Goal: Register for event/course

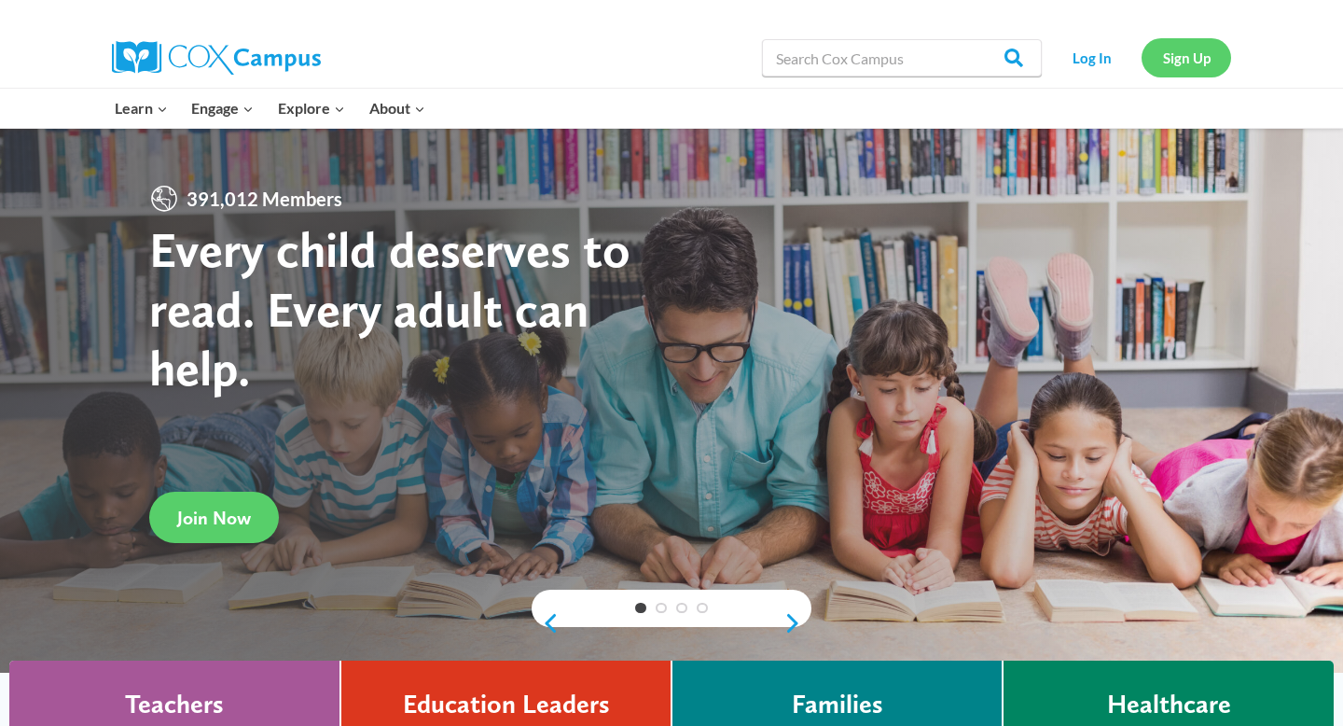
click at [1189, 56] on link "Sign Up" at bounding box center [1187, 57] width 90 height 38
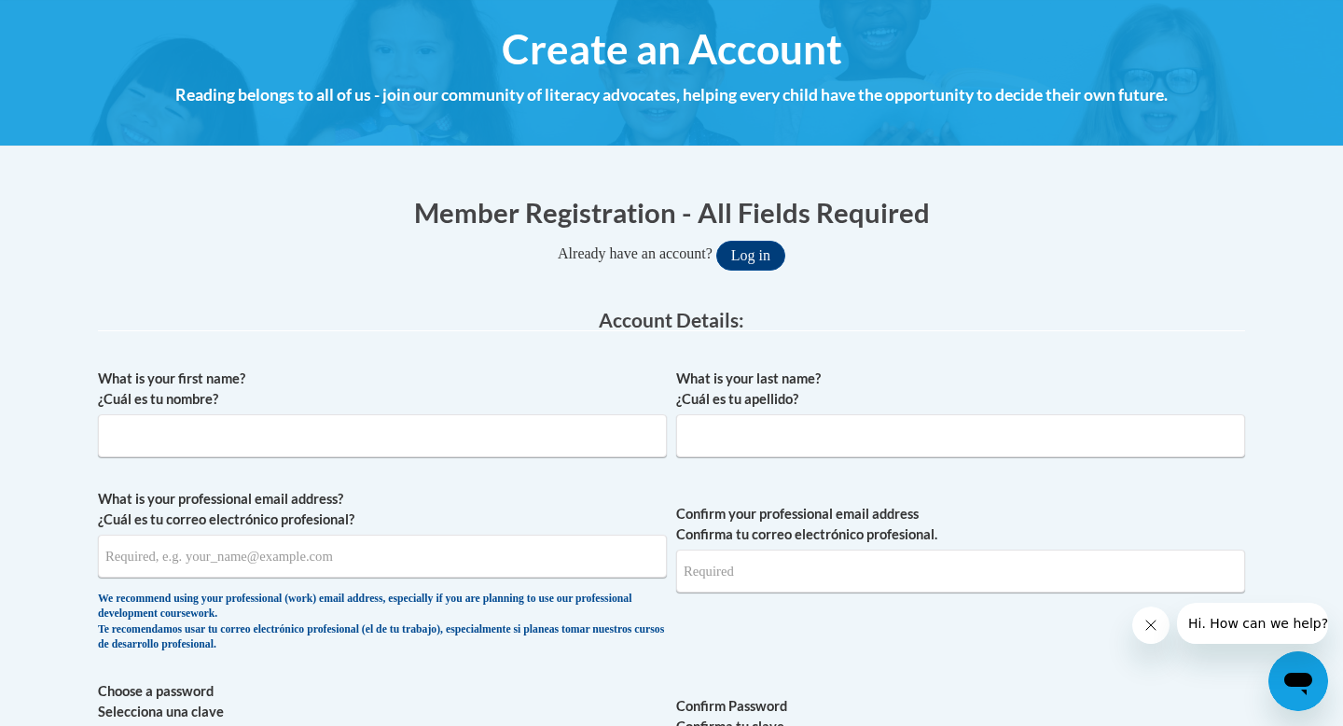
scroll to position [237, 0]
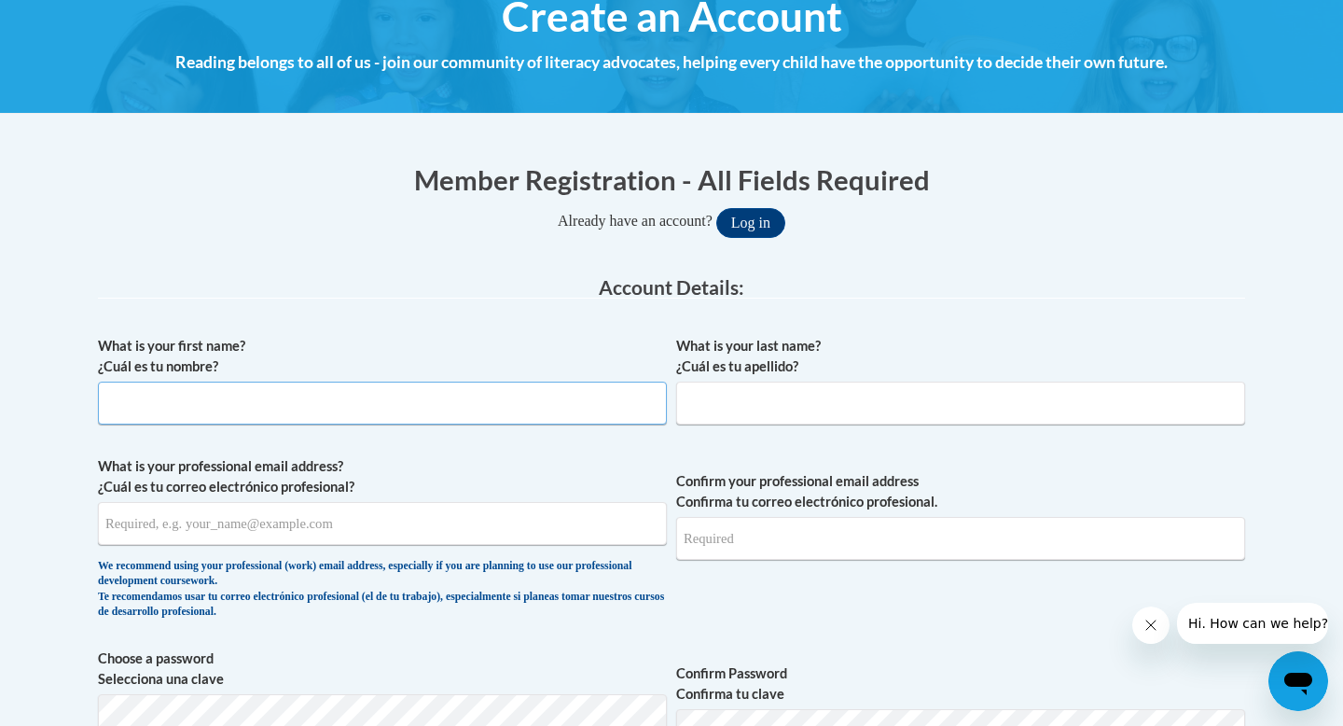
click at [447, 400] on input "What is your first name? ¿Cuál es tu nombre?" at bounding box center [382, 403] width 569 height 43
type input "Lexy"
type input "Jones"
type input "llucas@starkvillesd.com"
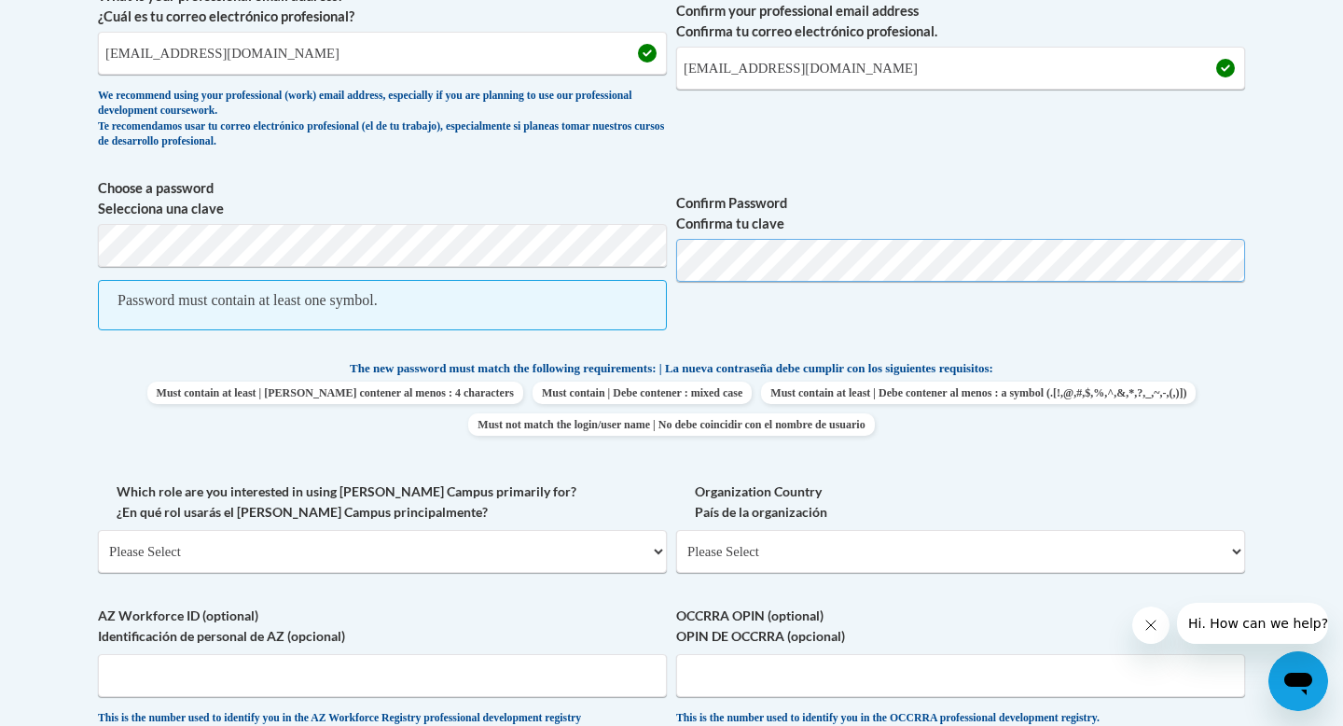
scroll to position [709, 0]
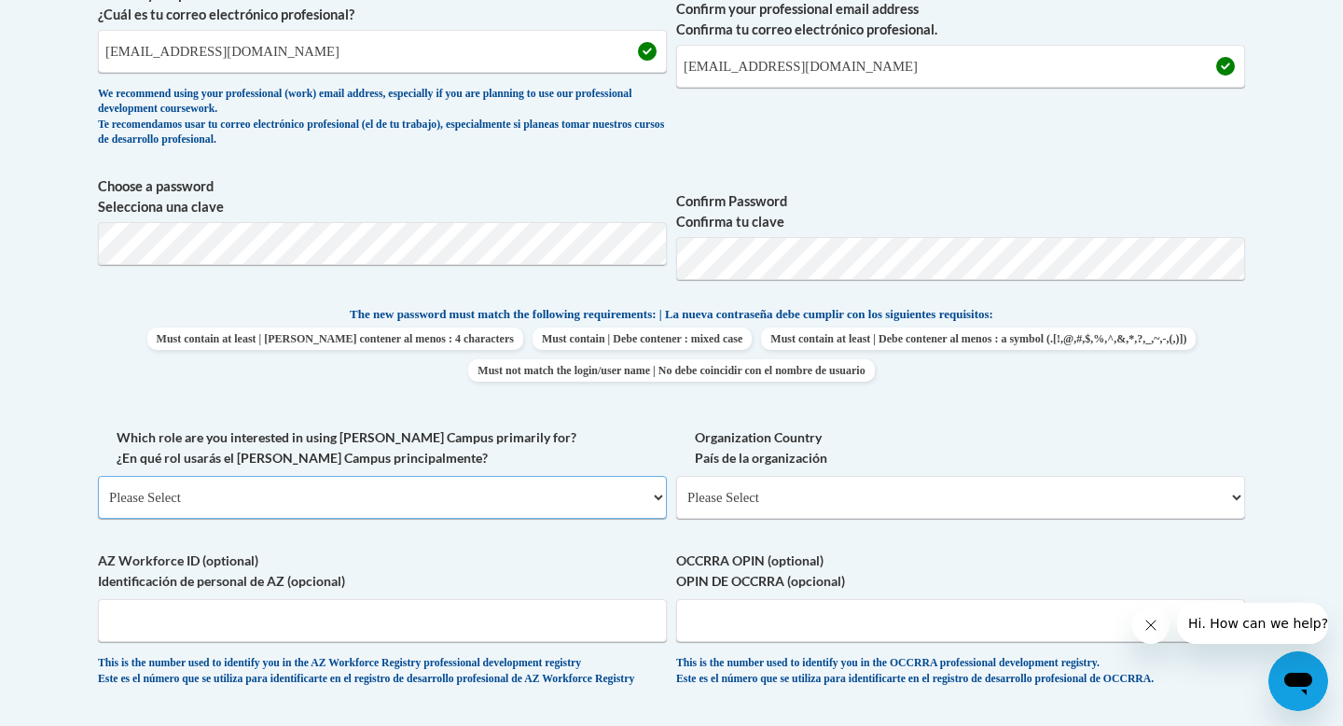
click at [499, 491] on select "Please Select College/University | Colegio/Universidad Community/Nonprofit Part…" at bounding box center [382, 497] width 569 height 43
select select "fbf2d438-af2f-41f8-98f1-81c410e29de3"
click at [98, 476] on select "Please Select College/University | Colegio/Universidad Community/Nonprofit Part…" at bounding box center [382, 497] width 569 height 43
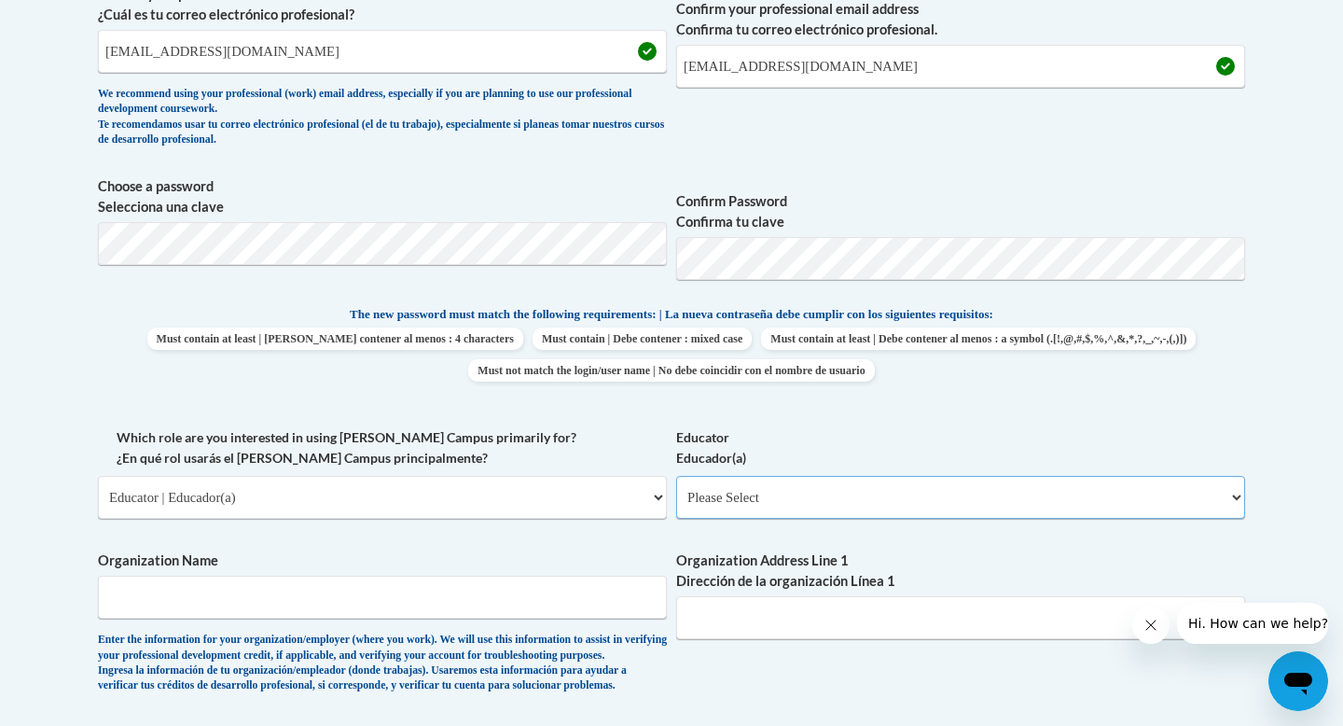
click at [738, 504] on select "Please Select Early Learning/Daycare Teacher/Family Home Care Provider | Maestr…" at bounding box center [960, 497] width 569 height 43
select select "8e40623d-54d0-45cd-9f92-5df65cd3f8cf"
click at [676, 476] on select "Please Select Early Learning/Daycare Teacher/Family Home Care Provider | Maestr…" at bounding box center [960, 497] width 569 height 43
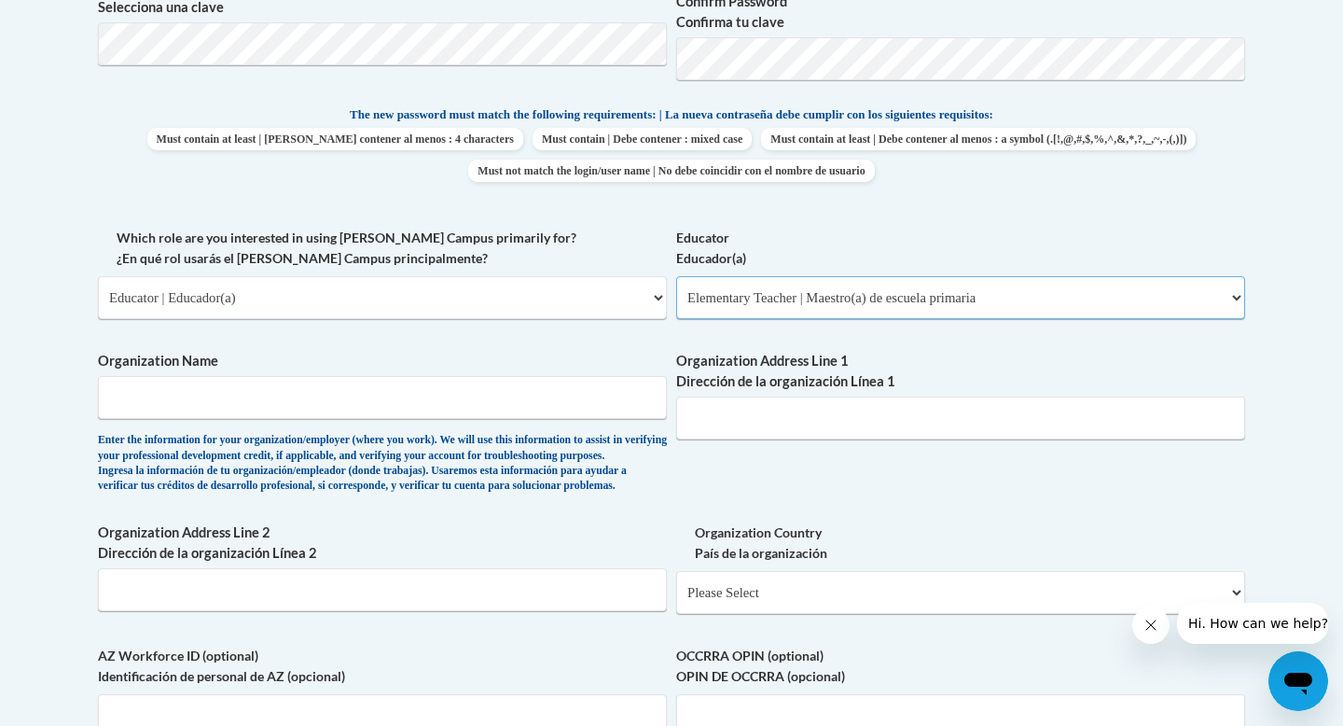
scroll to position [1044, 0]
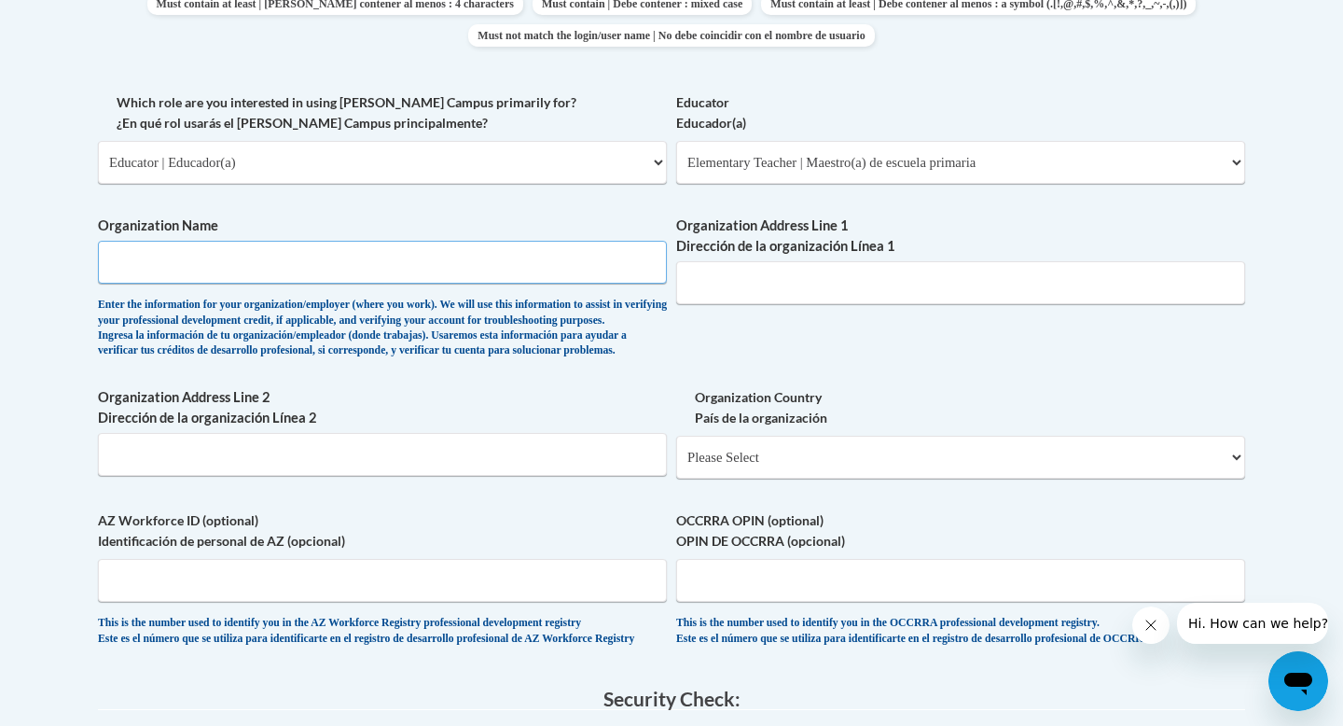
click at [448, 269] on input "Organization Name" at bounding box center [382, 262] width 569 height 43
click at [231, 262] on input "Starkville Oktibbeha County" at bounding box center [382, 262] width 569 height 43
drag, startPoint x: 276, startPoint y: 265, endPoint x: 228, endPoint y: 264, distance: 48.5
click at [228, 264] on input "Starkville Oktibbeha County" at bounding box center [382, 262] width 569 height 43
click at [346, 258] on input "Starkville Oktibbeha Consolidated School I" at bounding box center [382, 262] width 569 height 43
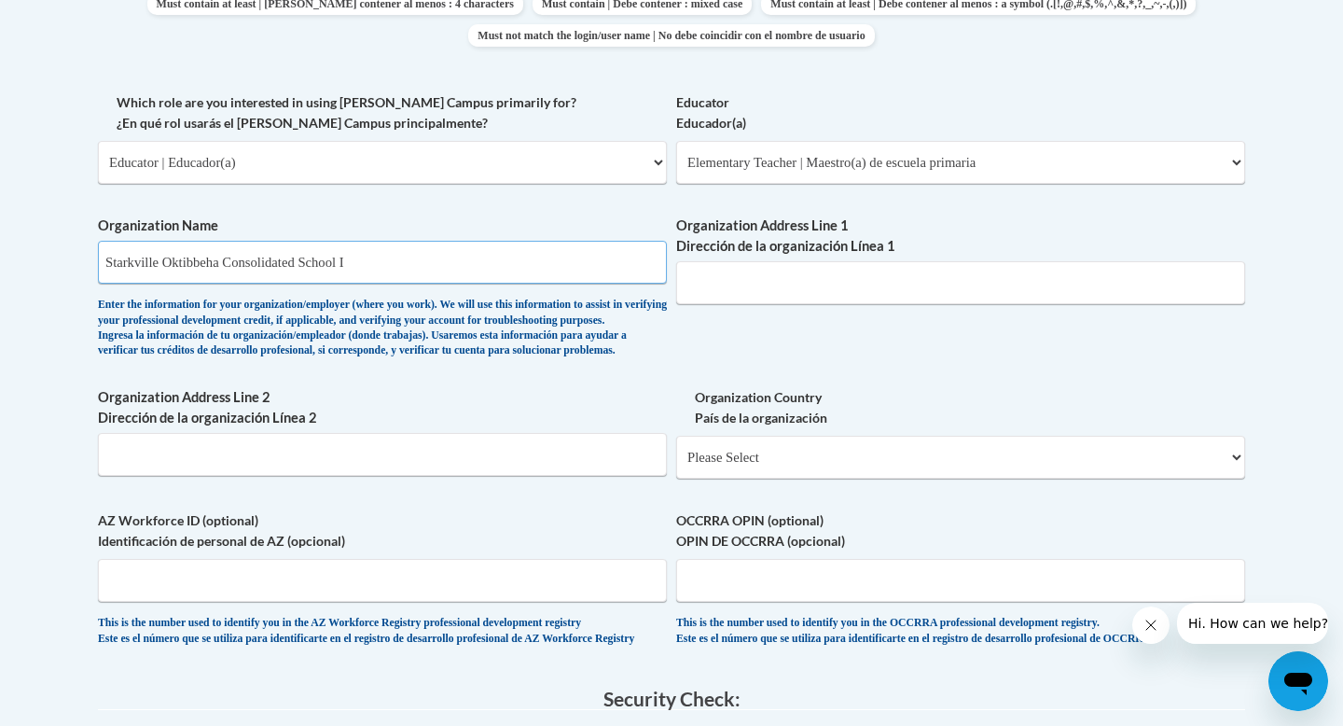
drag, startPoint x: 401, startPoint y: 258, endPoint x: 88, endPoint y: 278, distance: 314.1
click at [88, 278] on div "Member Registration - All Fields Required Already have an account? Log in Prefe…" at bounding box center [671, 210] width 1175 height 1751
click at [382, 254] on input "Starkville Oktibbeha Consolidated School I" at bounding box center [382, 262] width 569 height 43
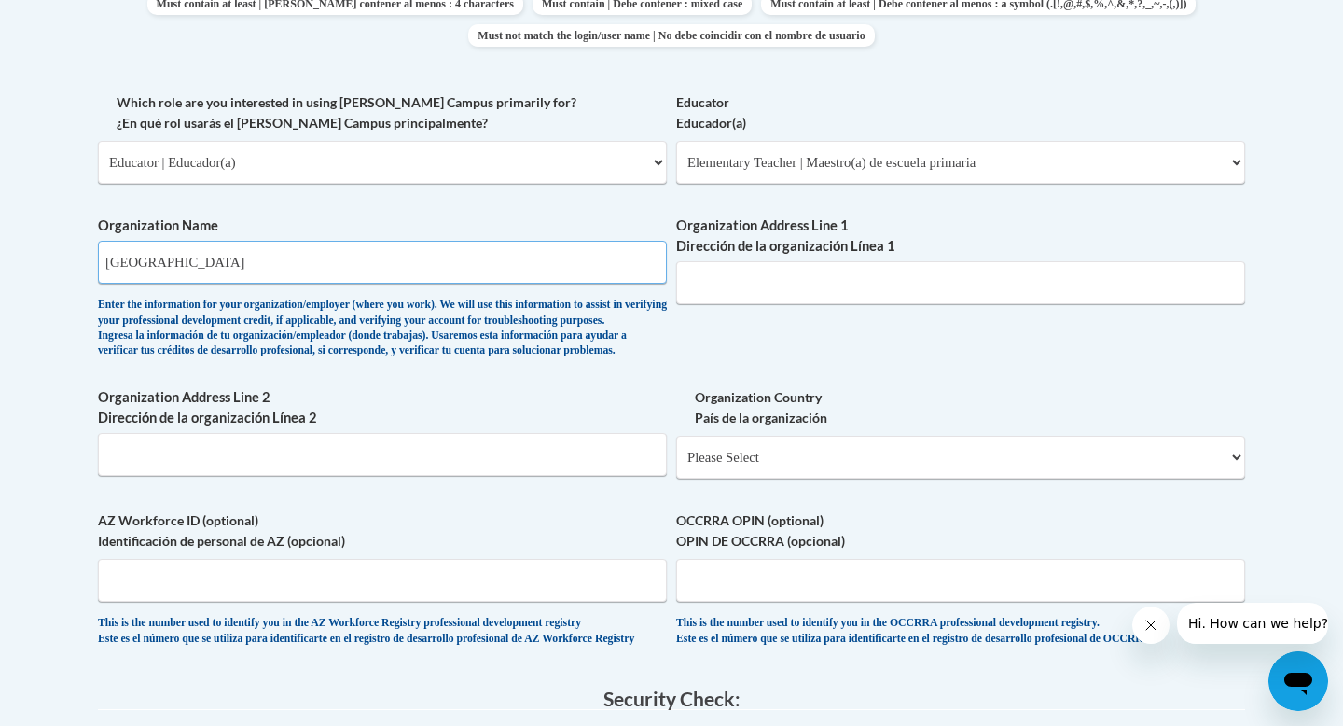
type input "West Elementary"
click at [798, 280] on input "Organization Address Line 1 Dirección de la organización Línea 1" at bounding box center [960, 282] width 569 height 43
paste input "127 Maben Sturgis Rd"
type input "127 Maben Sturgis Rd"
click at [803, 479] on select "Please Select United States | Estados Unidos Outside of the United States | Fue…" at bounding box center [960, 457] width 569 height 43
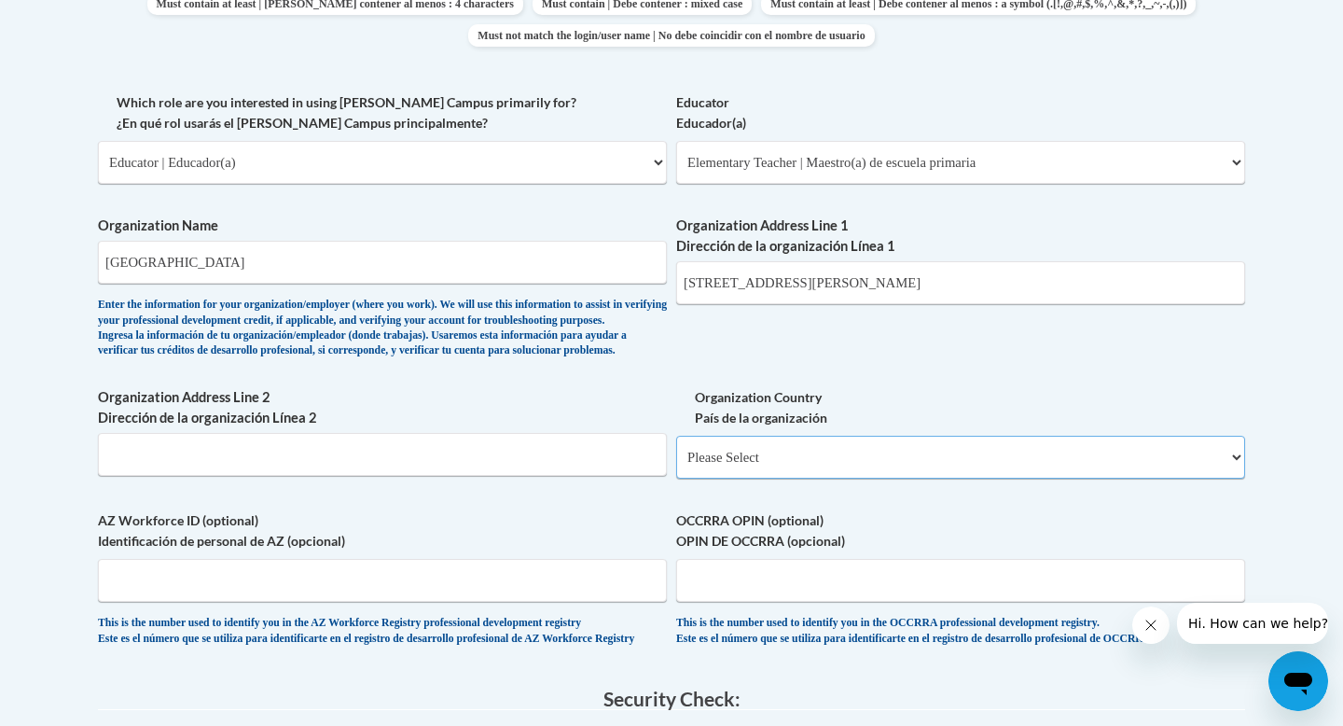
select select "ad49bcad-a171-4b2e-b99c-48b446064914"
click at [676, 466] on select "Please Select United States | Estados Unidos Outside of the United States | Fue…" at bounding box center [960, 457] width 569 height 43
select select
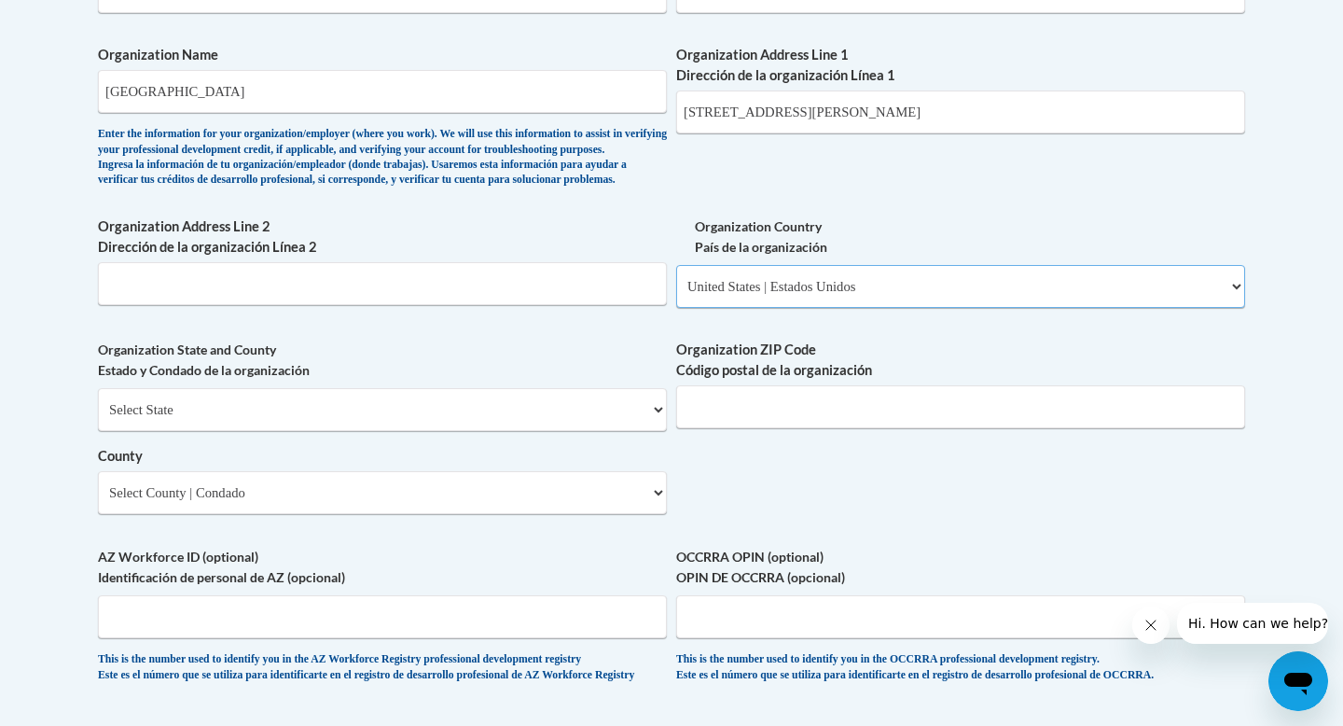
scroll to position [1225, 0]
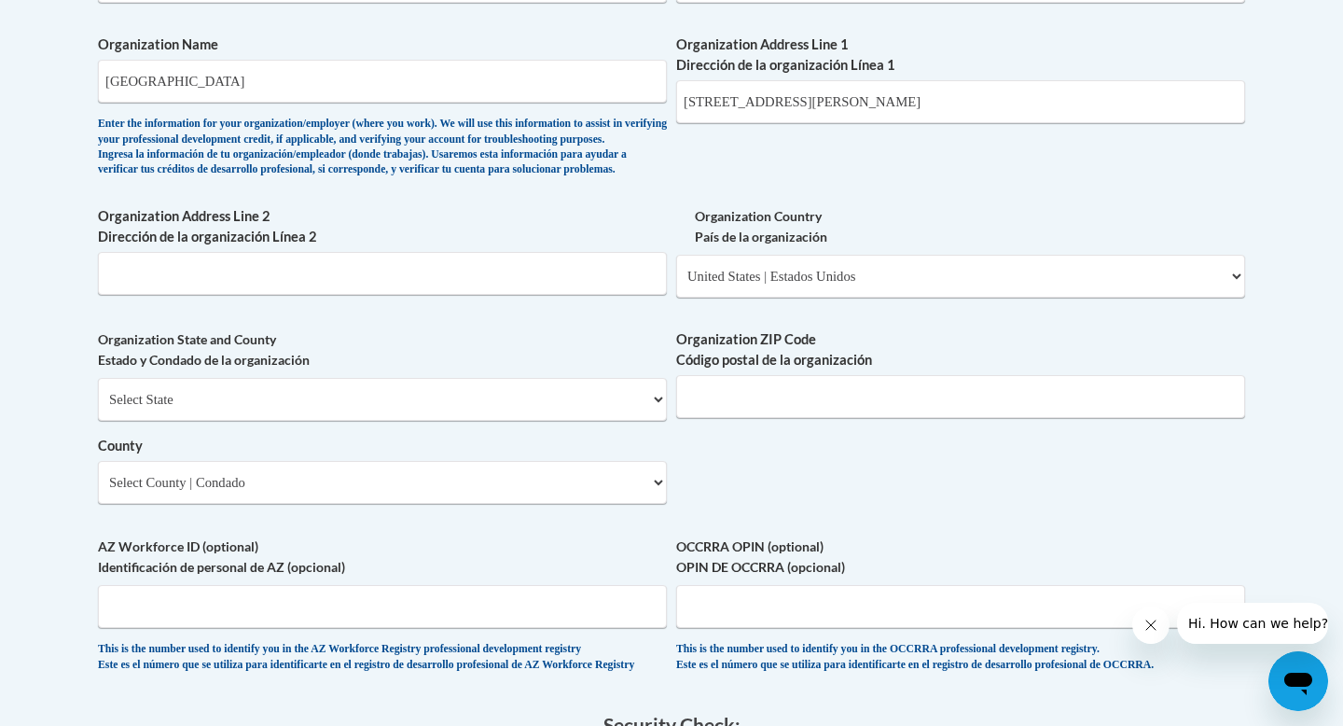
click at [340, 370] on label "Organization State and County Estado y Condado de la organización" at bounding box center [382, 349] width 569 height 41
click at [327, 421] on select "Select State Alabama Alaska Arizona Arkansas California Colorado Connecticut De…" at bounding box center [382, 399] width 569 height 43
select select "Mississippi"
click at [98, 408] on select "Select State Alabama Alaska Arizona Arkansas California Colorado Connecticut De…" at bounding box center [382, 399] width 569 height 43
click at [752, 418] on input "Organization ZIP Code Código postal de la organización" at bounding box center [960, 396] width 569 height 43
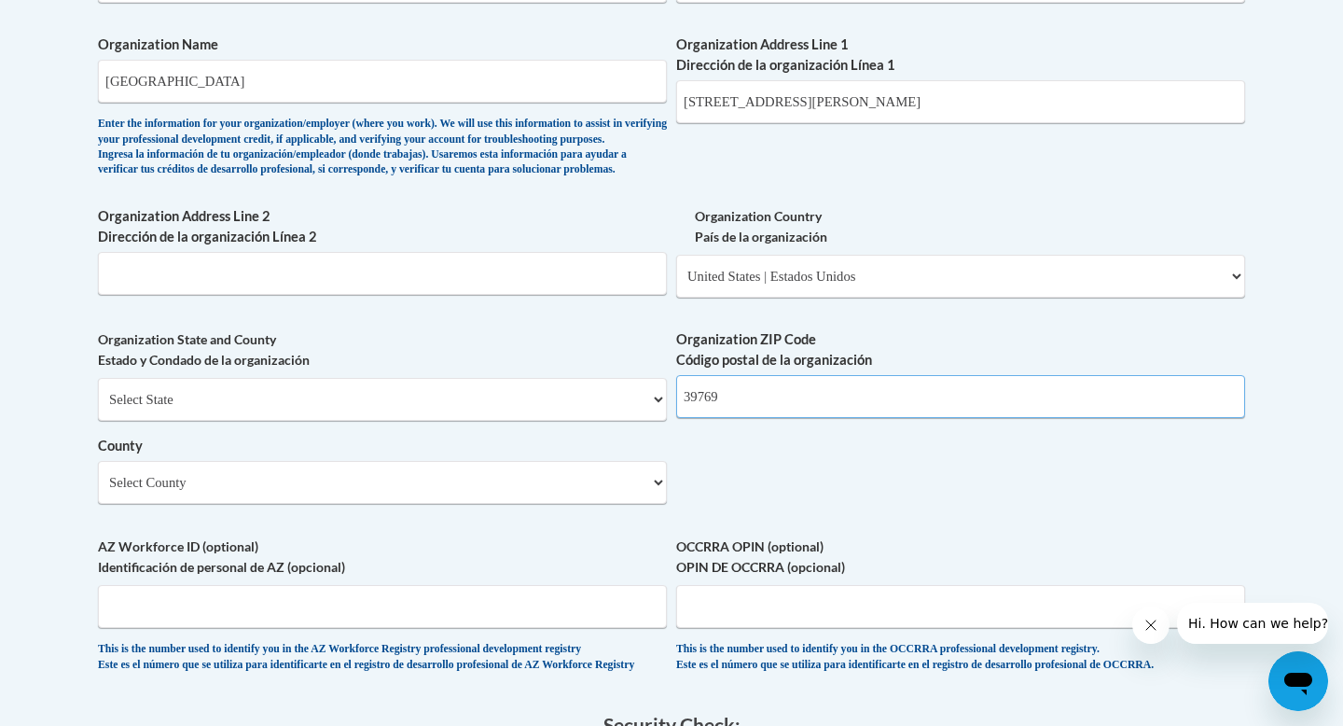
type input "39769"
click at [410, 504] on select "Select County Adams Alcorn Amite Attala Benton Bolivar Calhoun Carroll Chickasa…" at bounding box center [382, 482] width 569 height 43
select select "Oktibbeha"
click at [98, 491] on select "Select County Adams Alcorn Amite Attala Benton Bolivar Calhoun Carroll Chickasa…" at bounding box center [382, 482] width 569 height 43
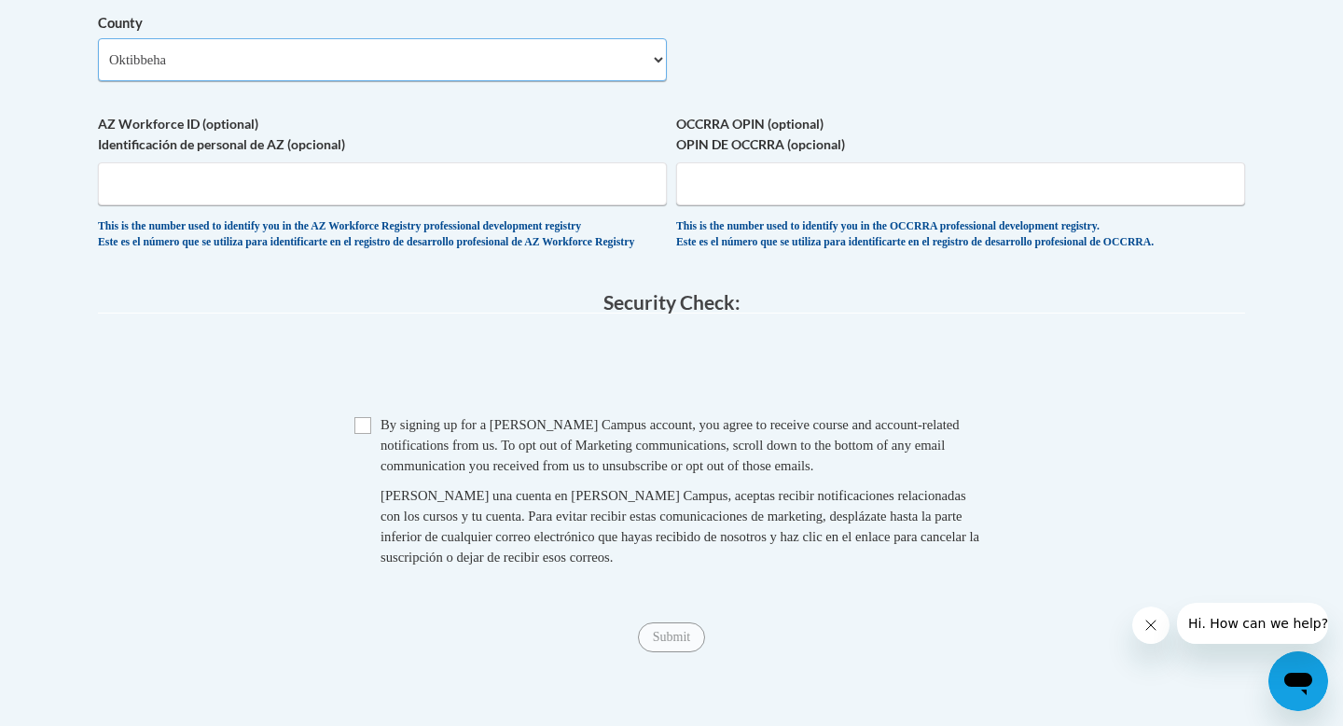
scroll to position [1659, 0]
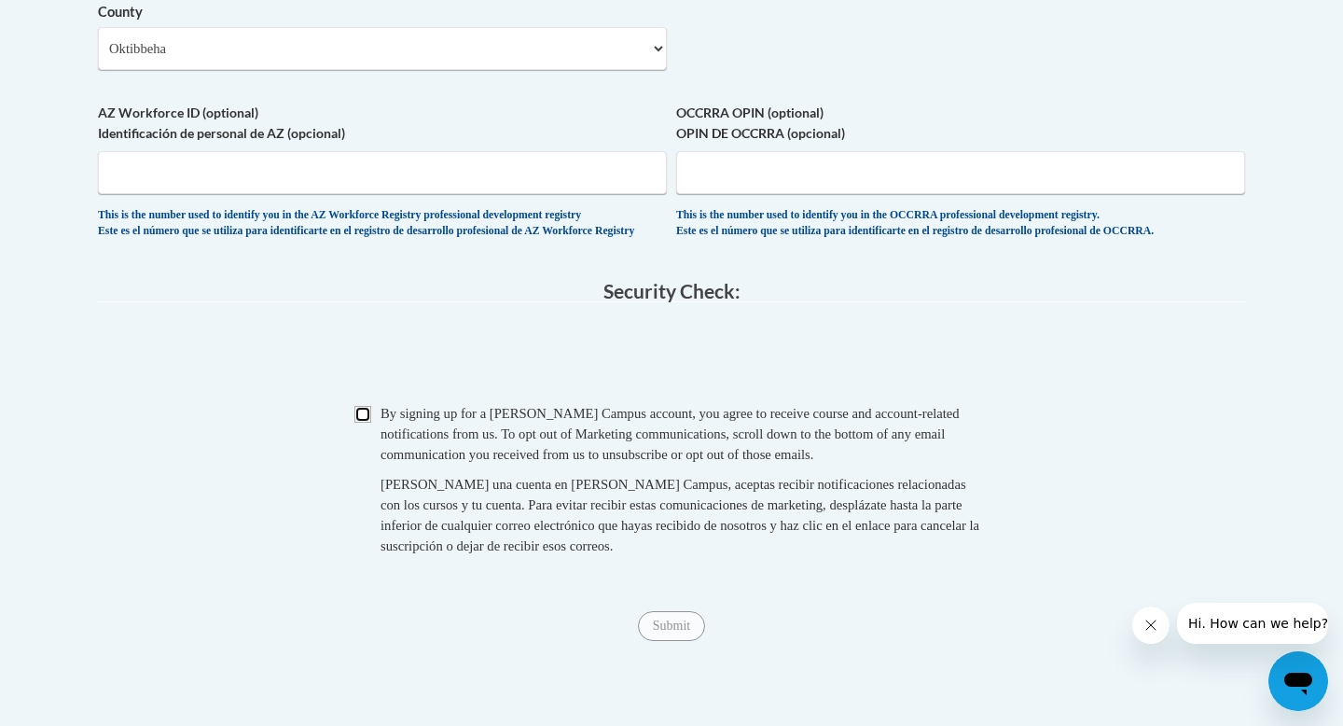
click at [358, 423] on input "Checkbox" at bounding box center [363, 414] width 17 height 17
checkbox input "true"
click at [670, 641] on input "Submit" at bounding box center [671, 626] width 67 height 30
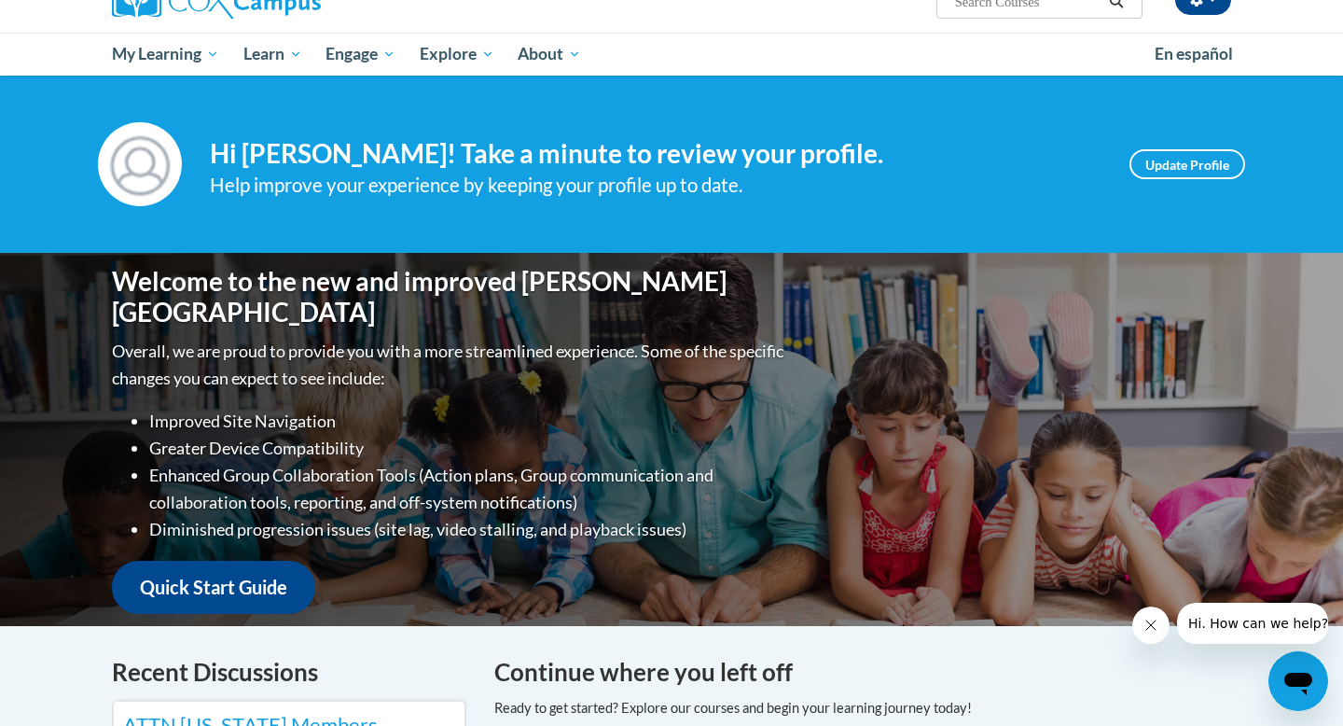
scroll to position [35, 0]
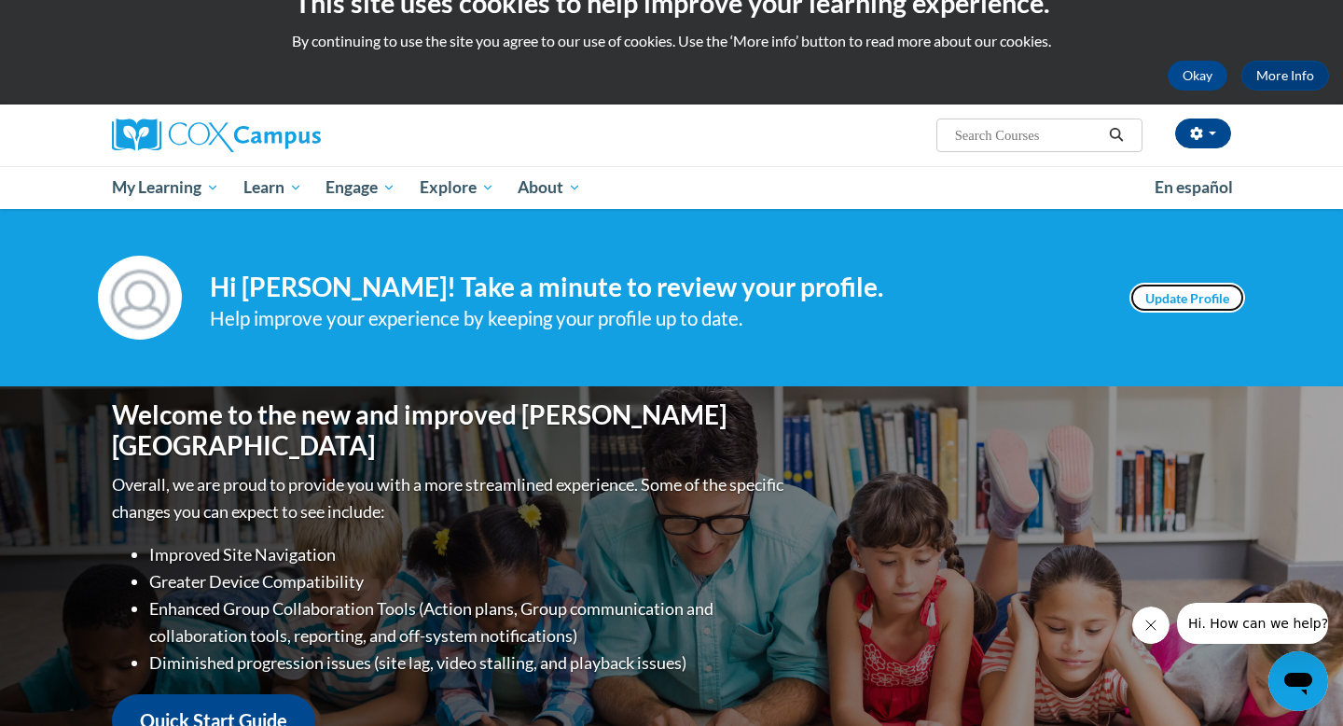
click at [1185, 306] on link "Update Profile" at bounding box center [1188, 298] width 116 height 30
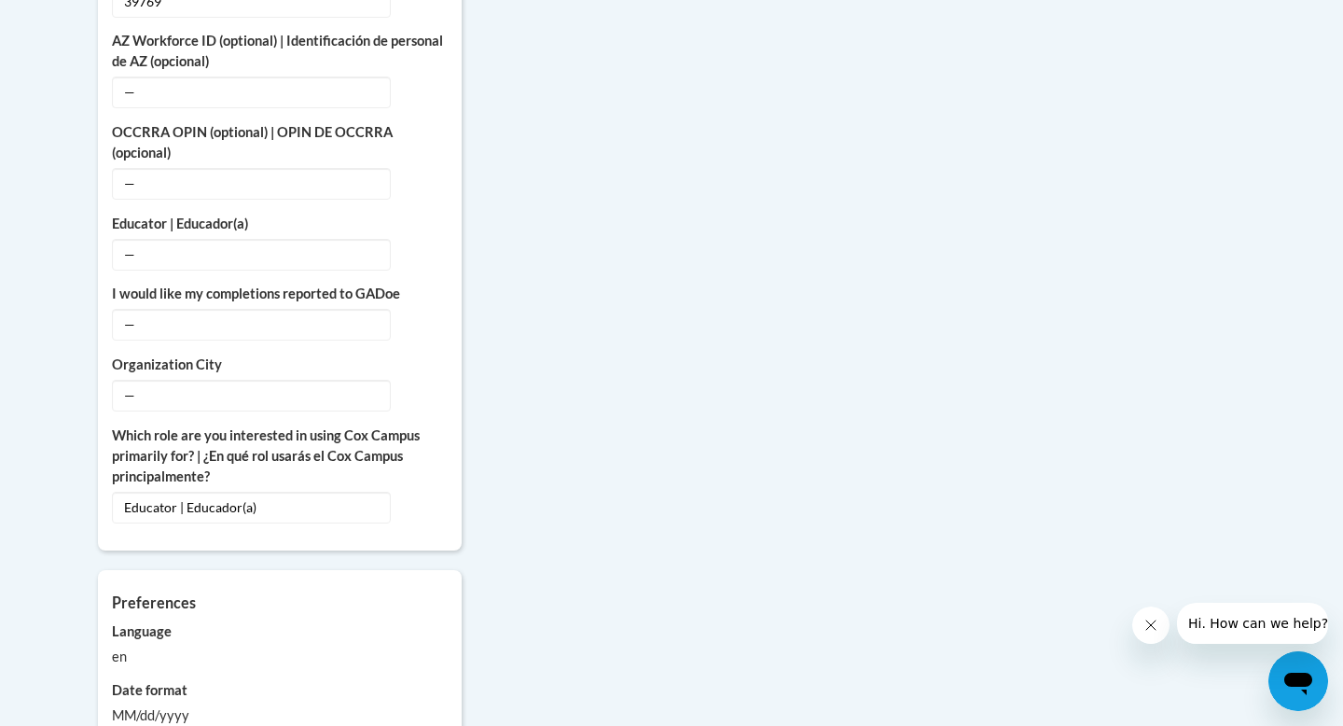
scroll to position [1250, 0]
click at [285, 243] on span "—" at bounding box center [251, 253] width 279 height 32
click at [418, 240] on button "Edit" at bounding box center [426, 252] width 43 height 30
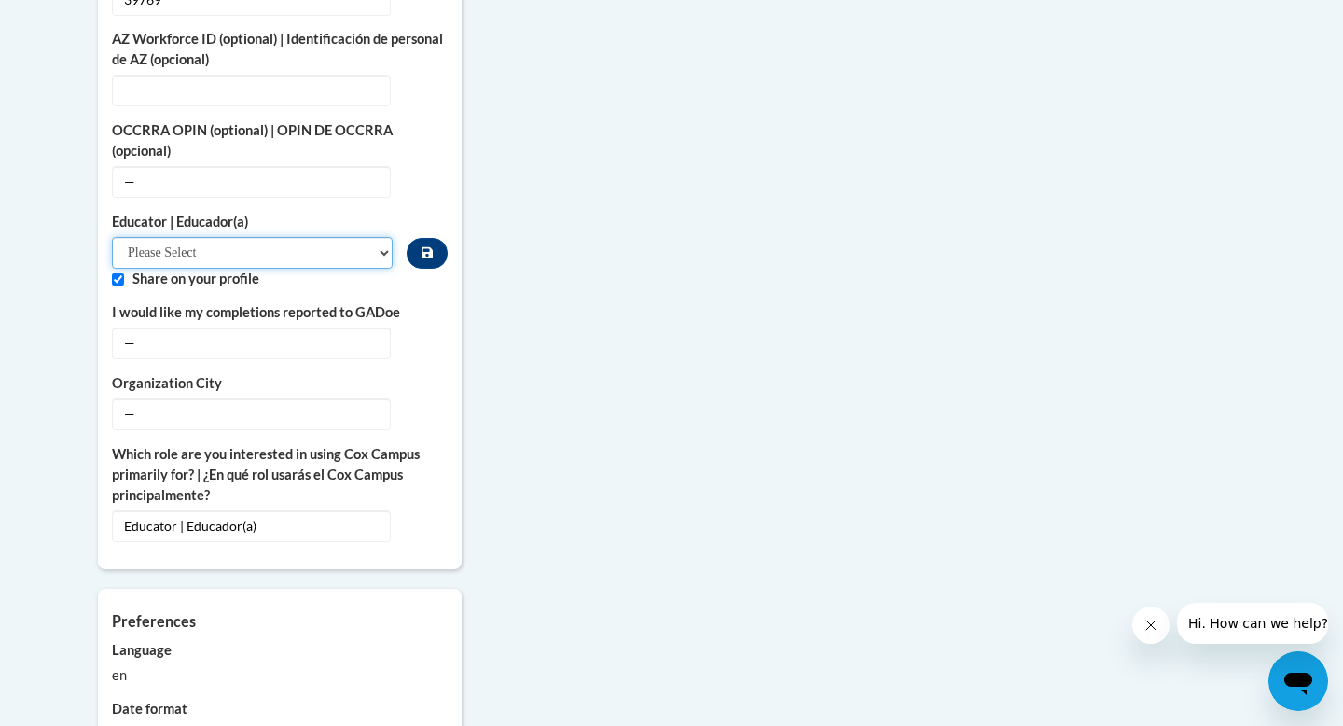
click at [307, 237] on select "Please Select Early Learning/Daycare Teacher/Family Home Care Provider | Maestr…" at bounding box center [252, 253] width 281 height 32
select select "8e40623d-54d0-45cd-9f92-5df65cd3f8cf"
click at [112, 237] on select "Please Select Early Learning/Daycare Teacher/Family Home Care Provider | Maestr…" at bounding box center [252, 253] width 281 height 32
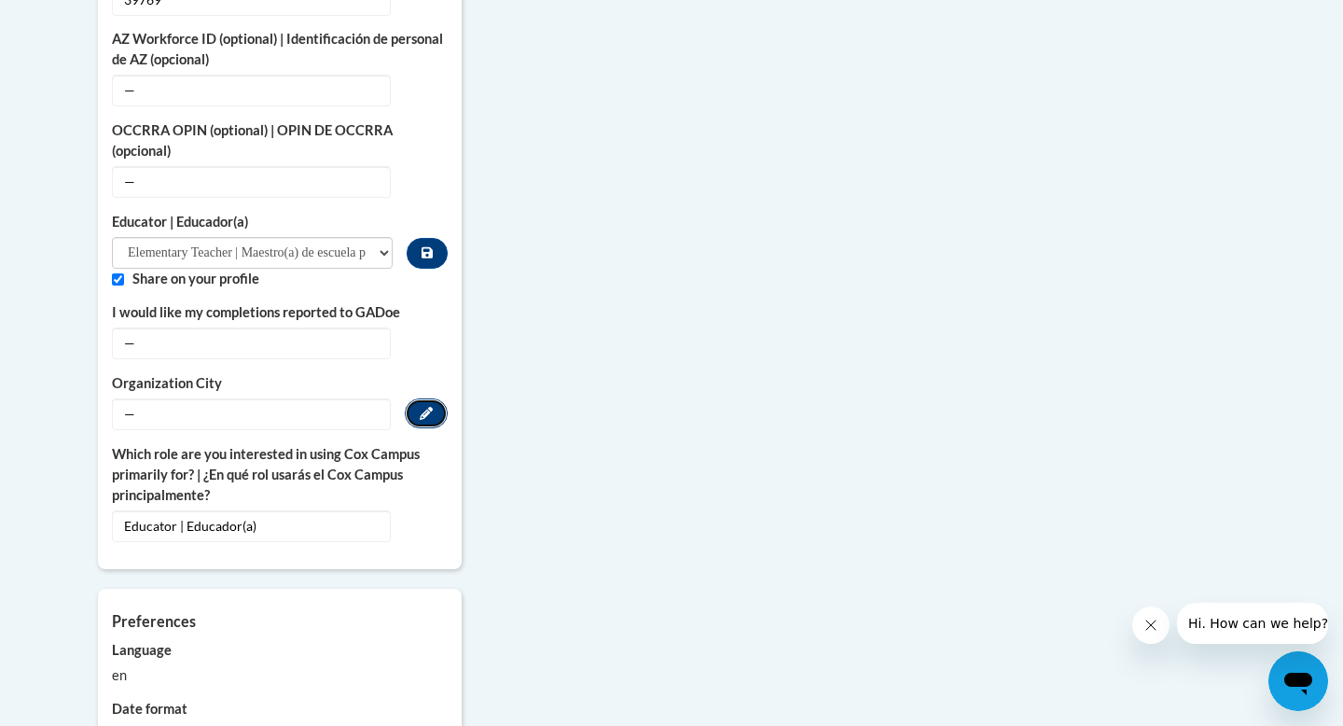
click at [432, 407] on icon "Custom profile fields" at bounding box center [426, 413] width 13 height 13
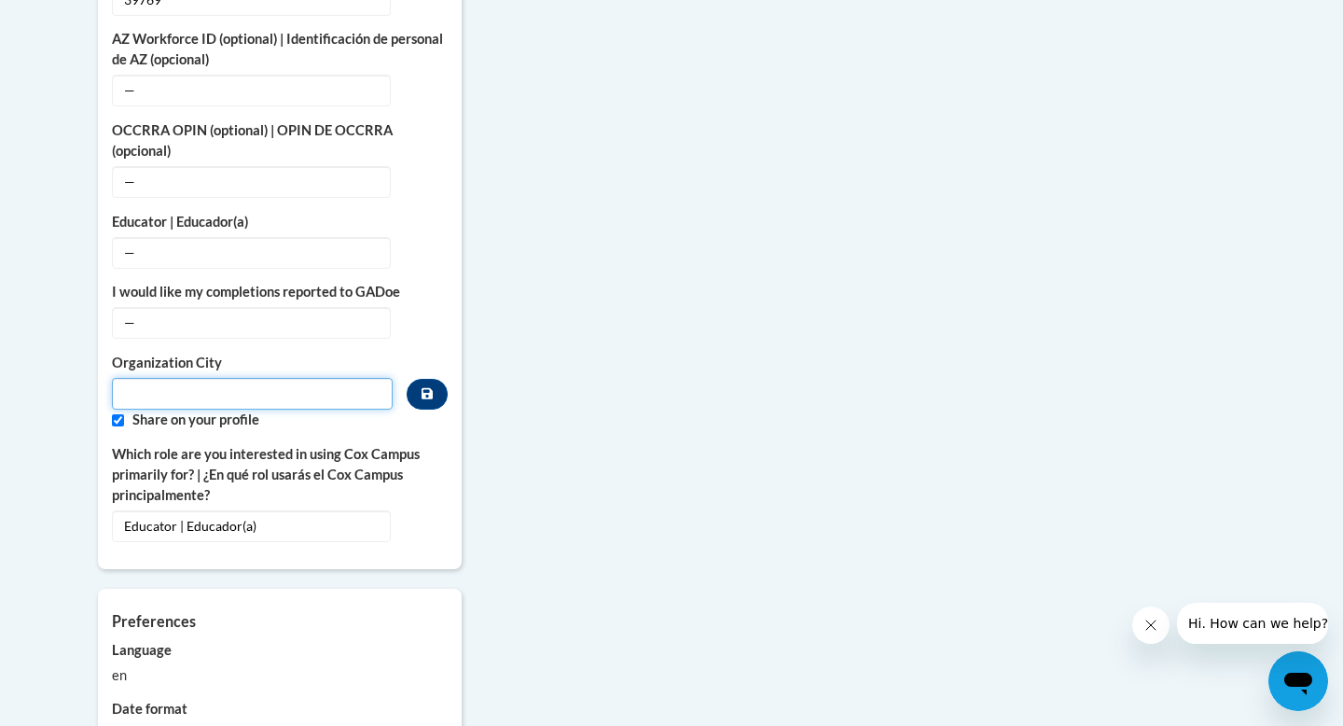
click at [308, 378] on input "Metadata input" at bounding box center [252, 394] width 281 height 32
type input "s"
type input "Sturgis, MS"
click at [113, 414] on input "Custom profile fields" at bounding box center [118, 420] width 12 height 12
checkbox input "false"
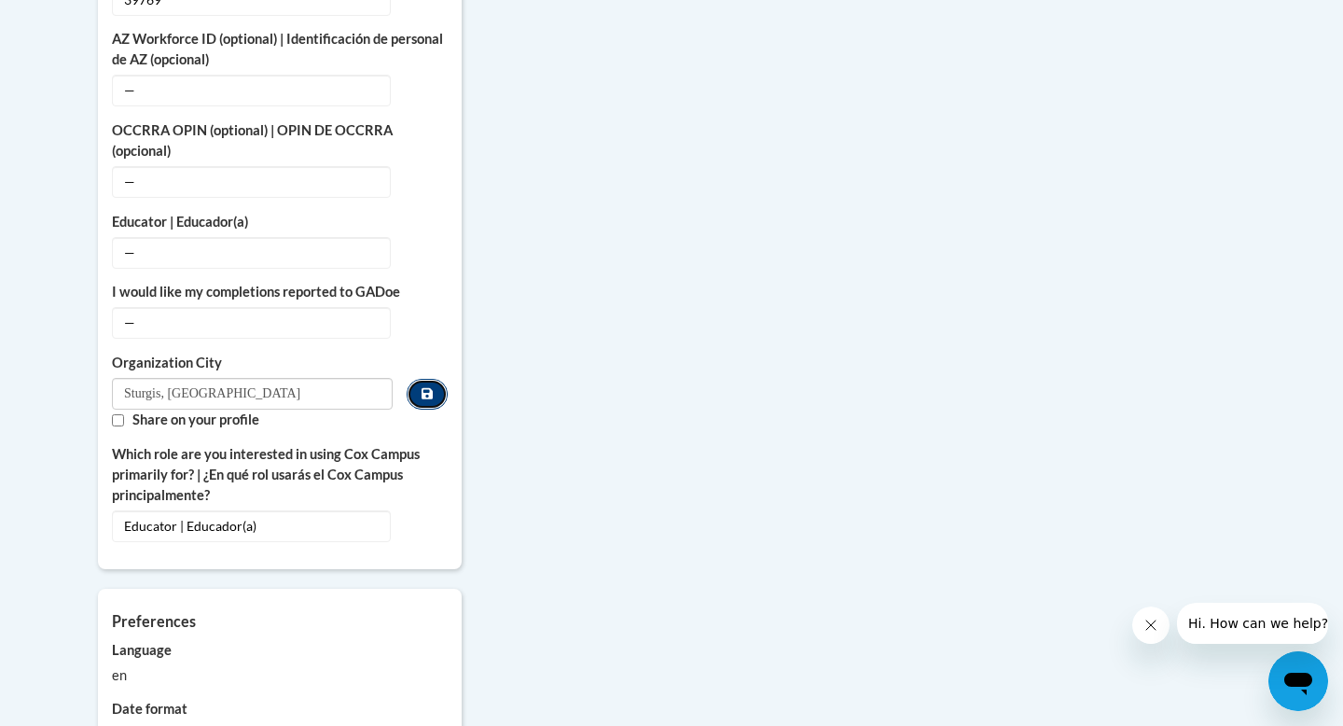
click at [428, 387] on icon "Custom profile fields" at bounding box center [427, 393] width 11 height 13
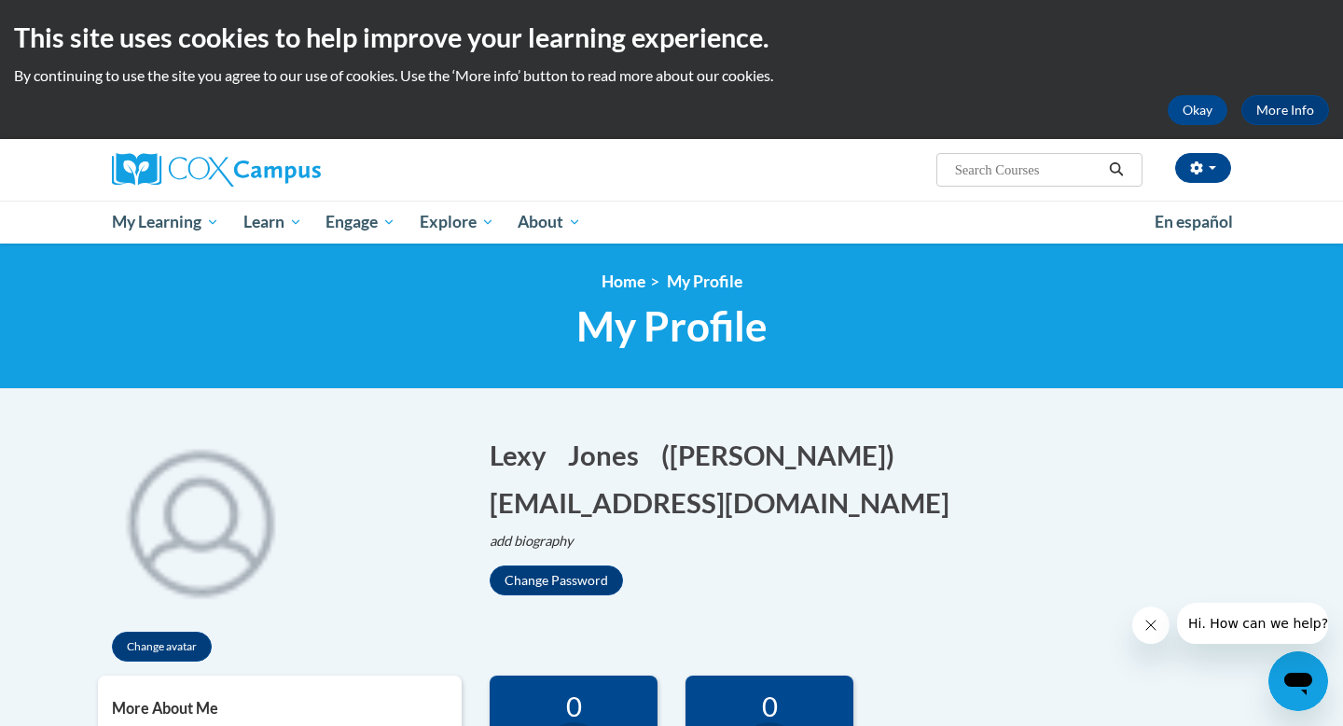
scroll to position [40, 0]
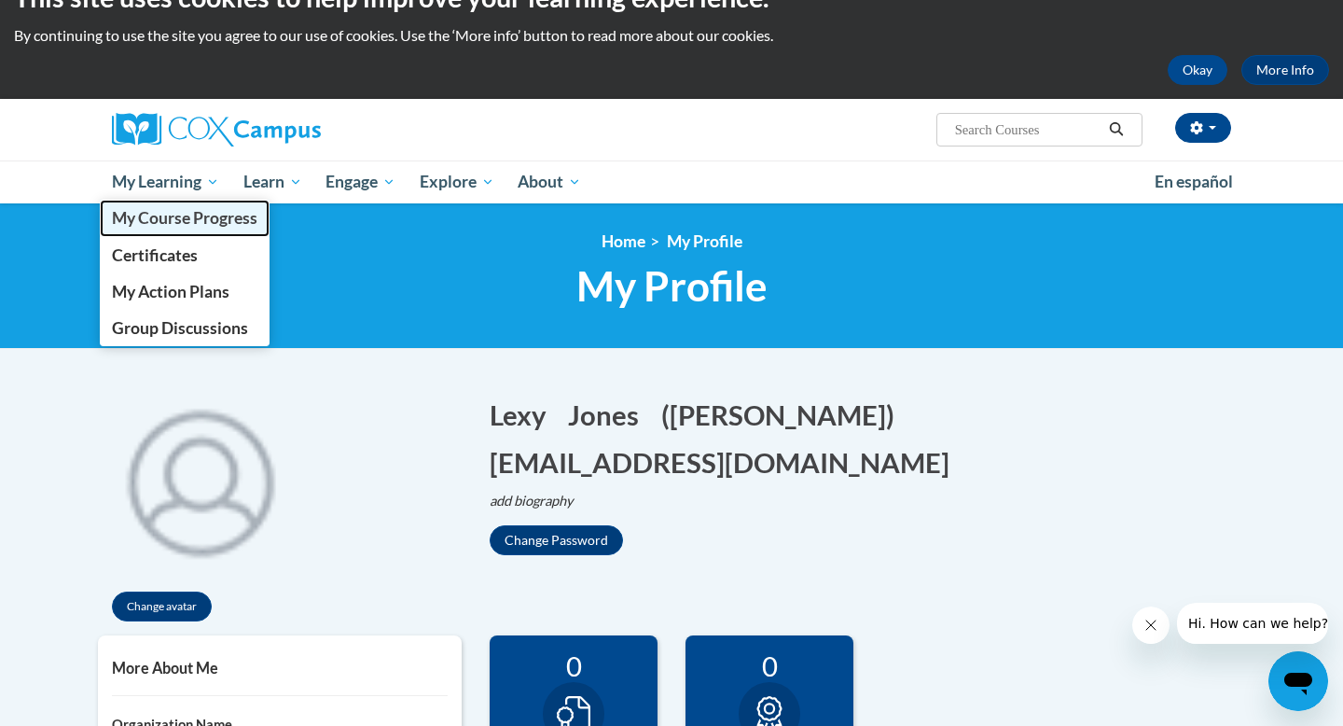
click at [185, 222] on span "My Course Progress" at bounding box center [185, 218] width 146 height 20
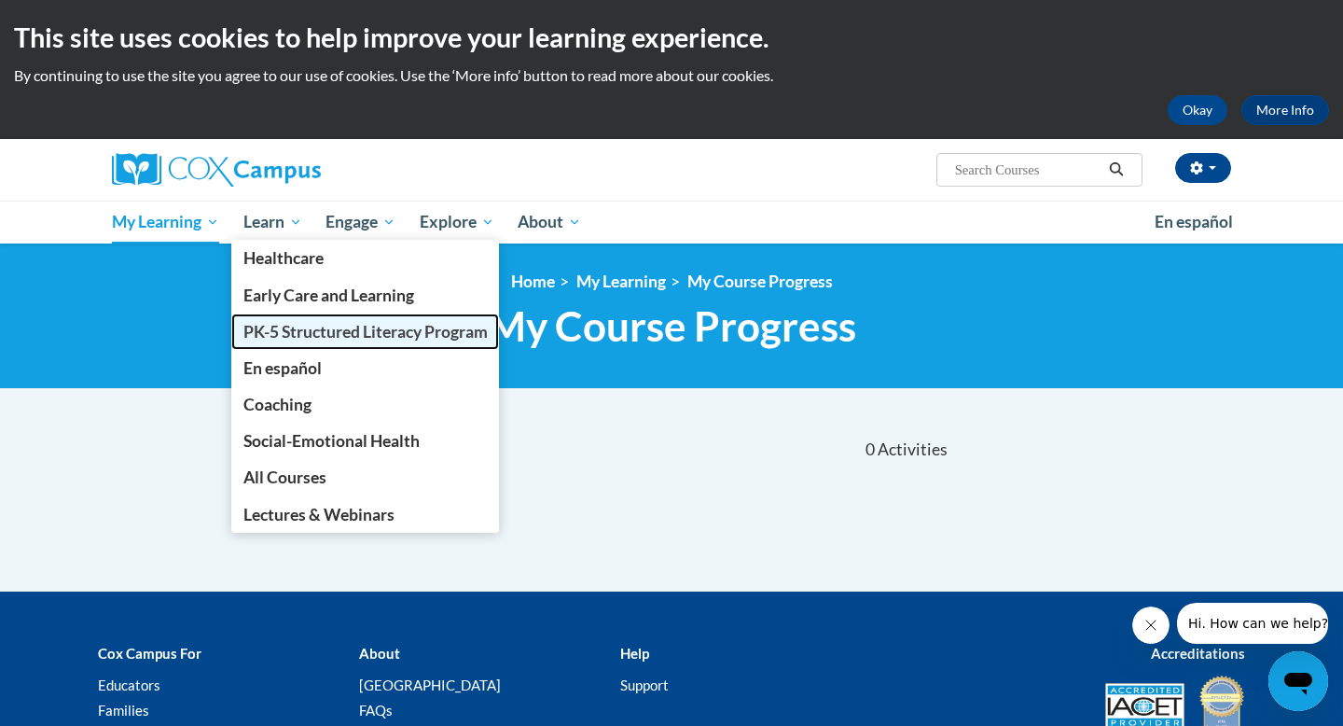
click at [281, 331] on span "PK-5 Structured Literacy Program" at bounding box center [365, 332] width 244 height 20
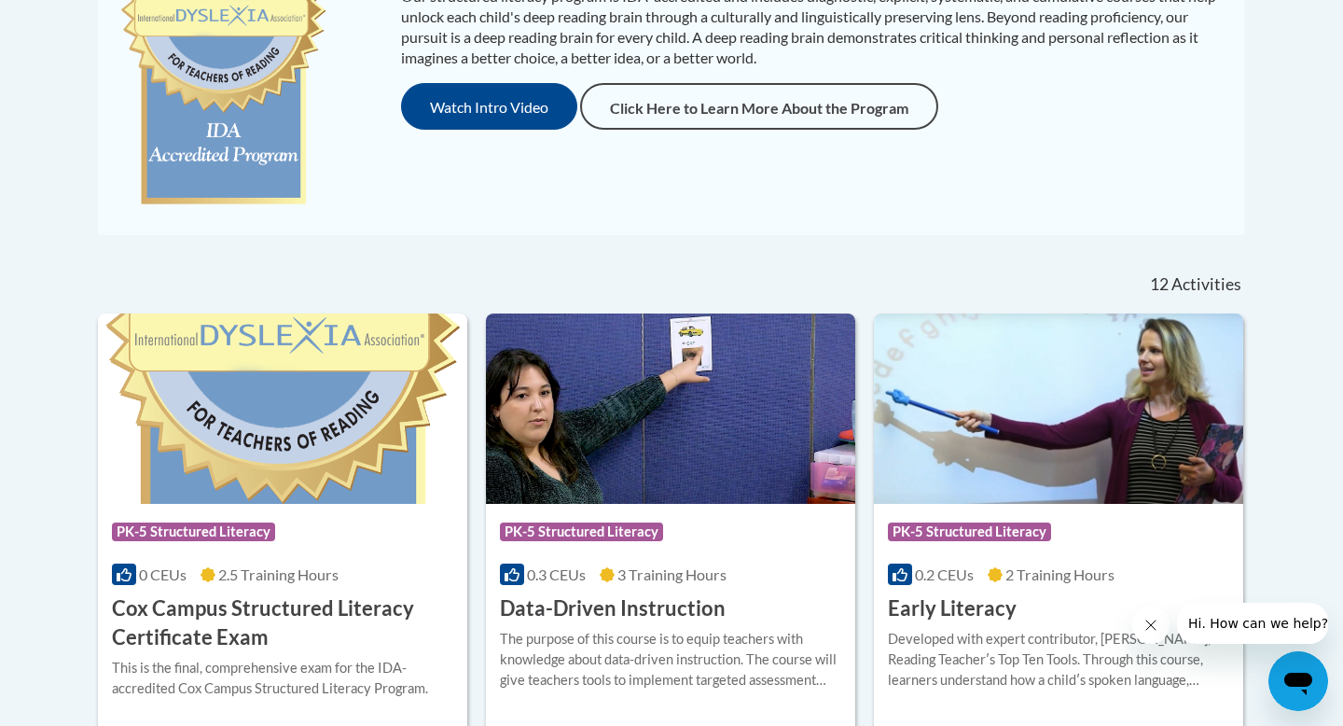
scroll to position [546, 0]
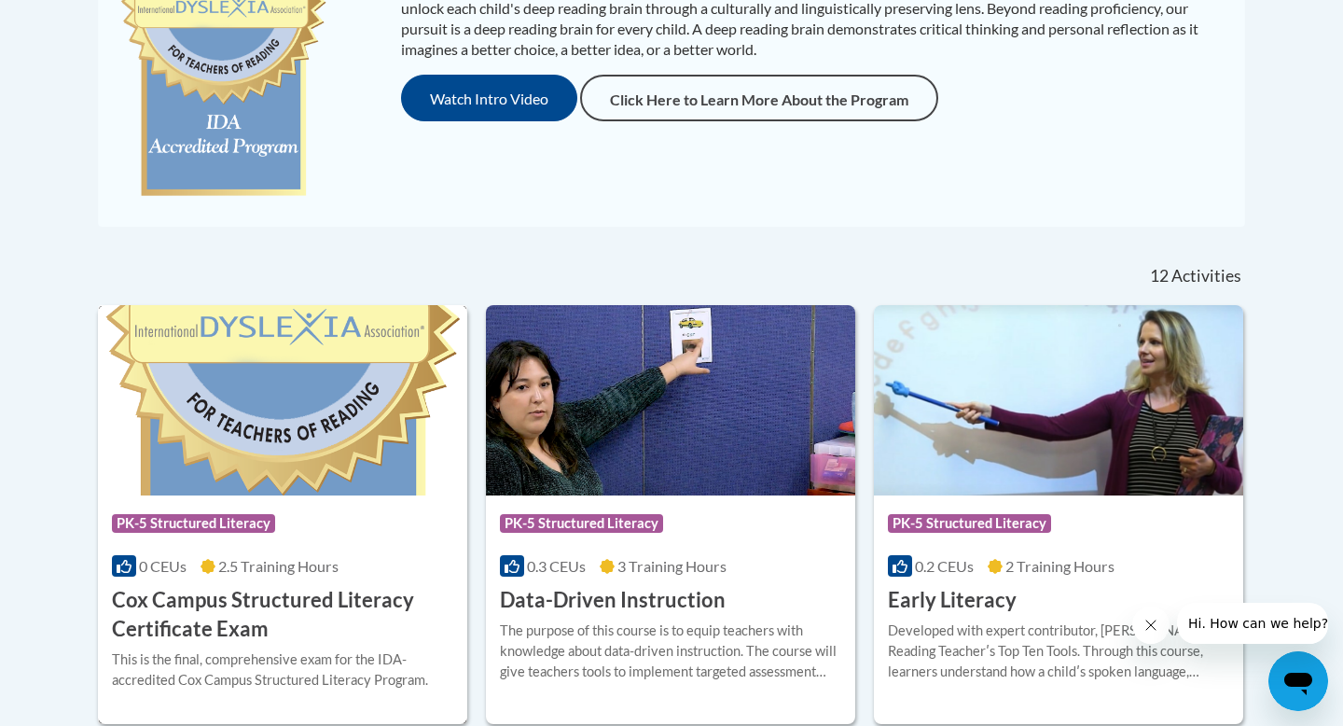
click at [276, 521] on span "PK-5 Structured Literacy" at bounding box center [196, 525] width 168 height 23
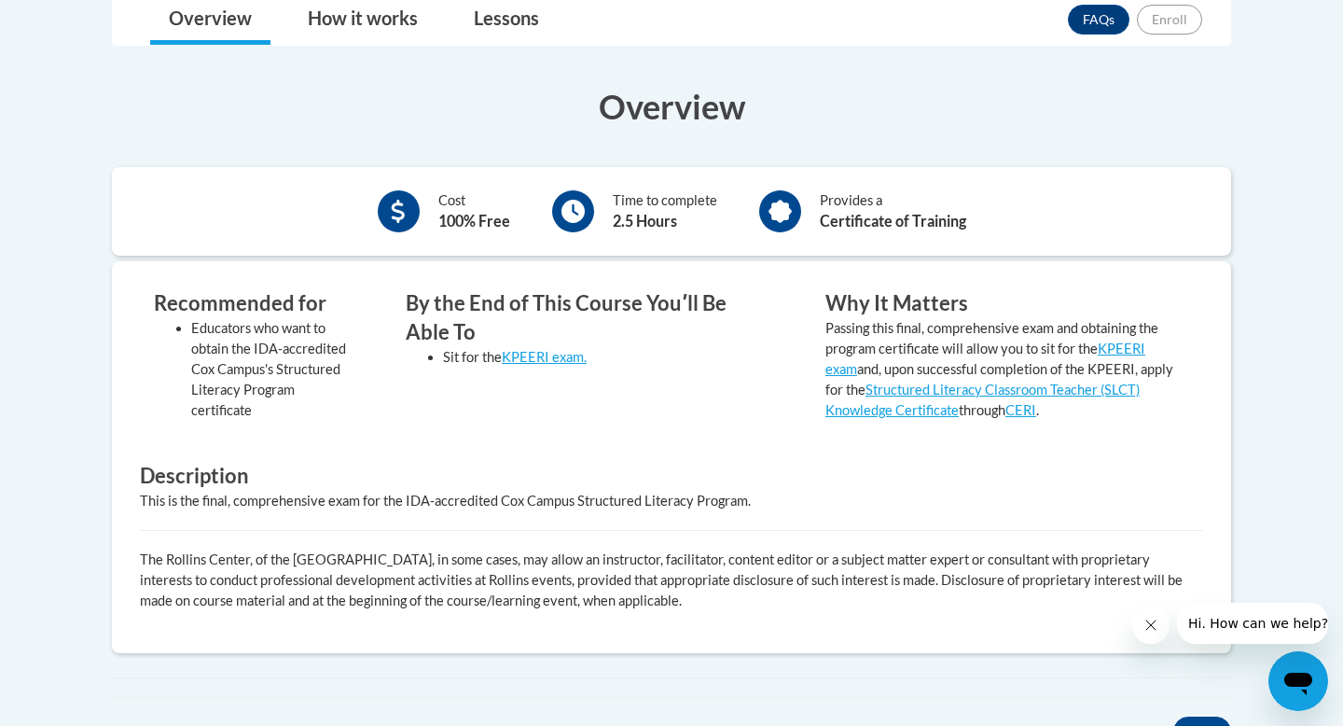
scroll to position [534, 0]
click at [528, 23] on link "Lessons" at bounding box center [506, 18] width 103 height 49
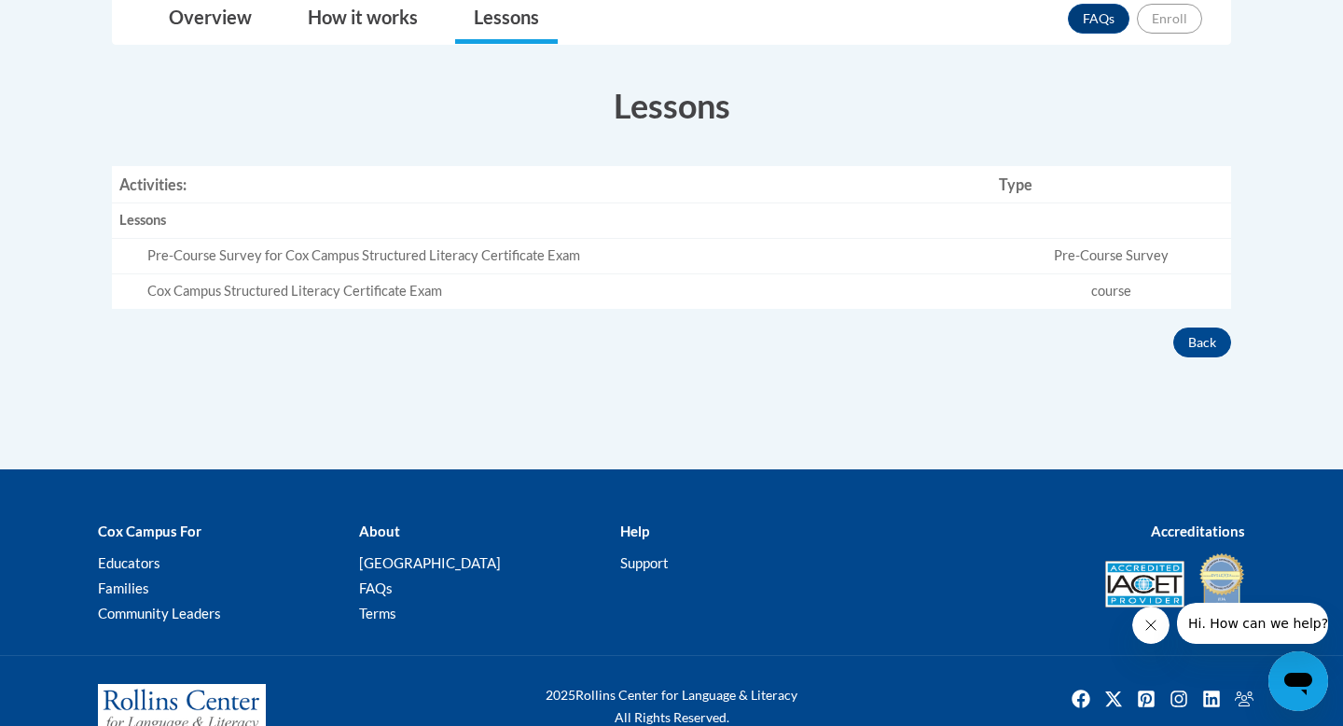
click at [1069, 258] on td "Pre-Course Survey" at bounding box center [1112, 256] width 240 height 35
click at [489, 254] on div "Pre-Course Survey for Cox Campus Structured Literacy Certificate Exam" at bounding box center [565, 256] width 837 height 20
click at [147, 226] on div "Lessons" at bounding box center [551, 221] width 865 height 20
click at [365, 12] on link "How it works" at bounding box center [362, 18] width 147 height 49
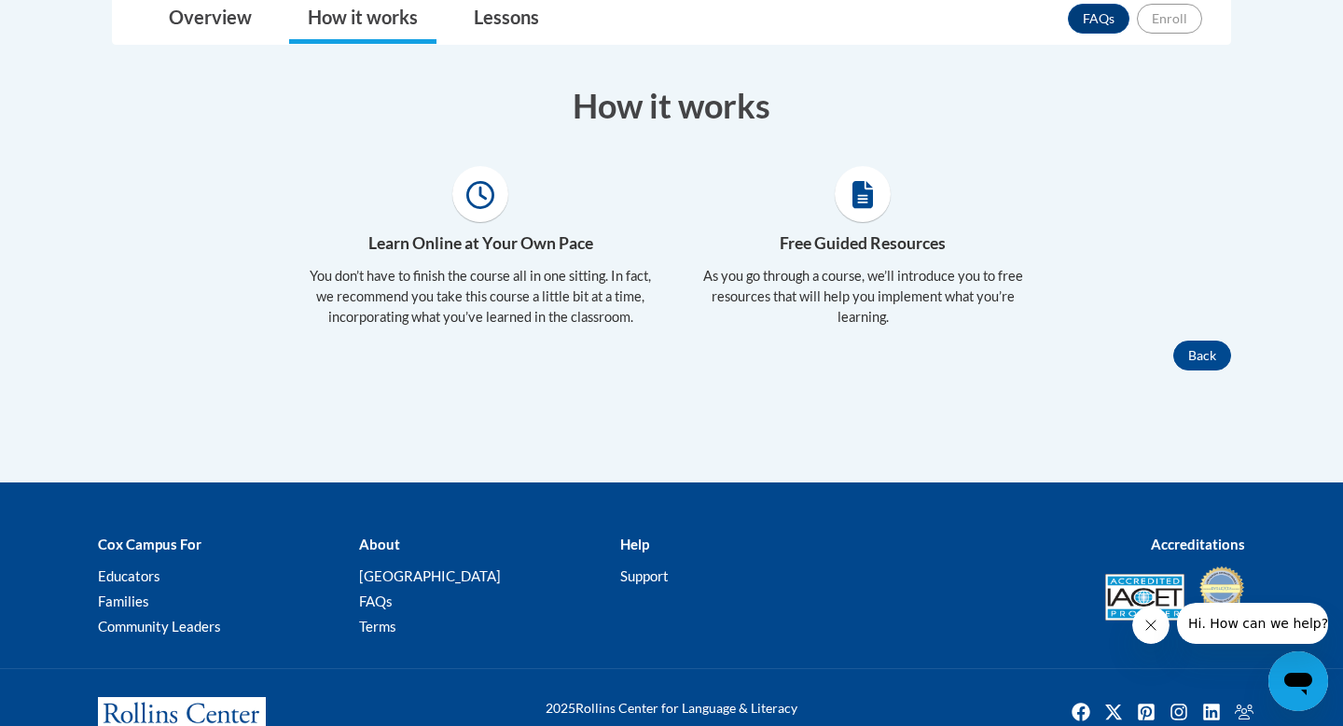
click at [484, 193] on icon at bounding box center [480, 195] width 28 height 28
click at [1199, 354] on button "Back" at bounding box center [1203, 356] width 58 height 30
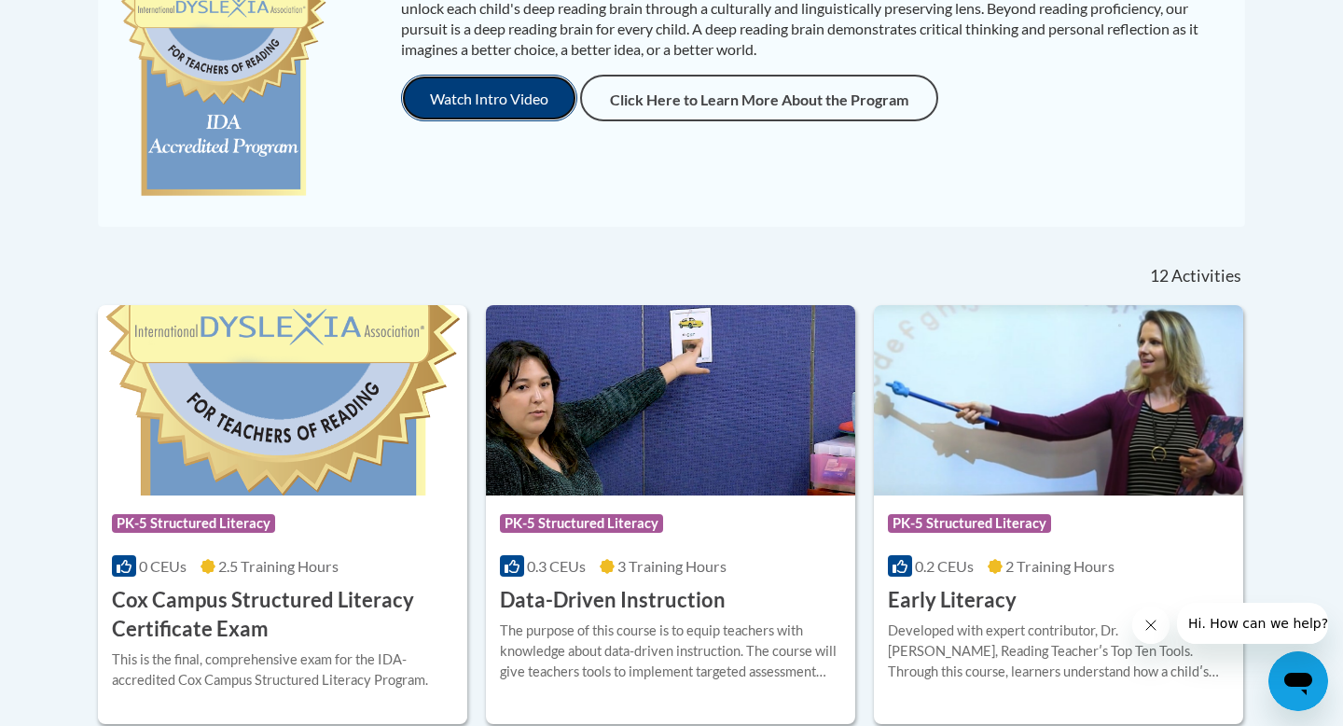
click at [506, 79] on button "Watch Intro Video" at bounding box center [489, 98] width 176 height 47
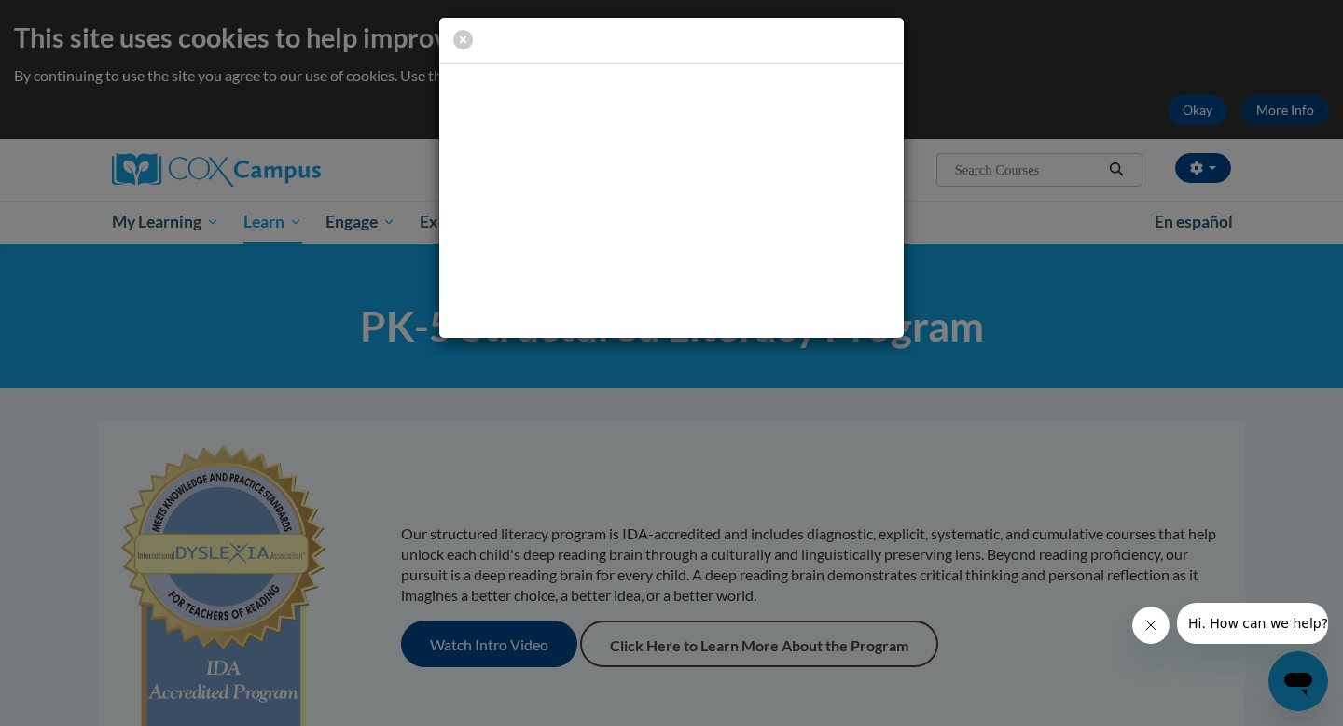
click at [1150, 638] on button "Close message from company" at bounding box center [1151, 624] width 37 height 37
click at [452, 39] on div at bounding box center [671, 42] width 465 height 48
click at [463, 39] on icon "button" at bounding box center [463, 40] width 20 height 20
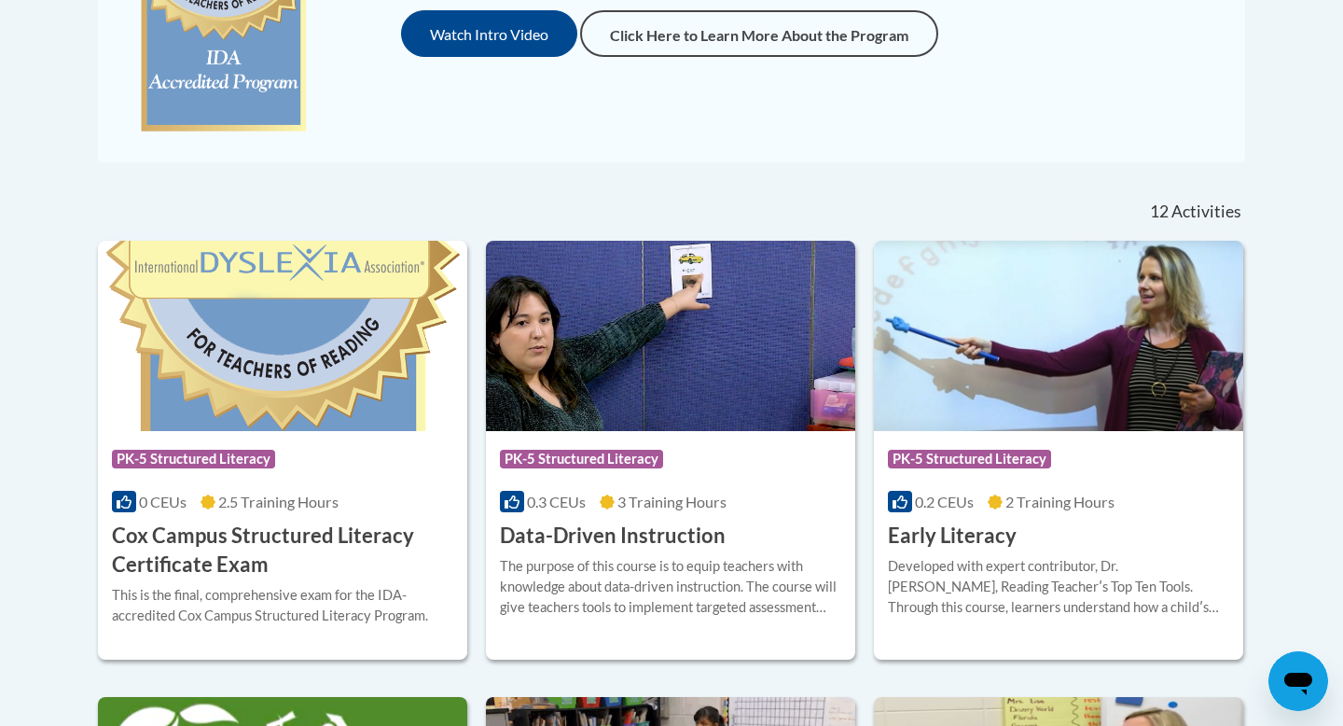
scroll to position [653, 0]
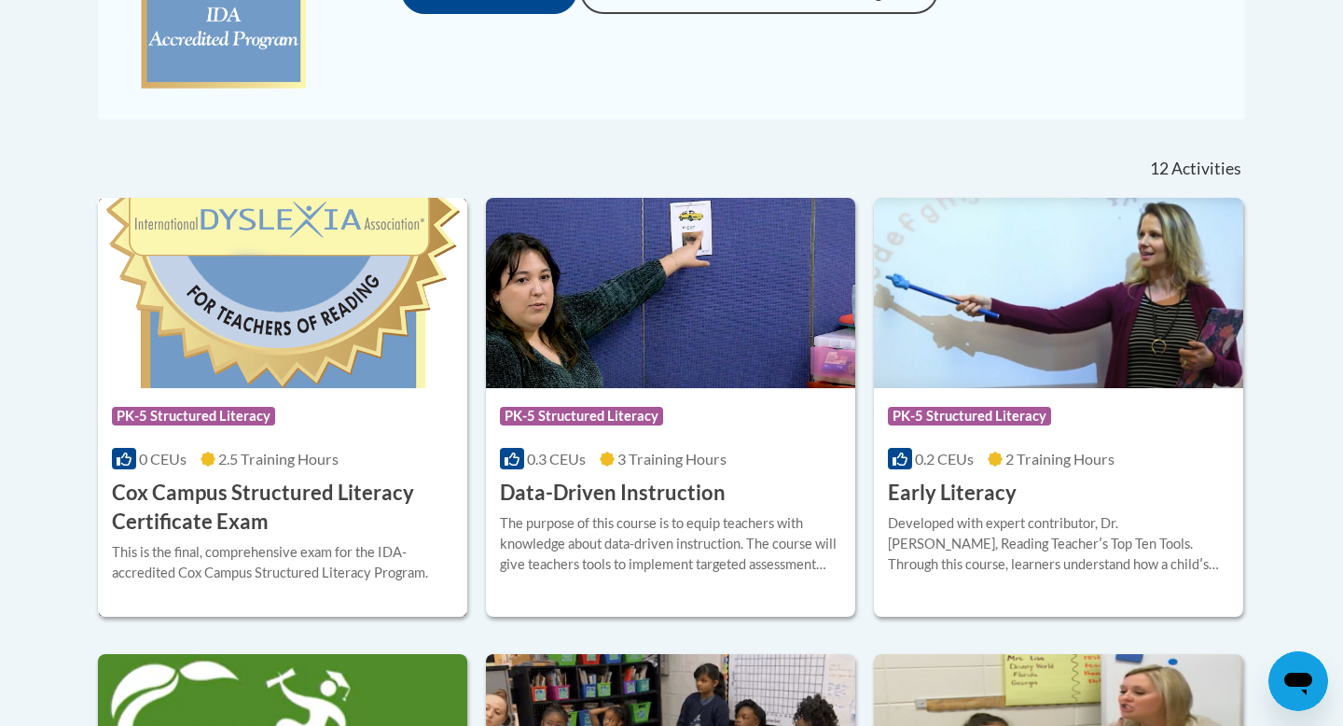
click at [222, 435] on div "Course Category: PK-5 Structured Literacy" at bounding box center [282, 418] width 341 height 42
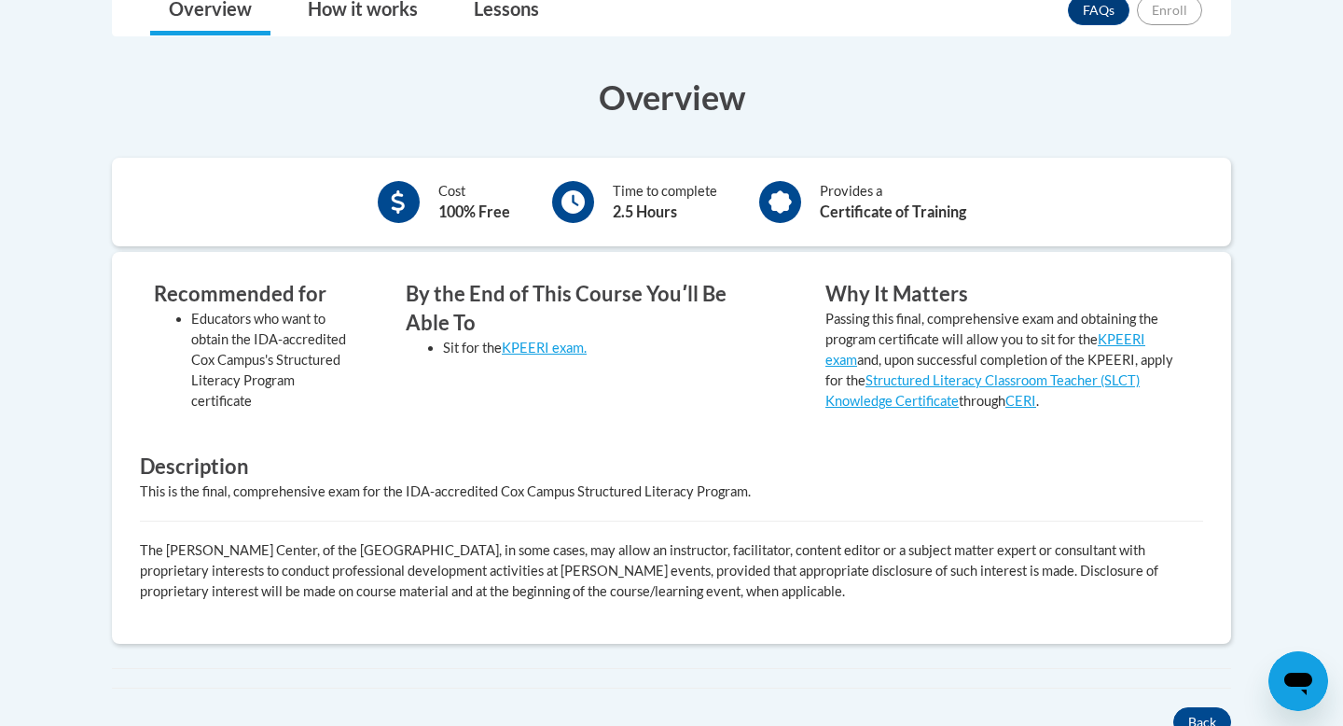
scroll to position [543, 0]
click at [523, 343] on link "KPEERI exam." at bounding box center [544, 347] width 85 height 16
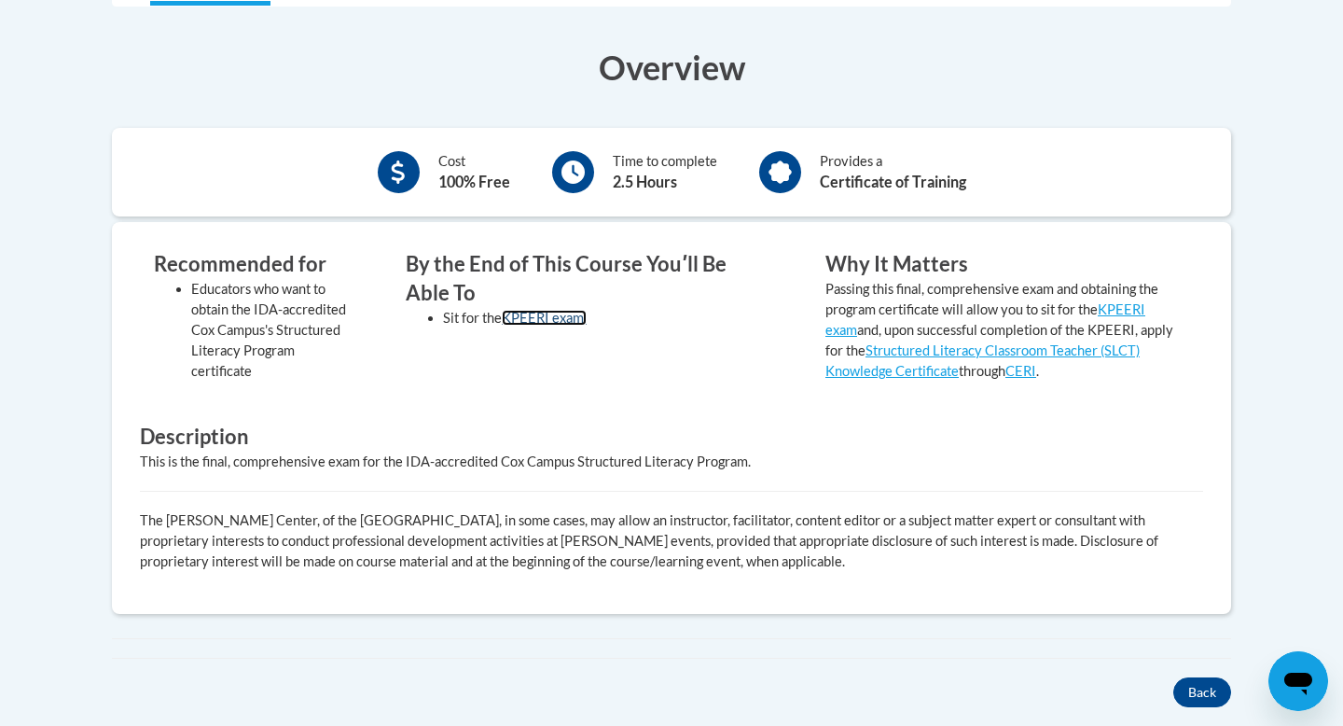
scroll to position [577, 0]
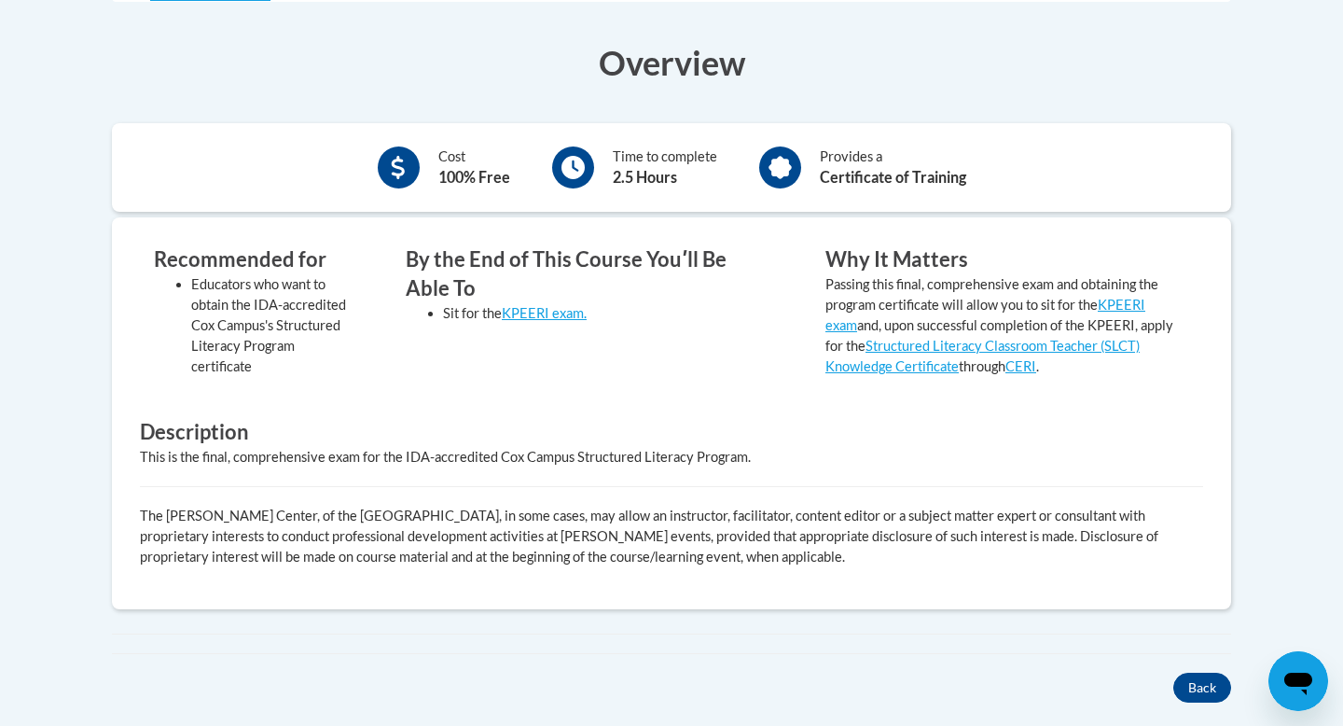
click at [864, 176] on b "Certificate of Training" at bounding box center [893, 177] width 146 height 18
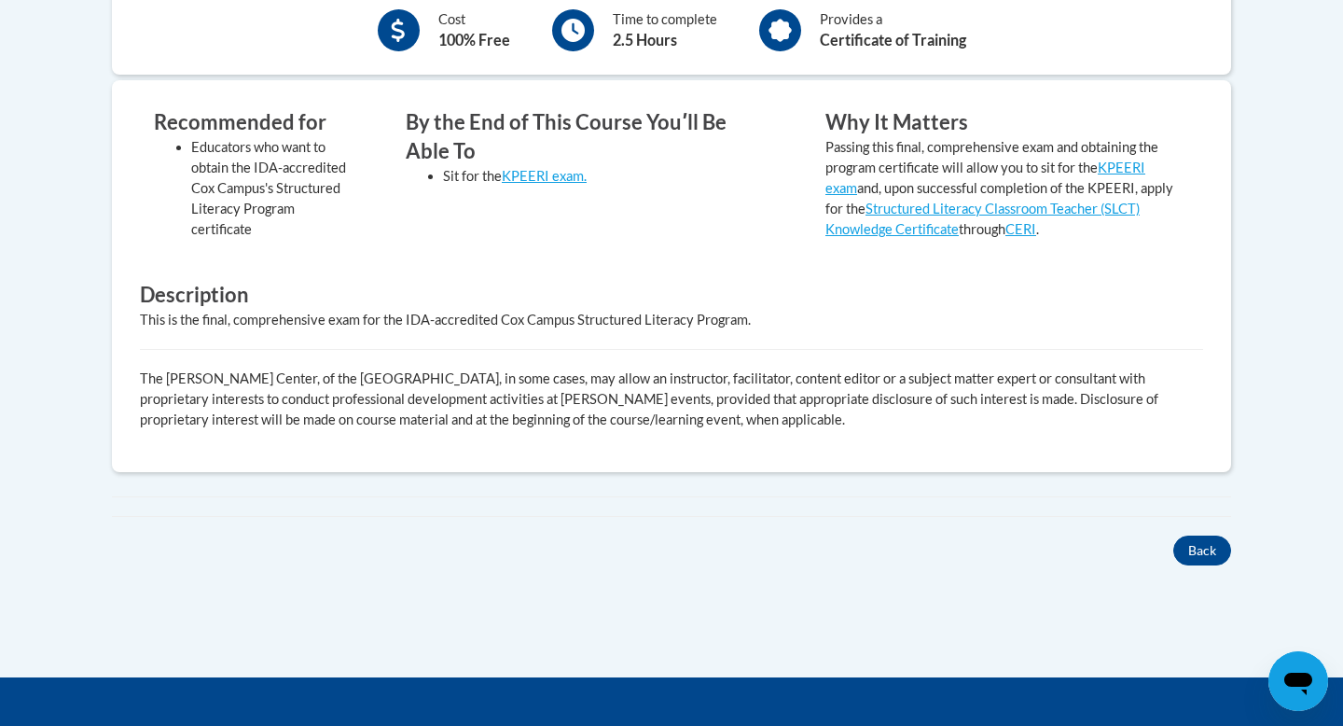
scroll to position [712, 0]
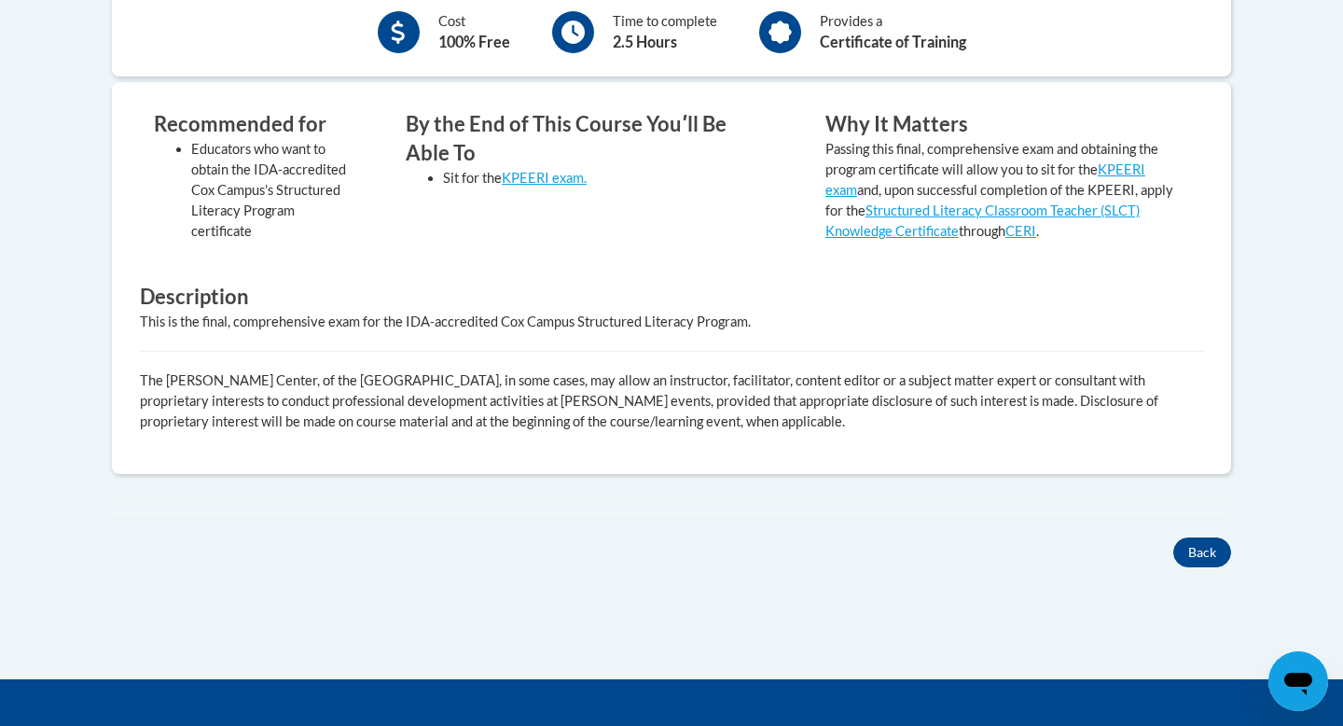
click at [1235, 550] on div "Back" at bounding box center [671, 552] width 1147 height 30
click at [1207, 550] on button "Back" at bounding box center [1203, 552] width 58 height 30
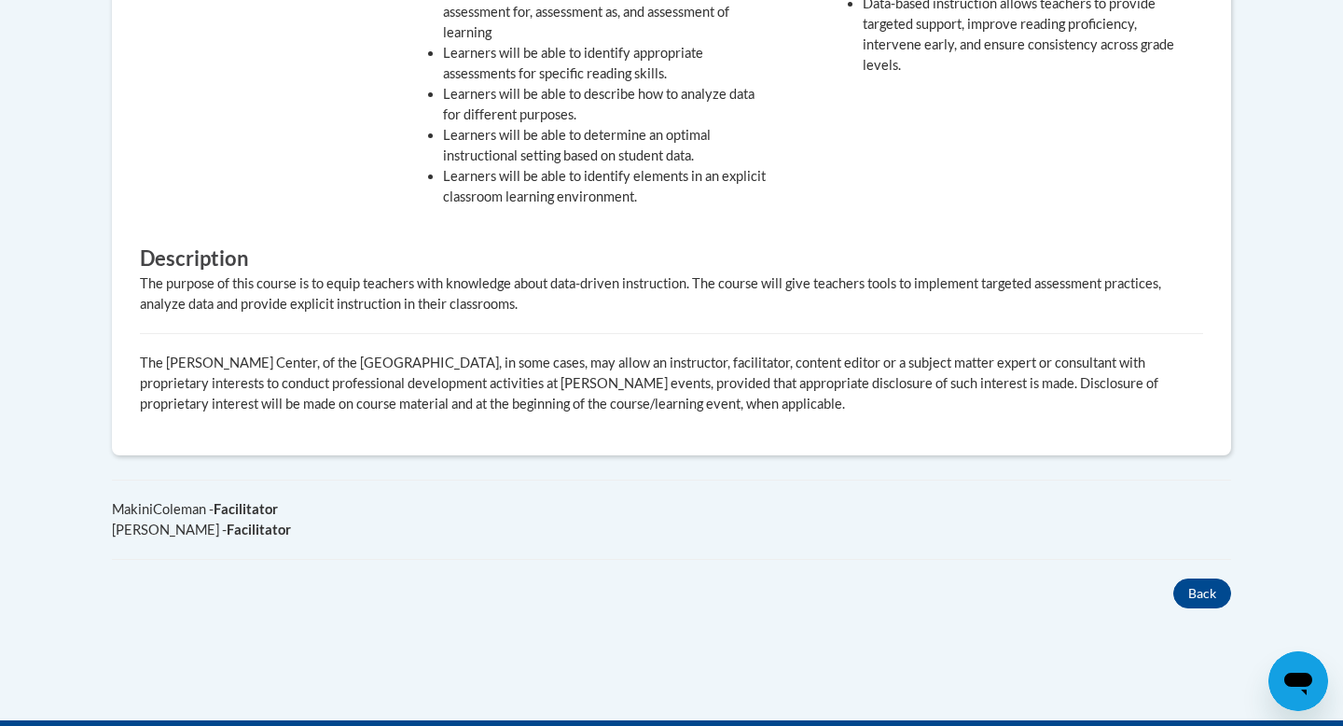
scroll to position [1128, 0]
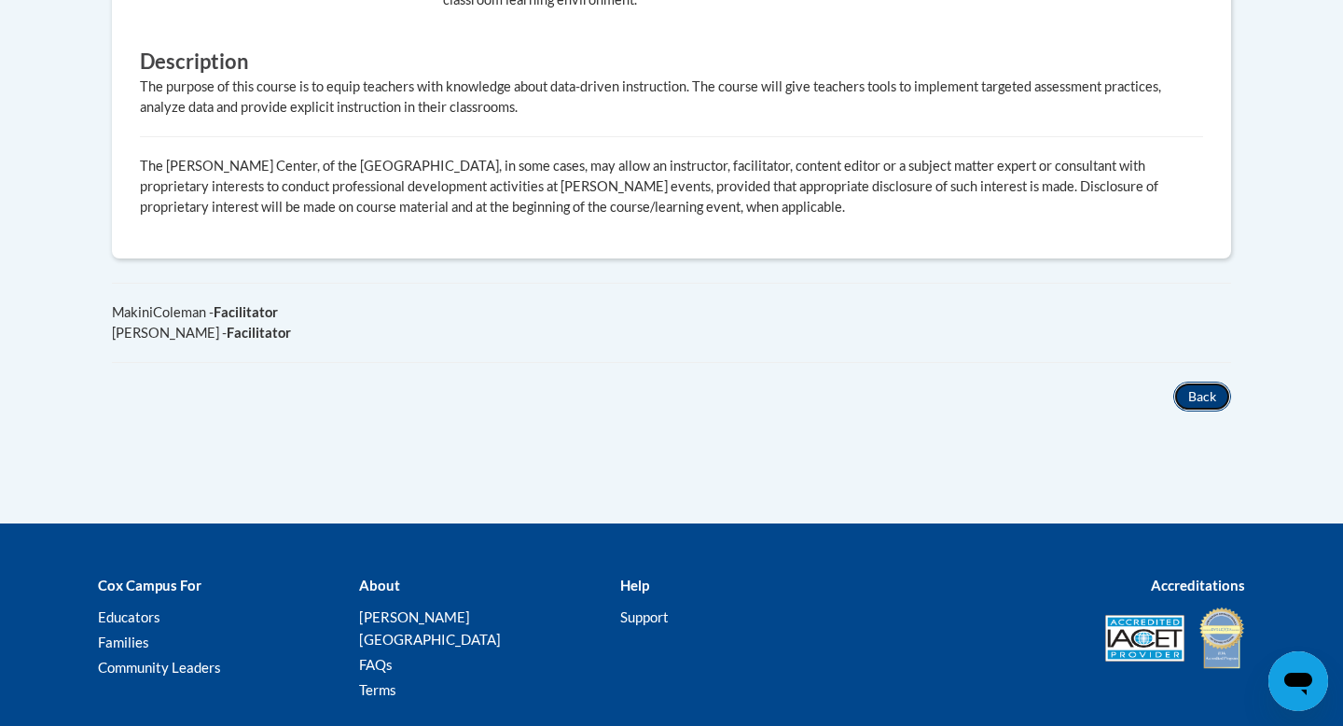
click at [1191, 393] on button "Back" at bounding box center [1203, 397] width 58 height 30
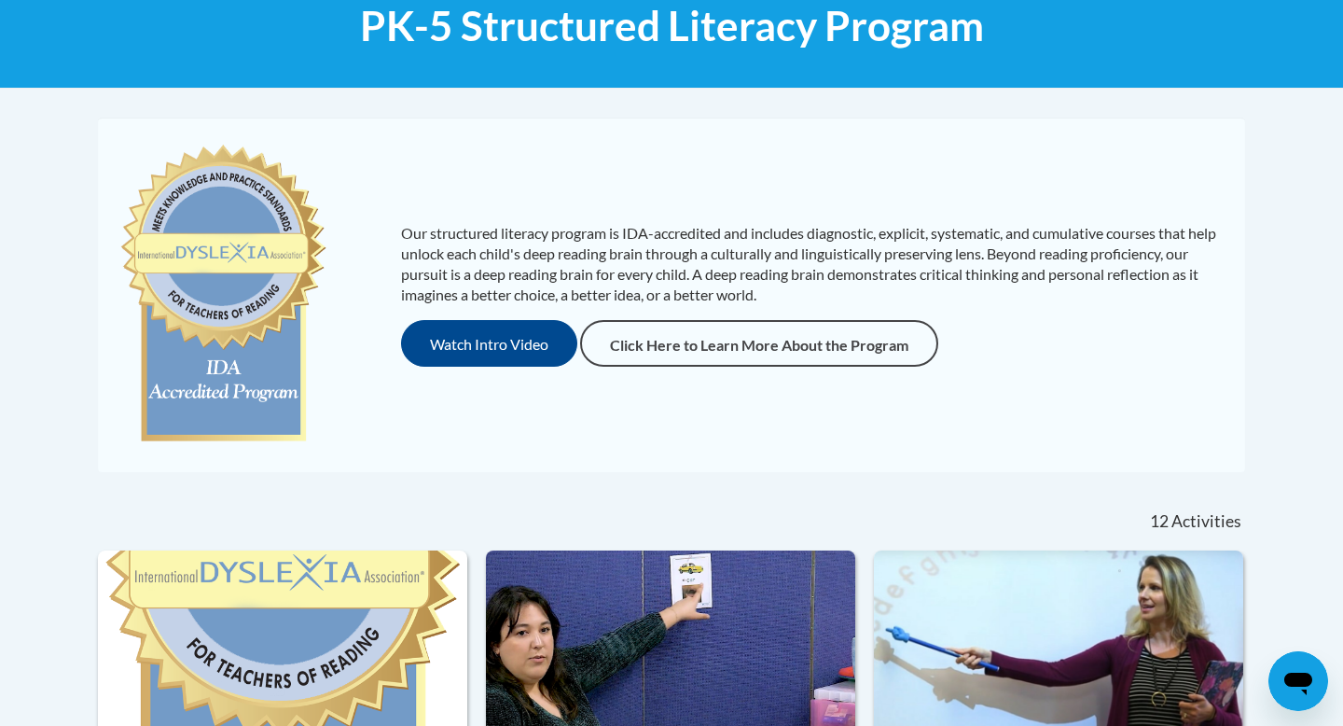
click at [215, 263] on img at bounding box center [224, 294] width 214 height 317
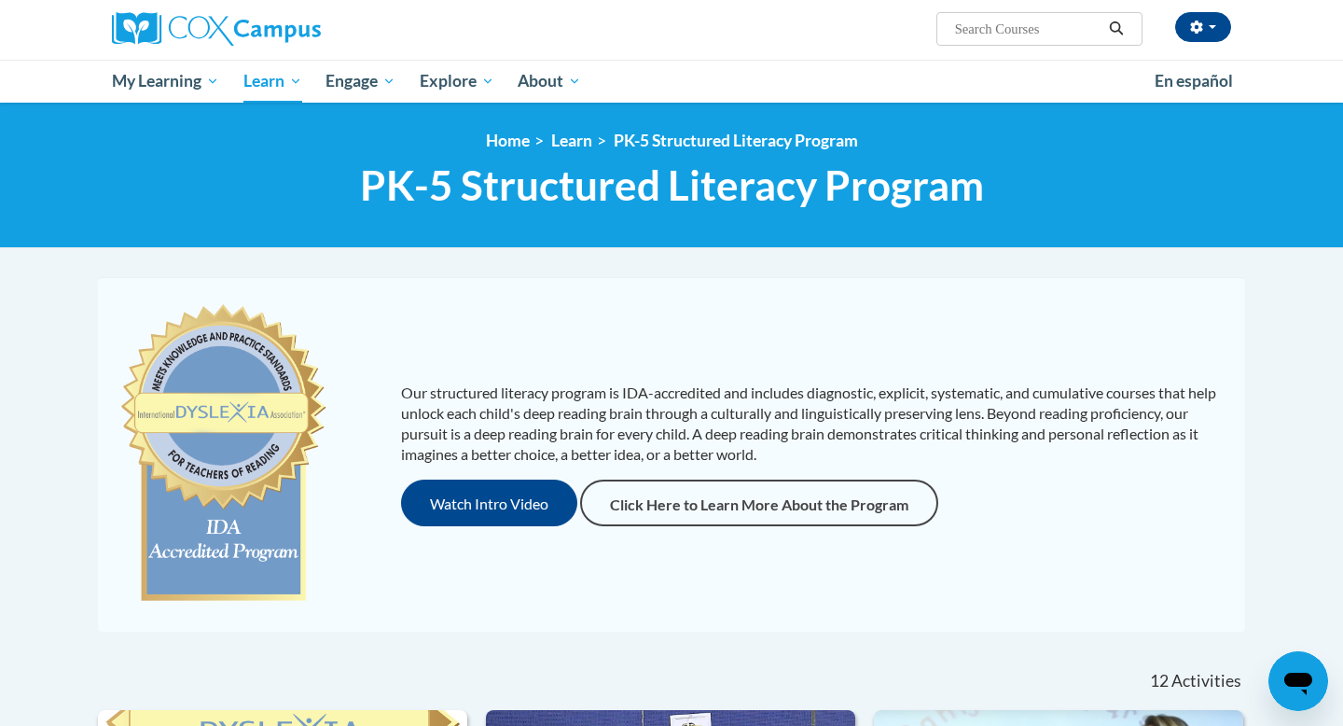
scroll to position [112, 0]
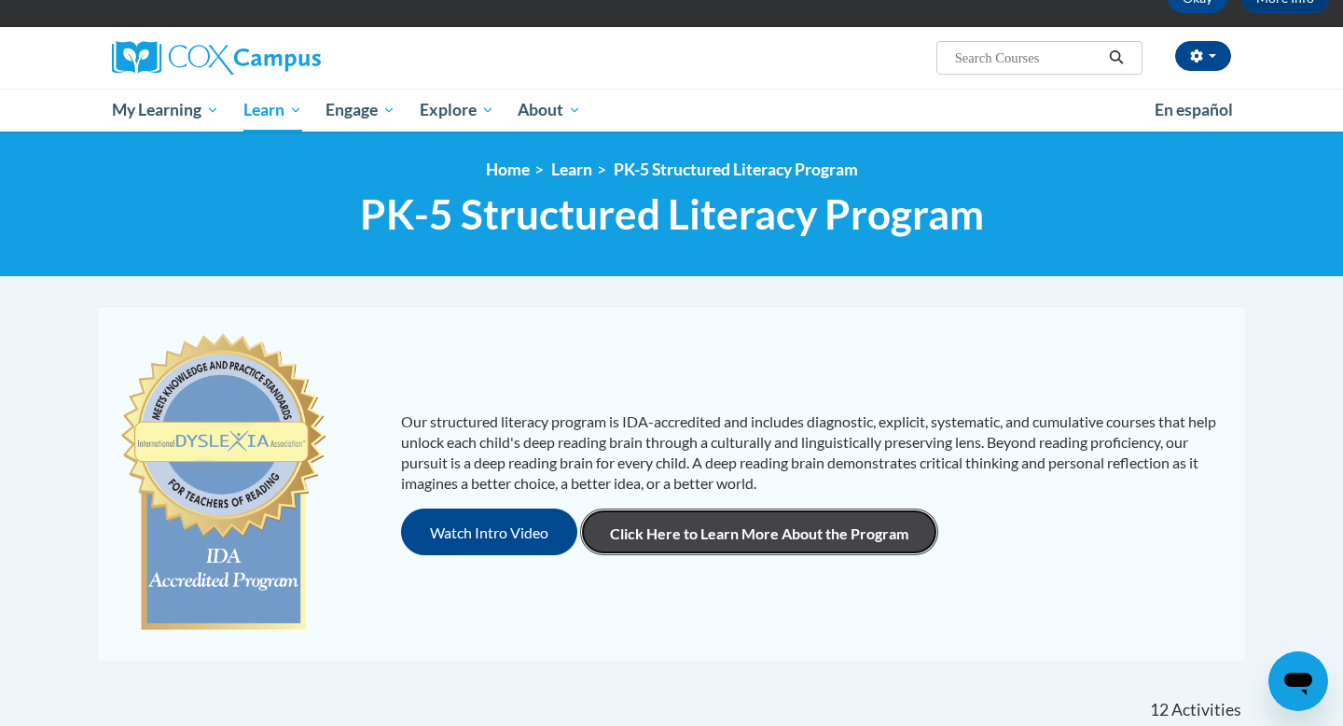
click at [819, 532] on link "Click Here to Learn More About the Program" at bounding box center [759, 531] width 358 height 47
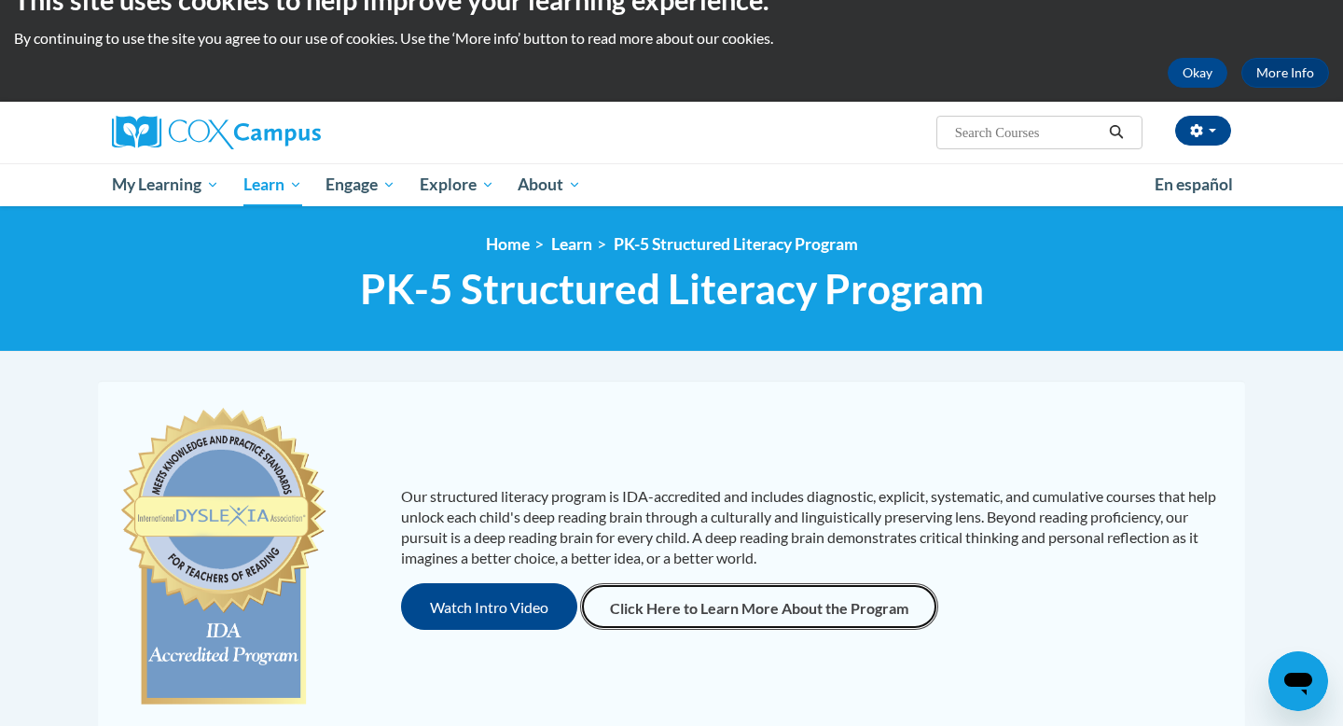
scroll to position [0, 0]
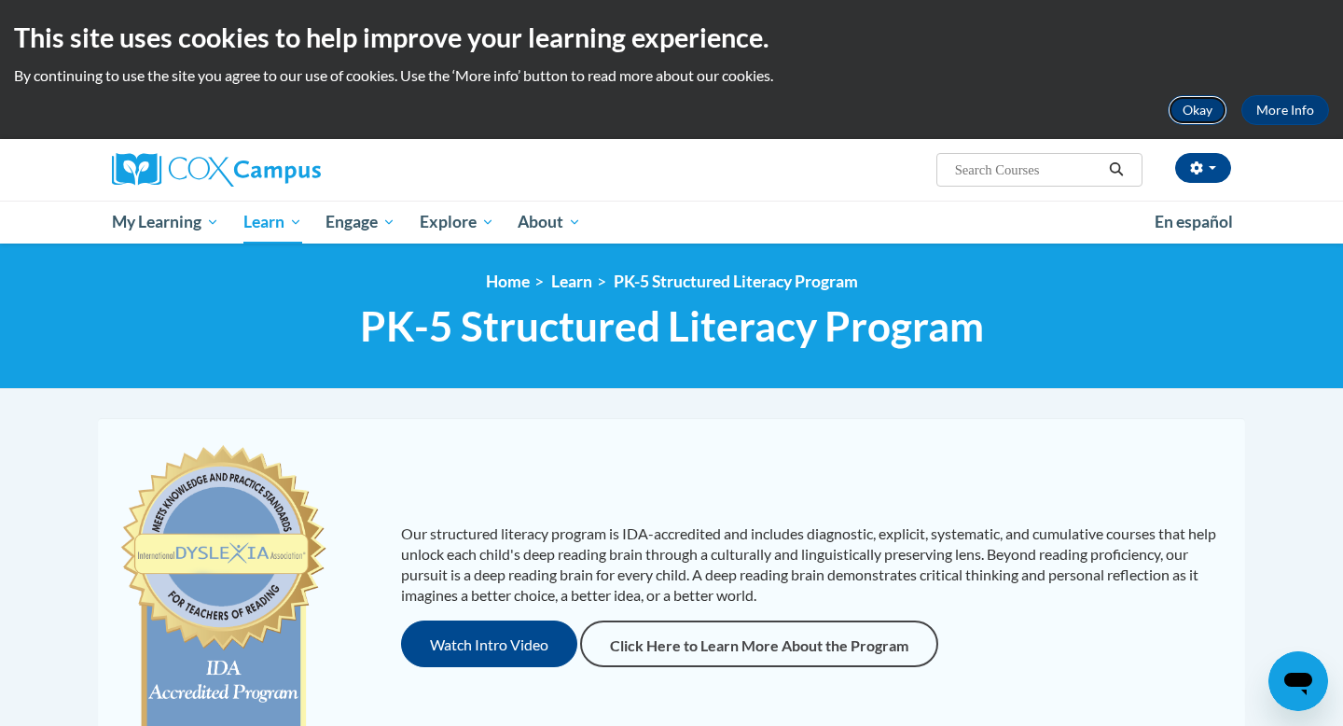
click at [1207, 110] on button "Okay" at bounding box center [1198, 110] width 60 height 30
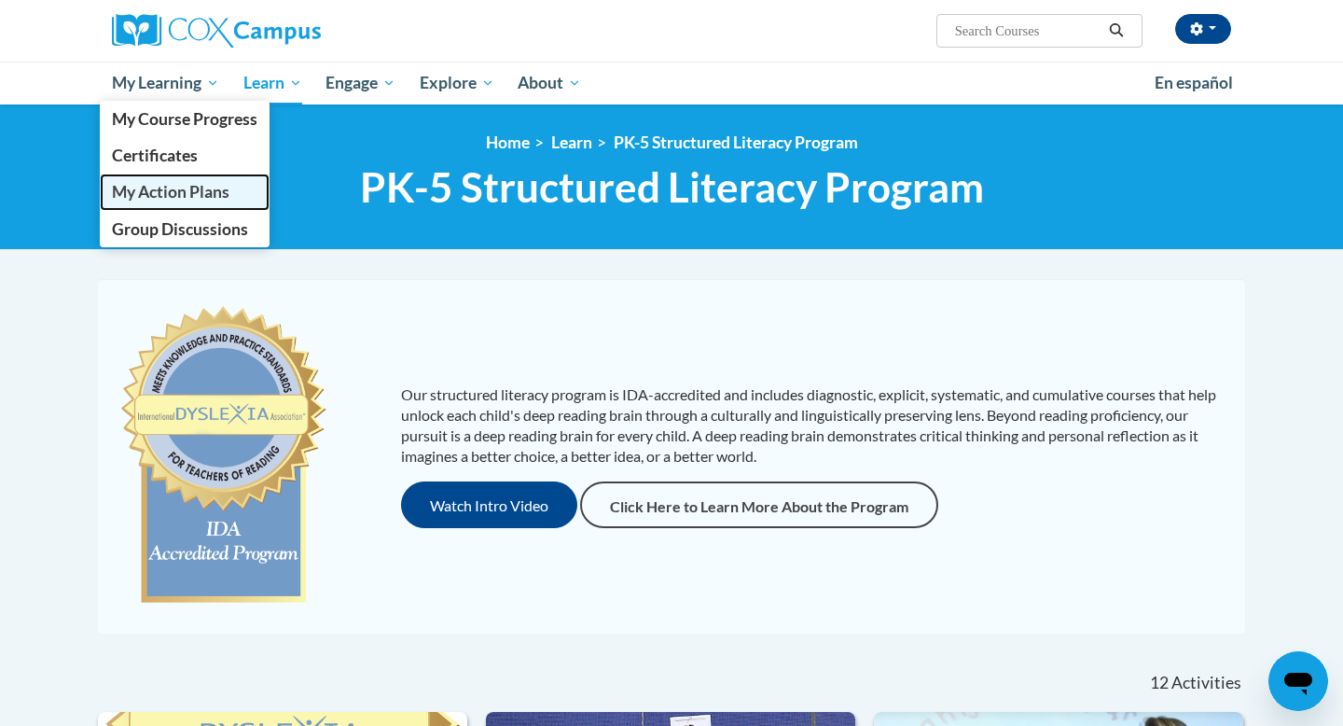
click at [202, 201] on span "My Action Plans" at bounding box center [171, 192] width 118 height 20
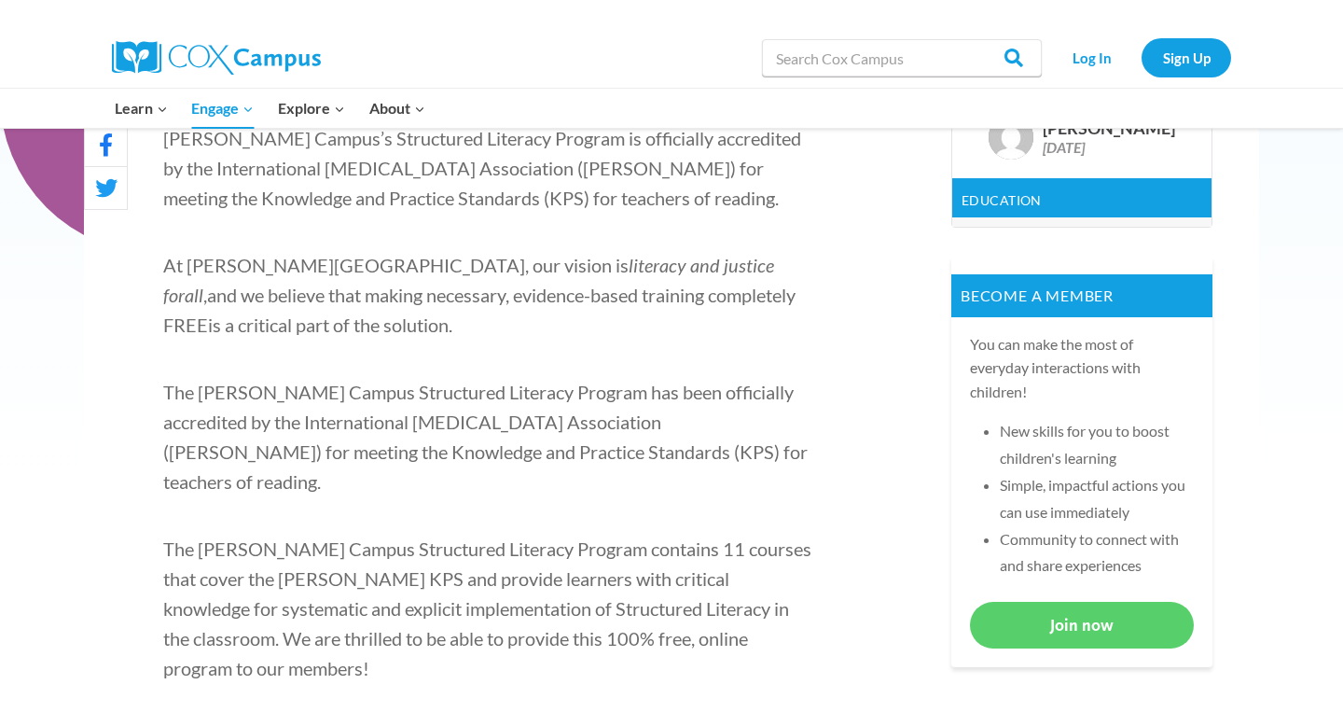
scroll to position [502, 0]
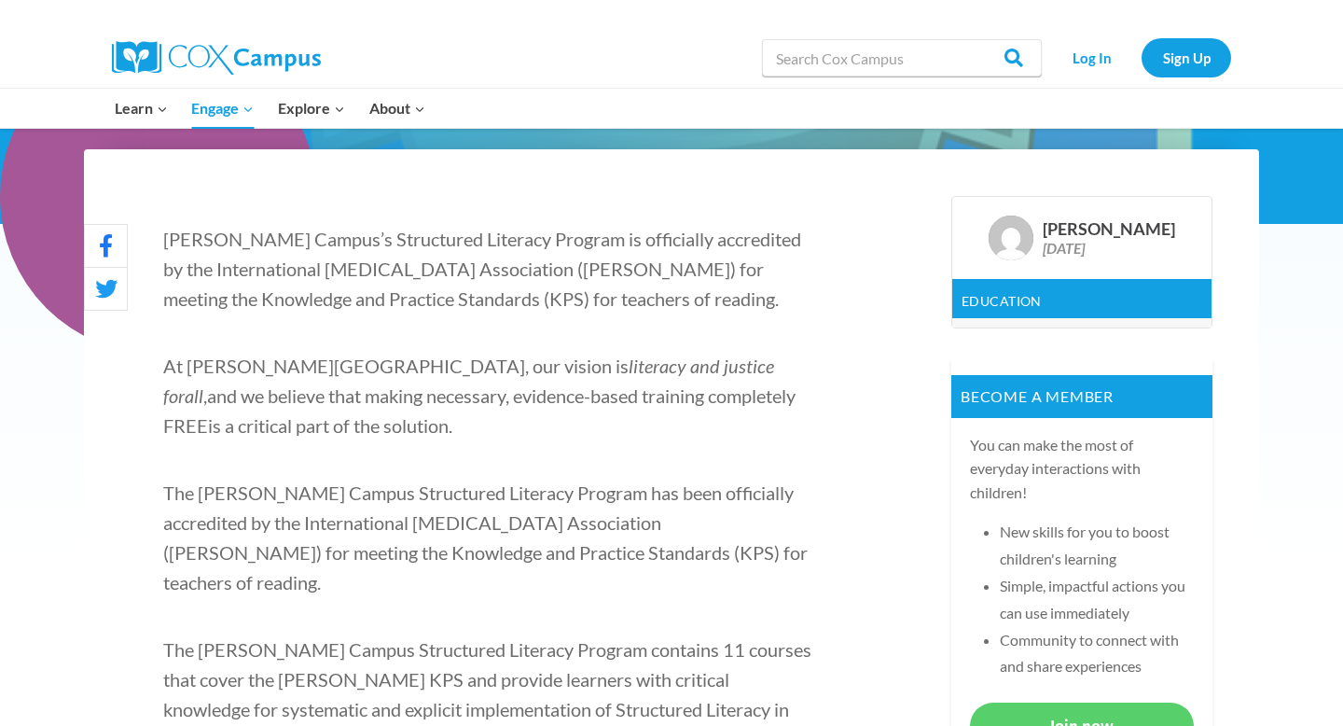
click at [1094, 302] on div "Education" at bounding box center [1081, 298] width 259 height 39
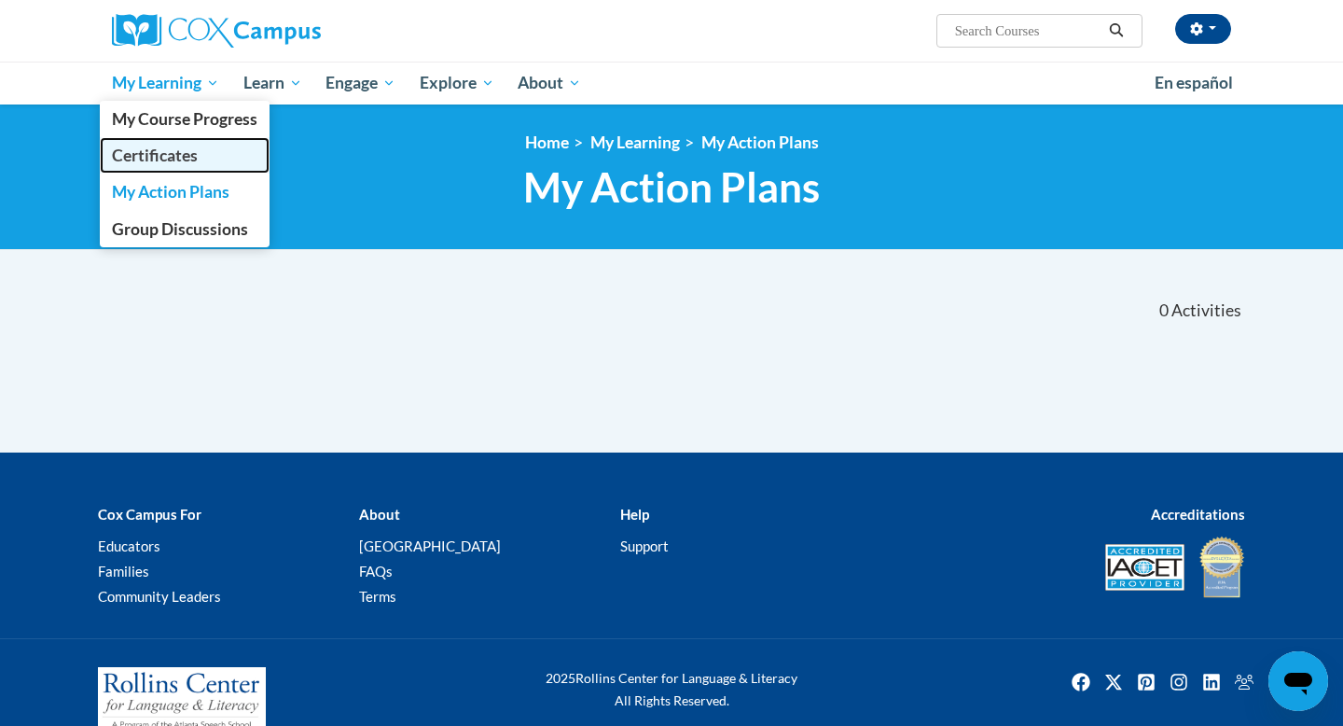
drag, startPoint x: 191, startPoint y: 144, endPoint x: 188, endPoint y: 116, distance: 28.2
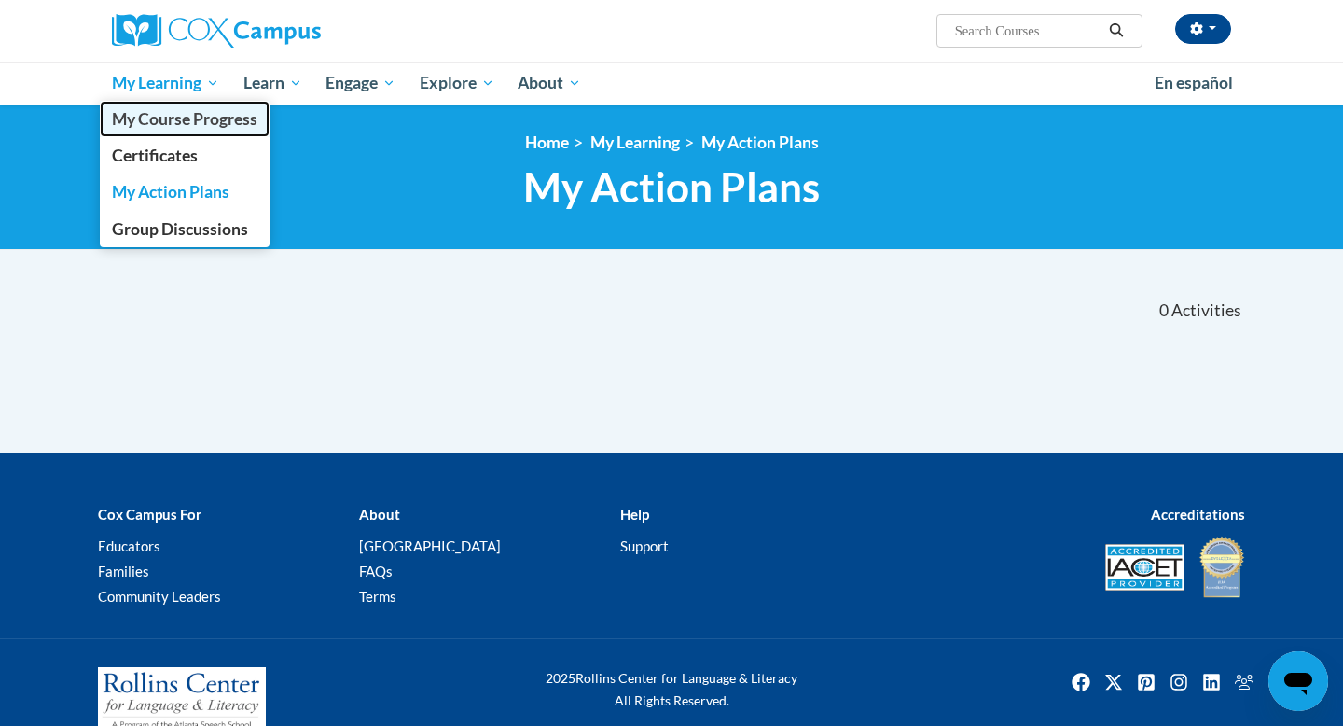
click at [188, 116] on span "My Course Progress" at bounding box center [185, 119] width 146 height 20
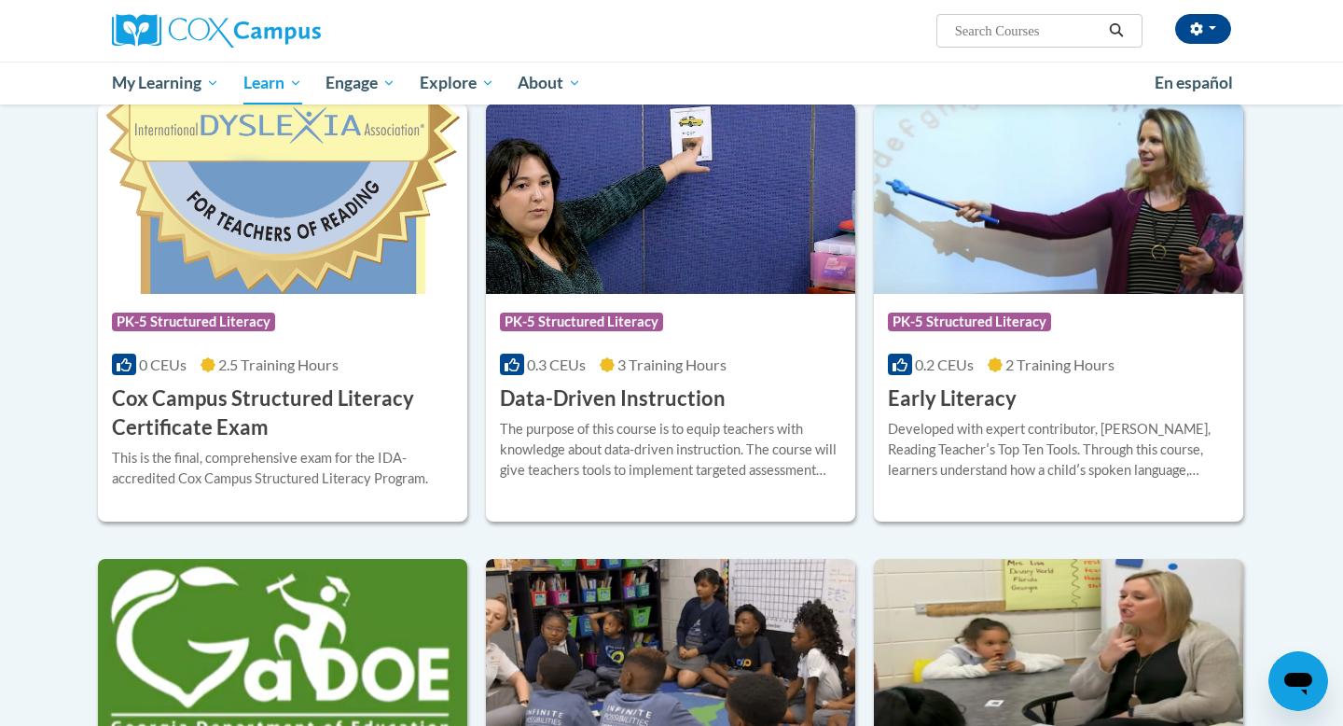
scroll to position [585, 0]
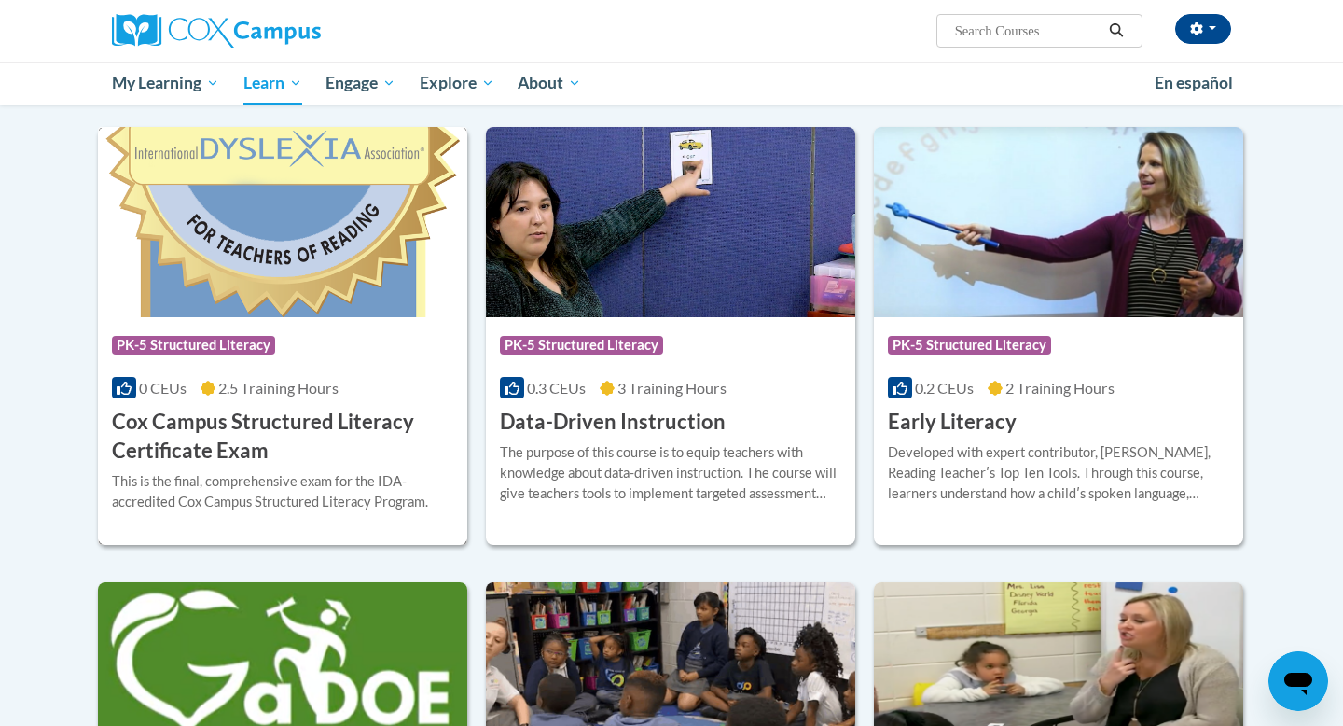
click at [336, 202] on img at bounding box center [282, 222] width 369 height 190
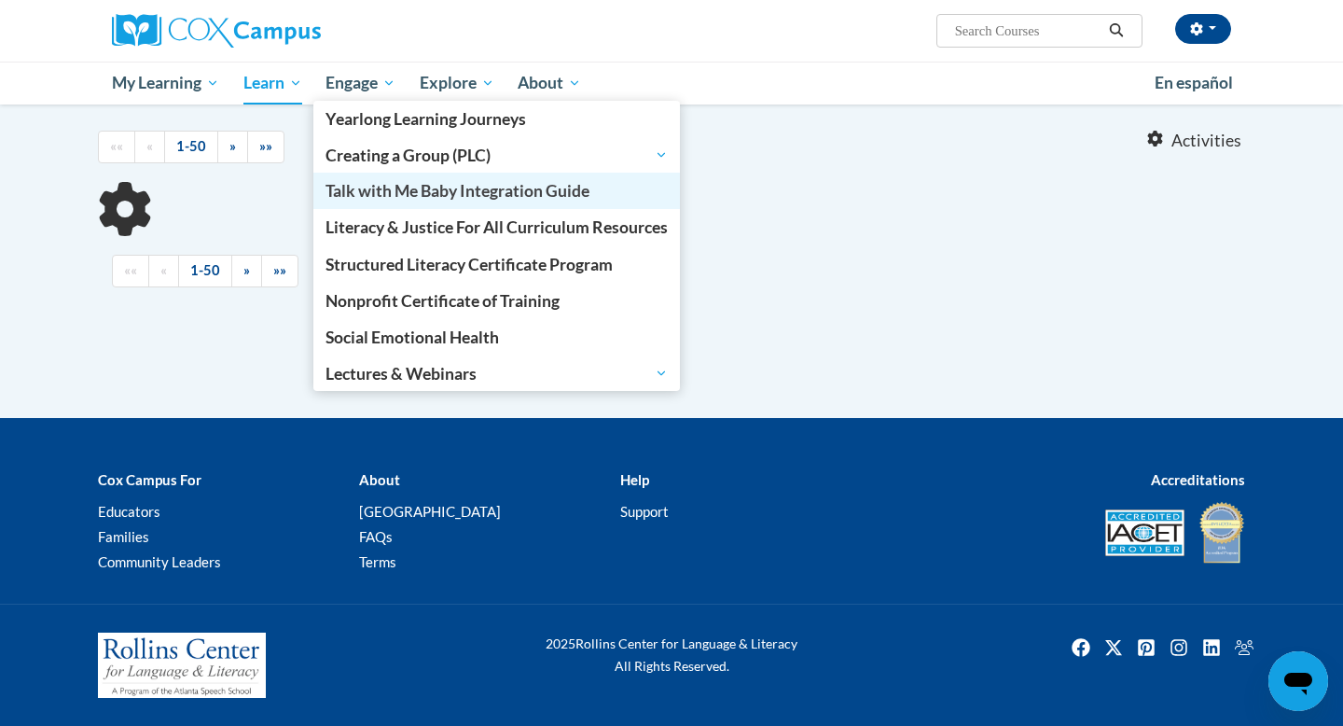
scroll to position [487, 0]
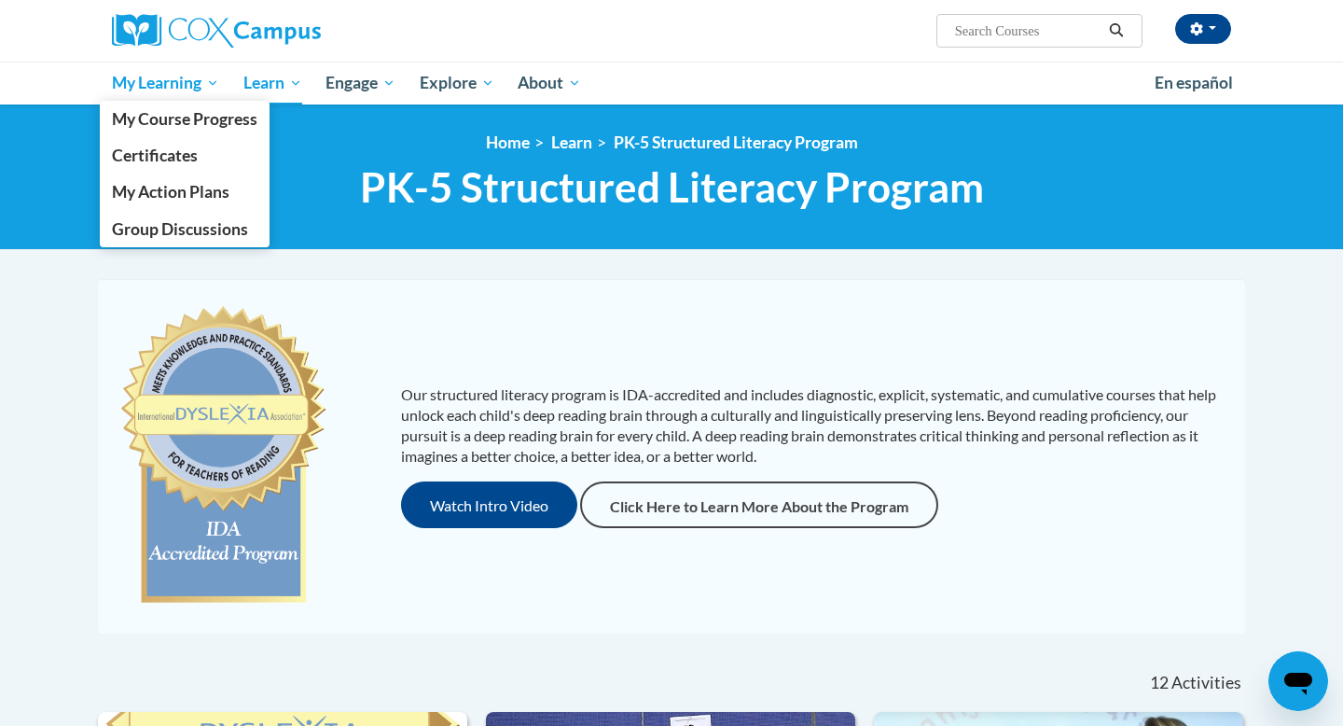
click at [171, 62] on link "My Learning" at bounding box center [166, 83] width 132 height 43
click at [193, 111] on span "My Course Progress" at bounding box center [185, 119] width 146 height 20
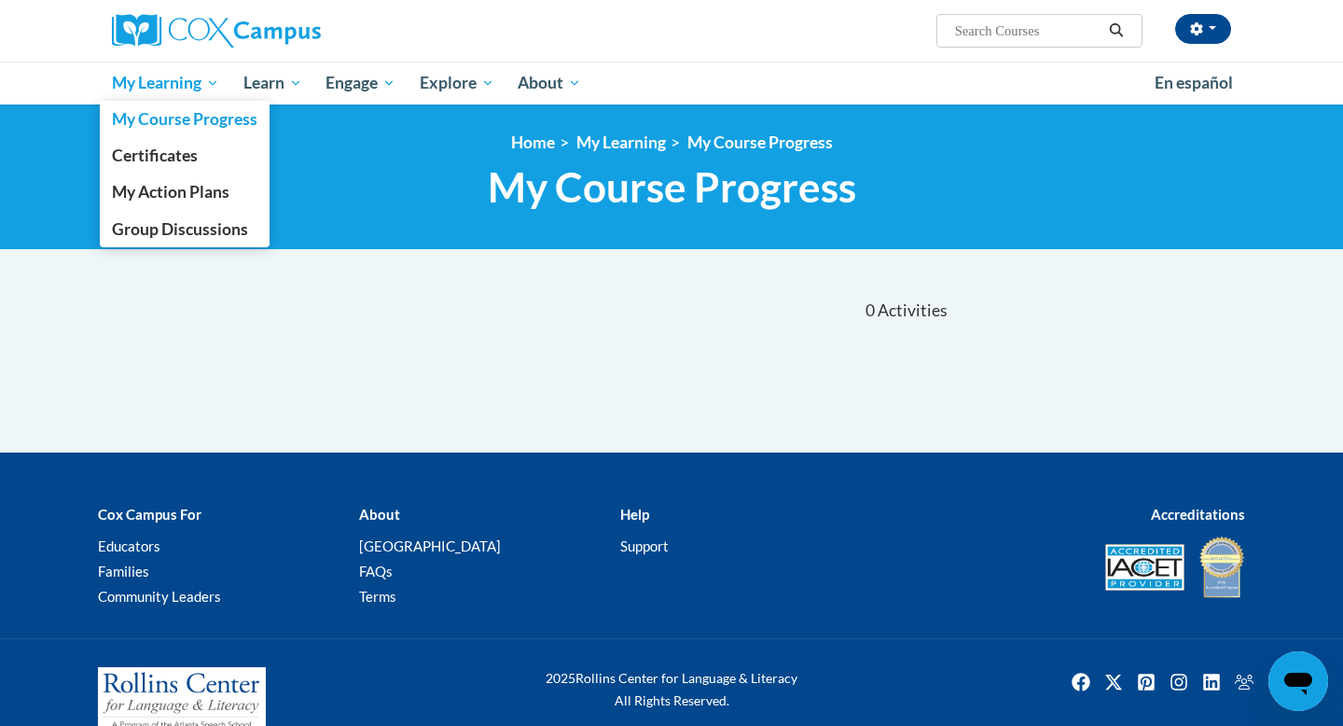
click at [206, 93] on span "My Learning" at bounding box center [165, 83] width 107 height 22
click at [201, 149] on link "Certificates" at bounding box center [185, 155] width 170 height 36
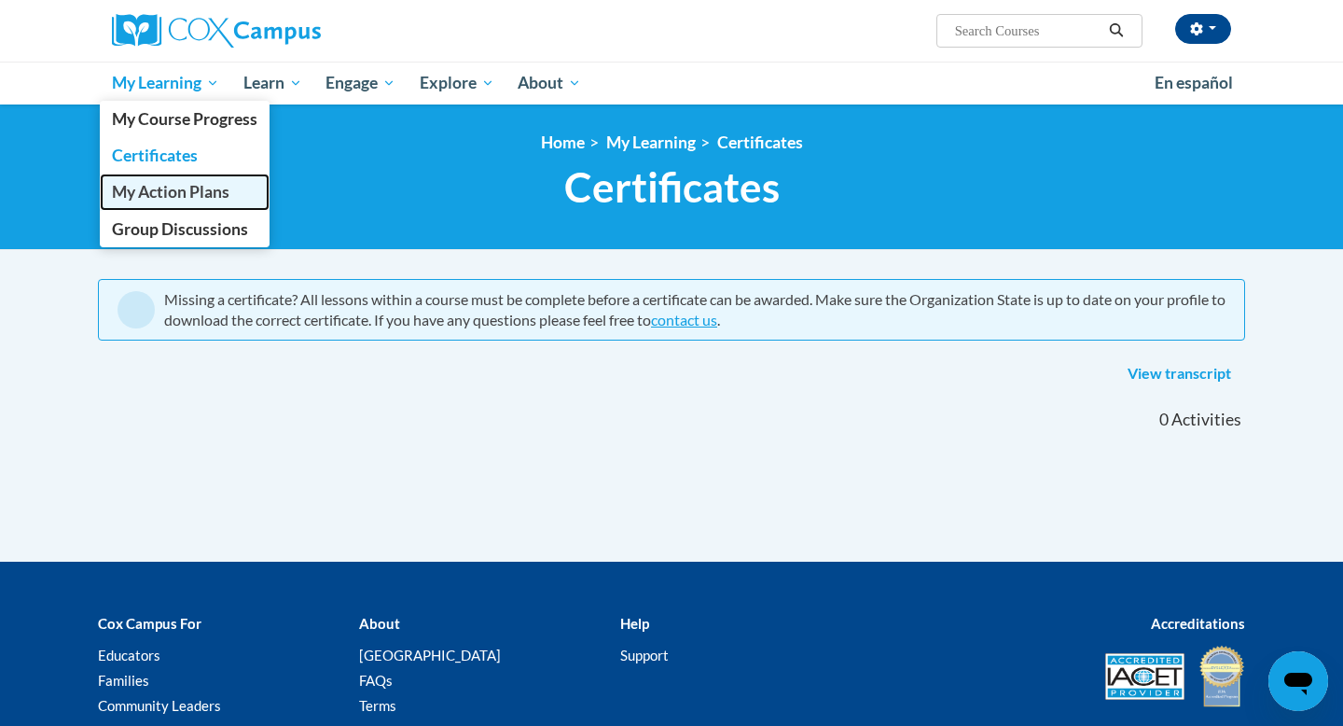
click at [188, 187] on span "My Action Plans" at bounding box center [171, 192] width 118 height 20
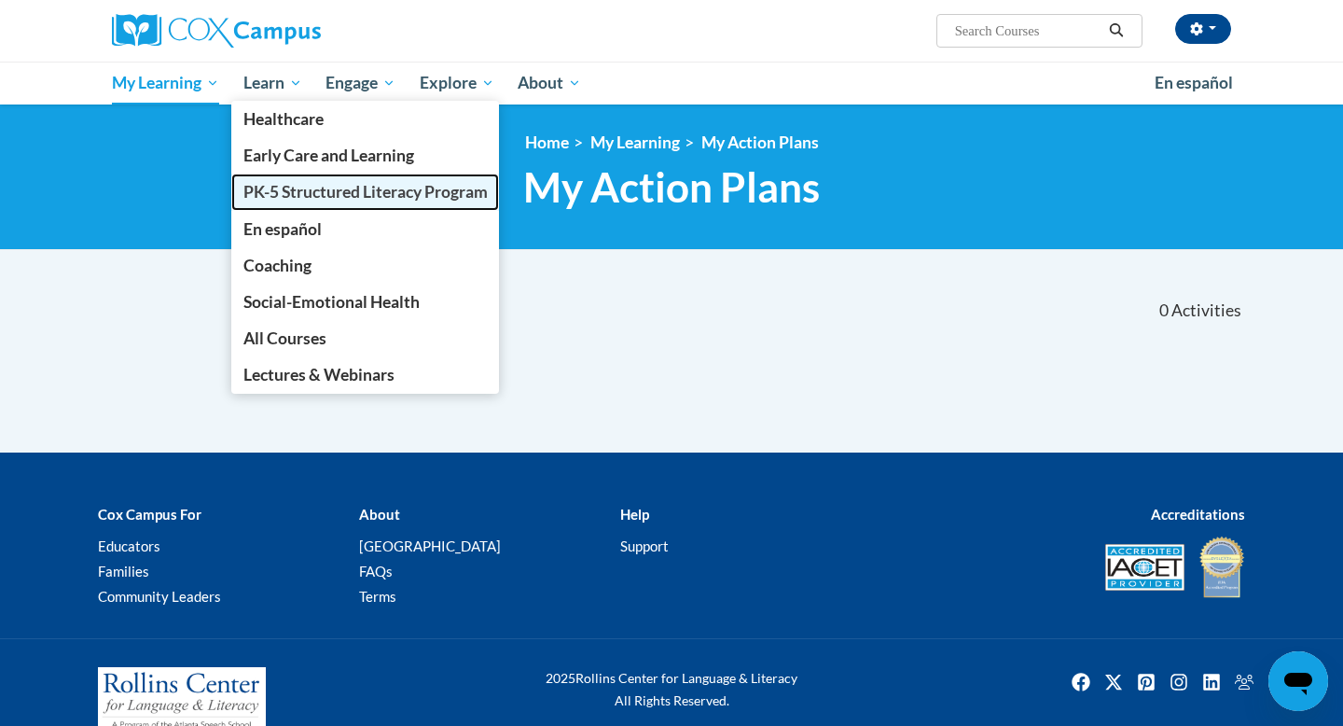
click at [301, 208] on link "PK-5 Structured Literacy Program" at bounding box center [365, 192] width 269 height 36
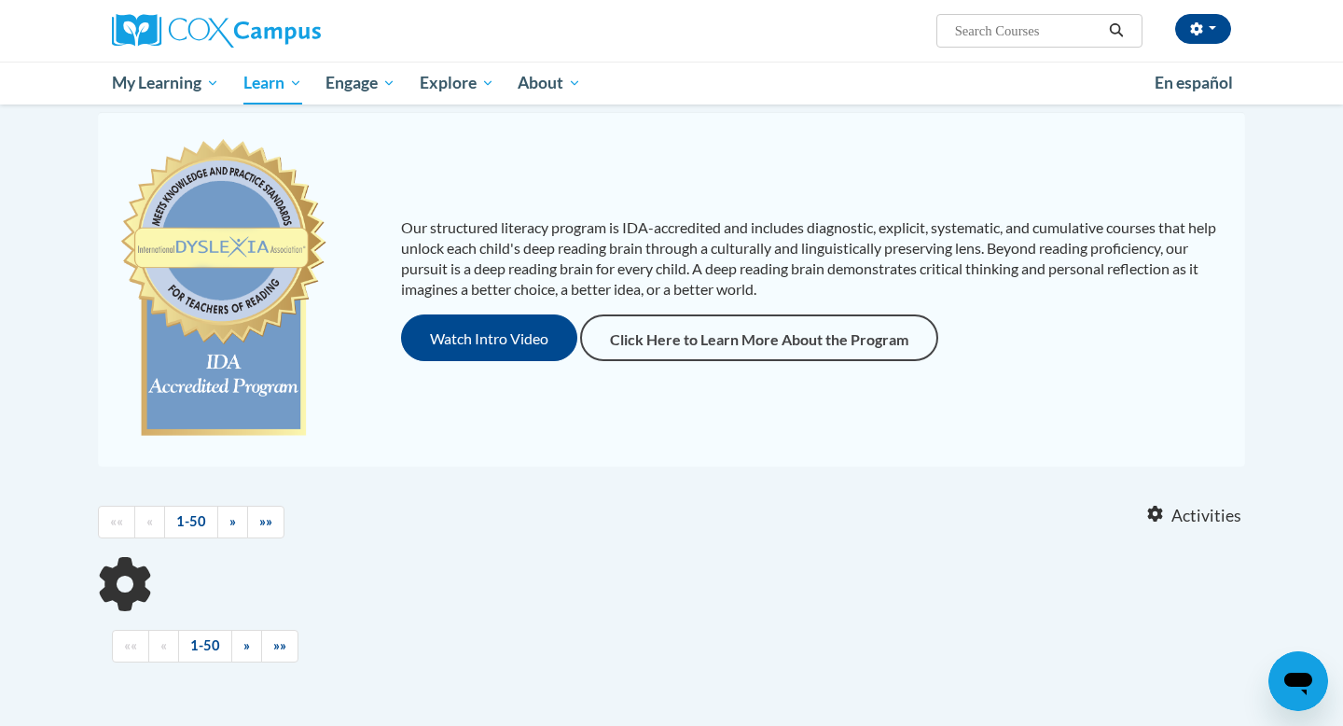
scroll to position [183, 0]
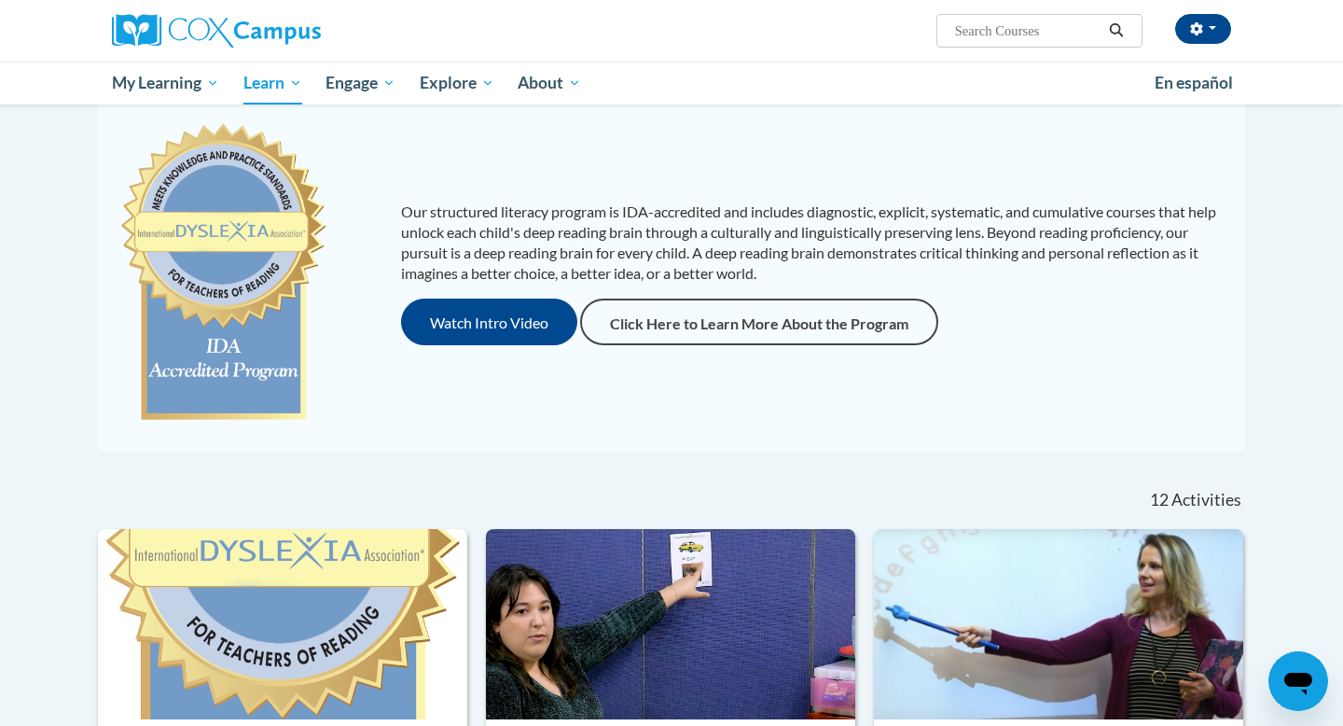
click at [228, 301] on img at bounding box center [224, 273] width 214 height 317
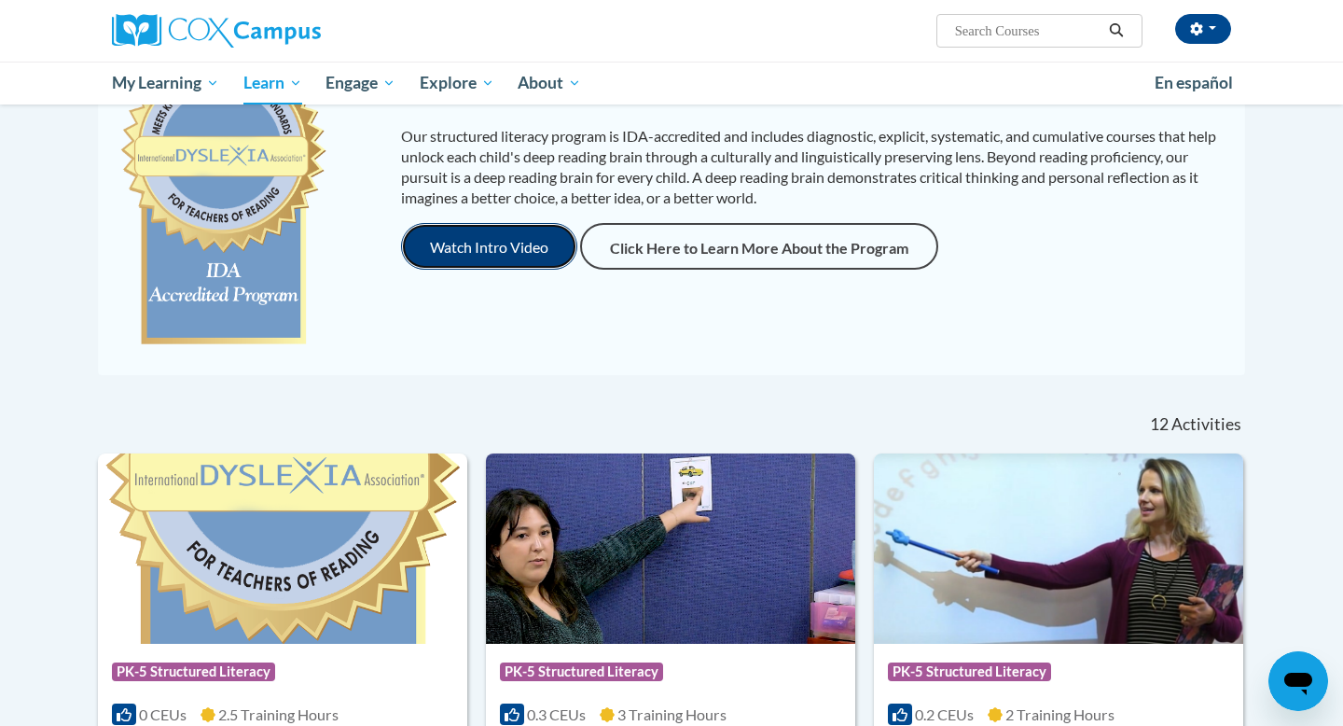
click at [470, 246] on button "Watch Intro Video" at bounding box center [489, 246] width 176 height 47
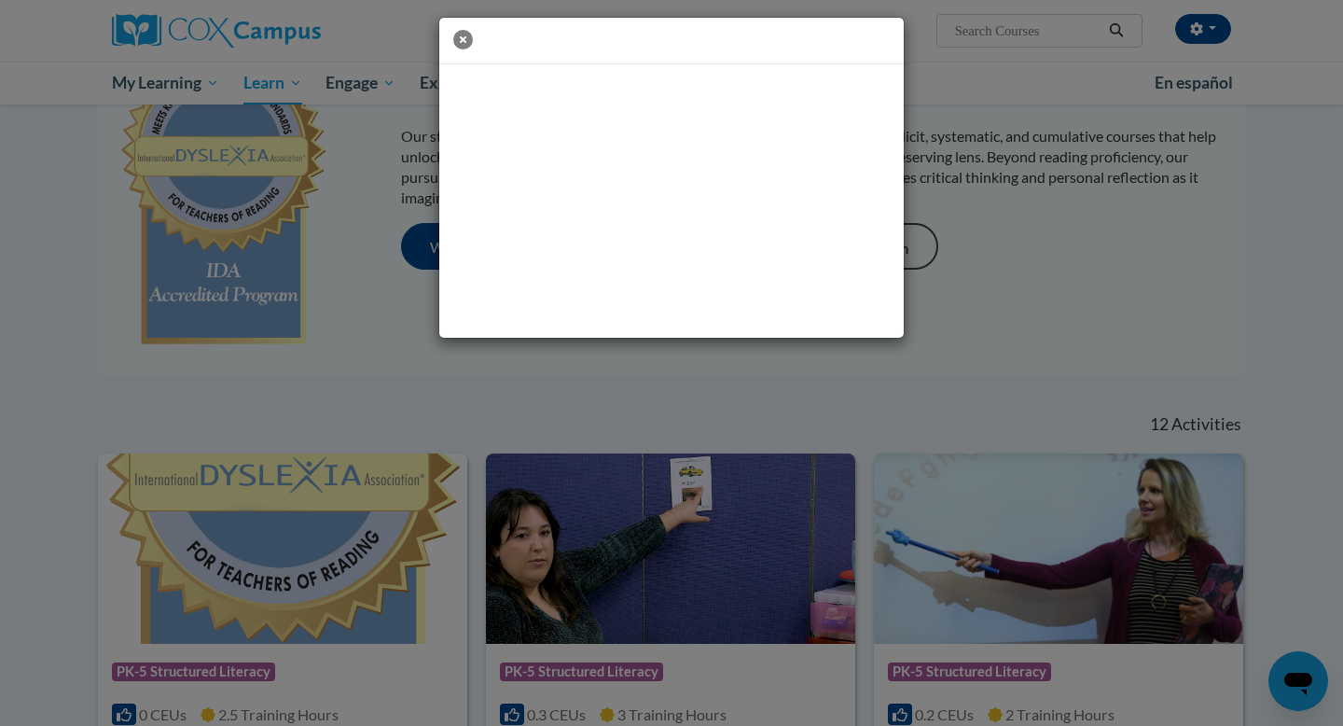
click at [471, 44] on icon "button" at bounding box center [463, 40] width 20 height 20
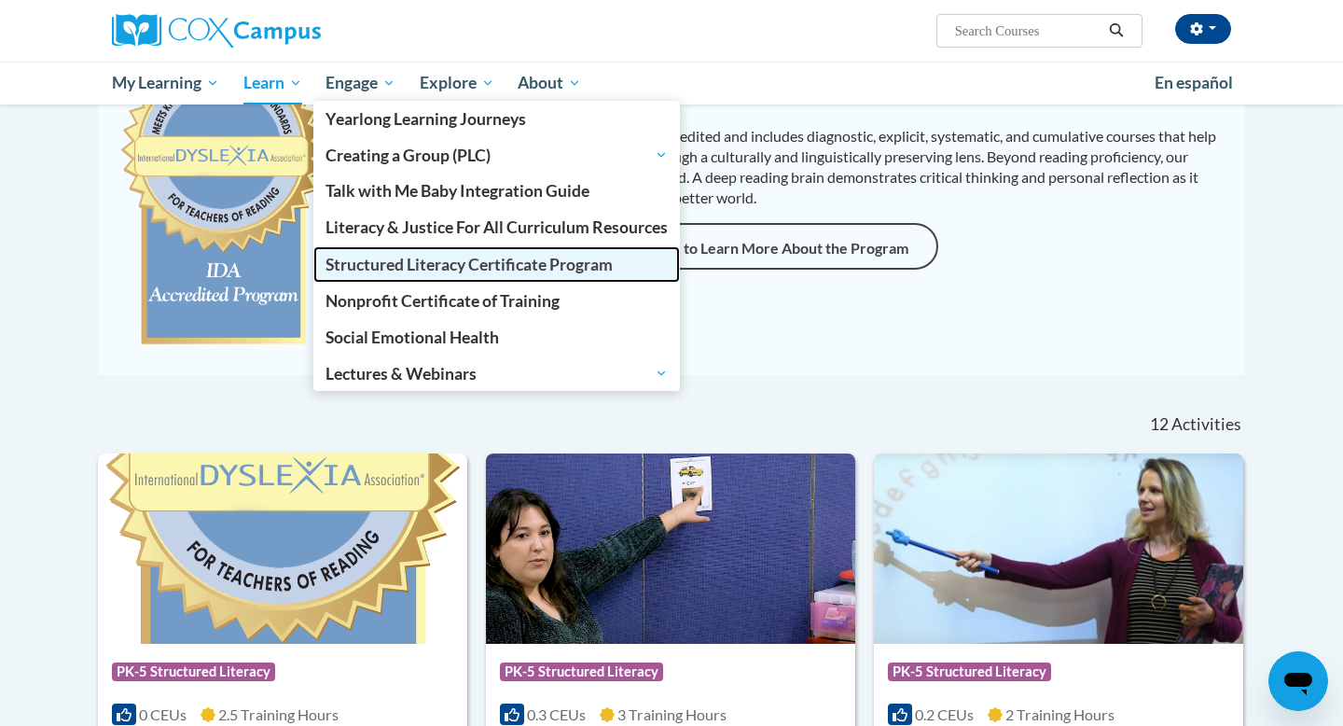
click at [374, 264] on span "Structured Literacy Certificate Program" at bounding box center [469, 265] width 287 height 20
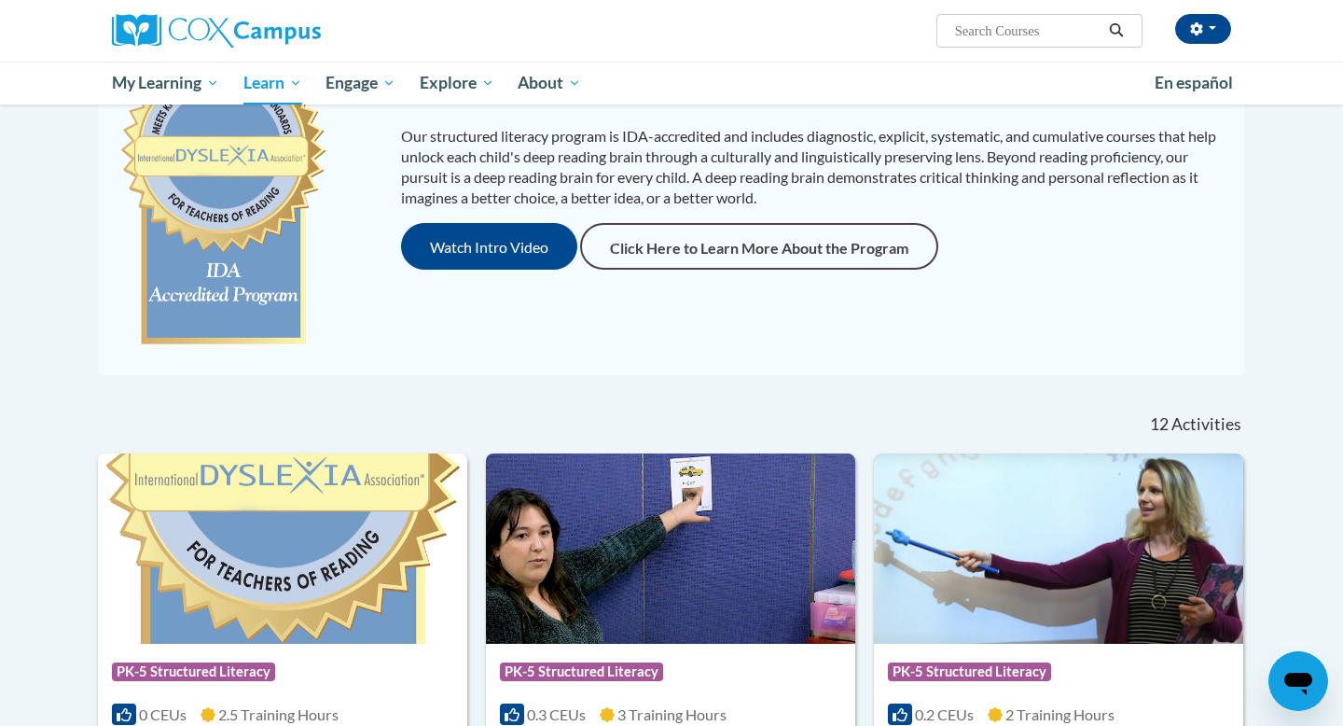
click at [1050, 238] on div "Watch Intro Video Click Here to Learn More About the Program" at bounding box center [814, 246] width 826 height 47
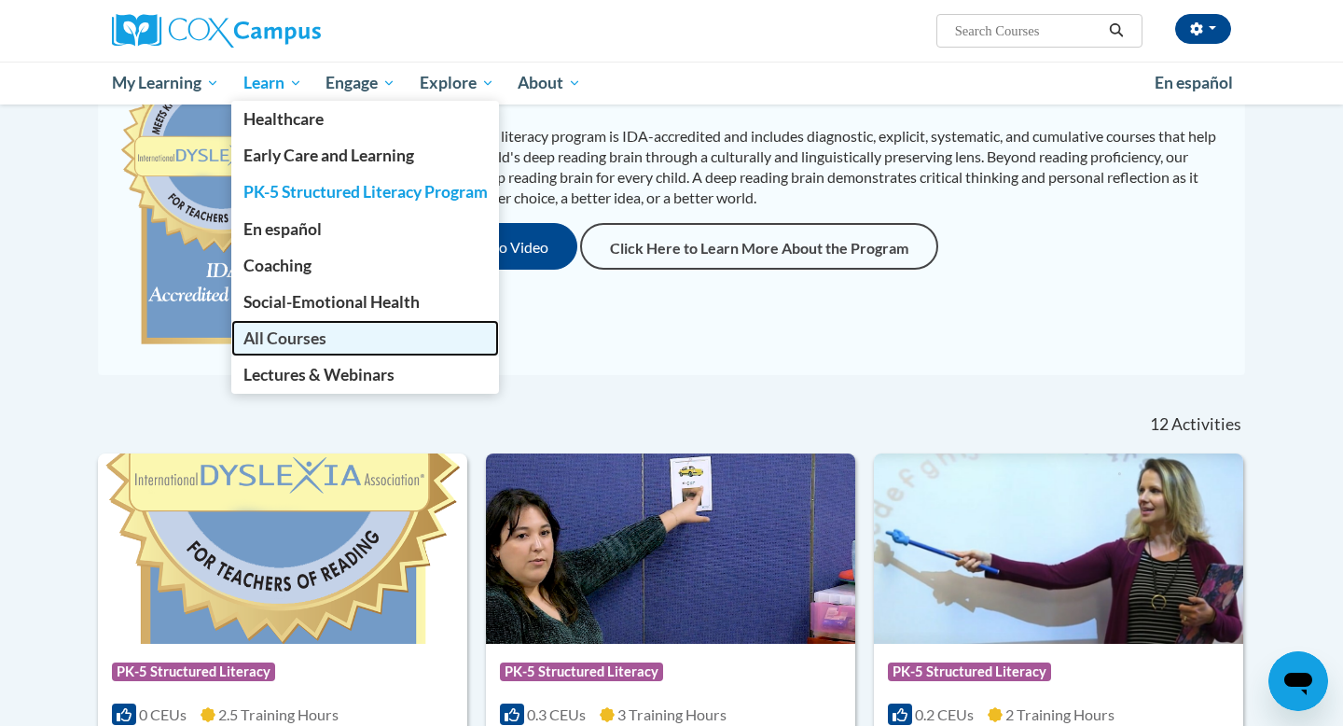
click at [324, 331] on span "All Courses" at bounding box center [284, 338] width 83 height 20
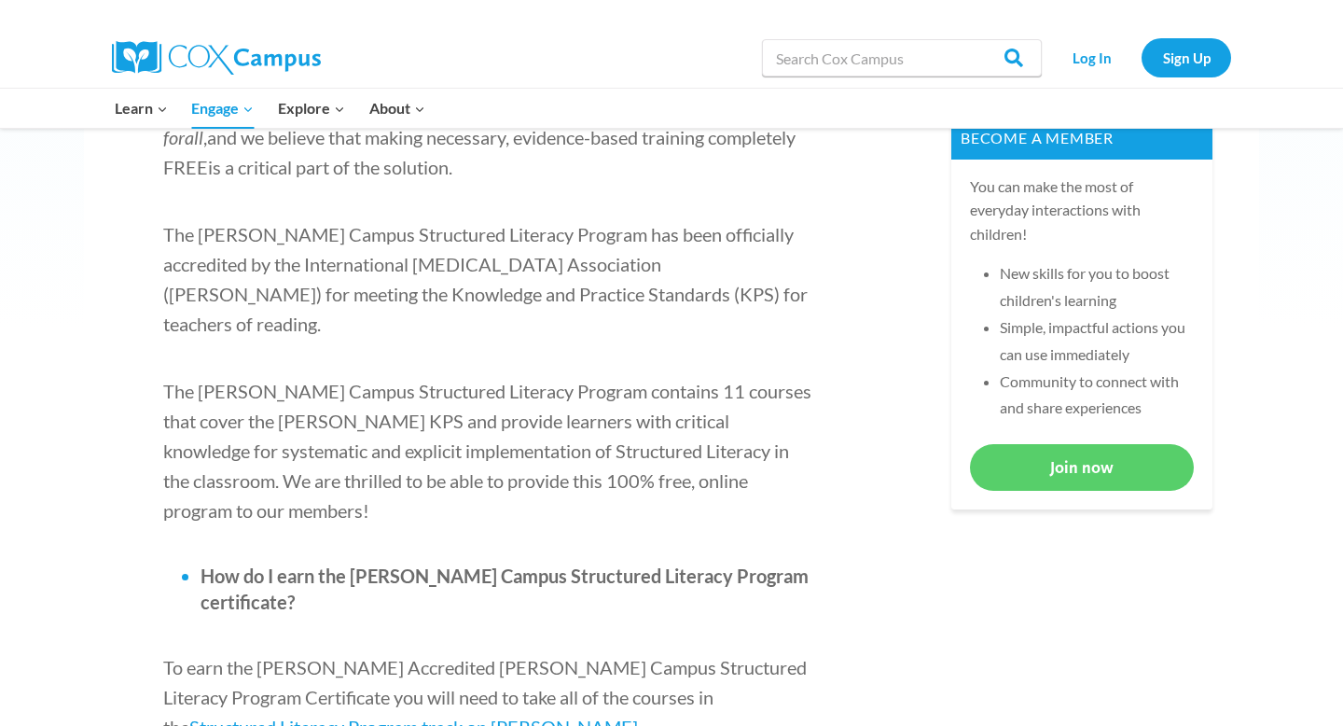
scroll to position [813, 0]
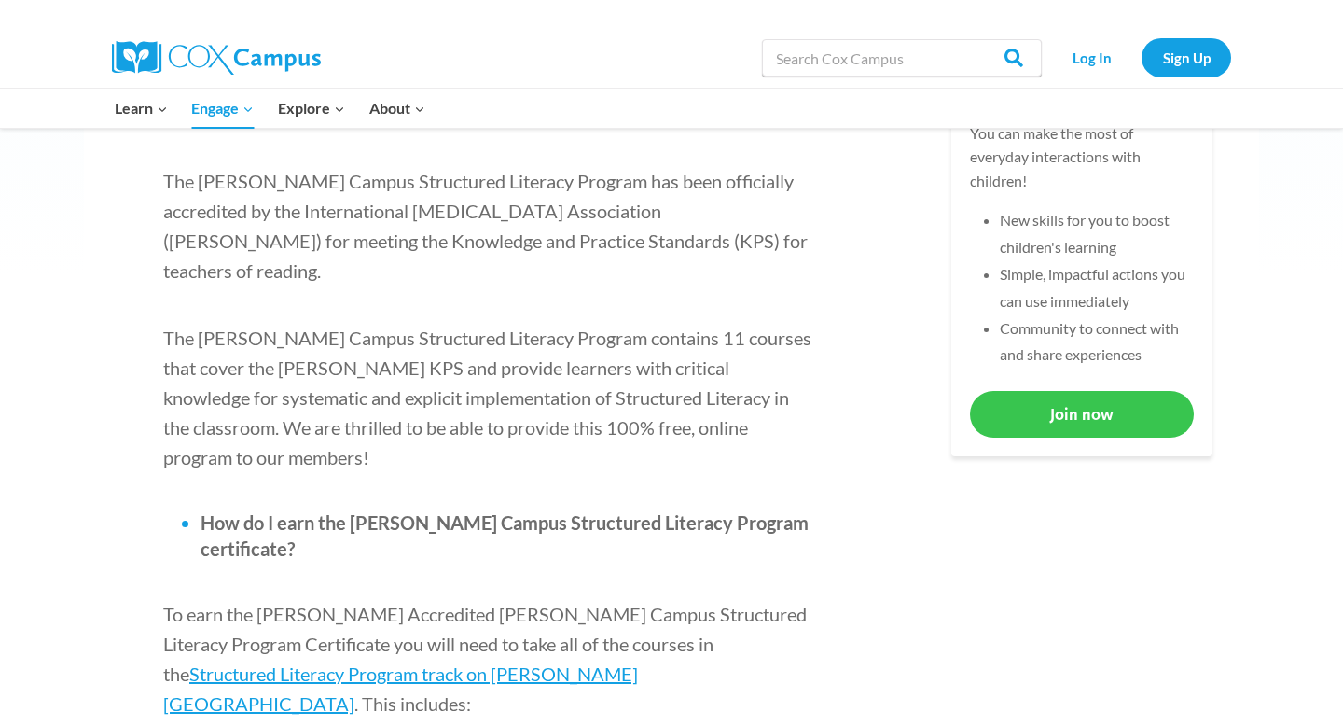
click at [1044, 413] on link "Join now" at bounding box center [1082, 414] width 224 height 46
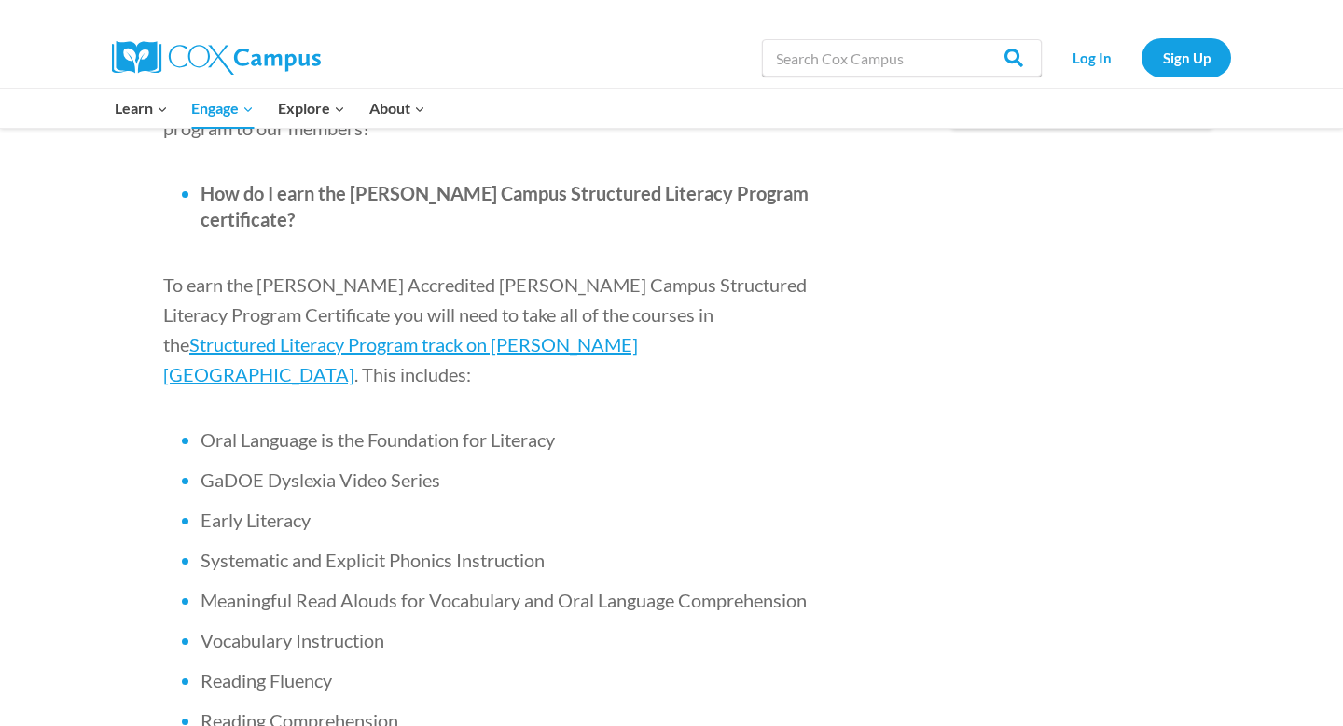
scroll to position [1161, 0]
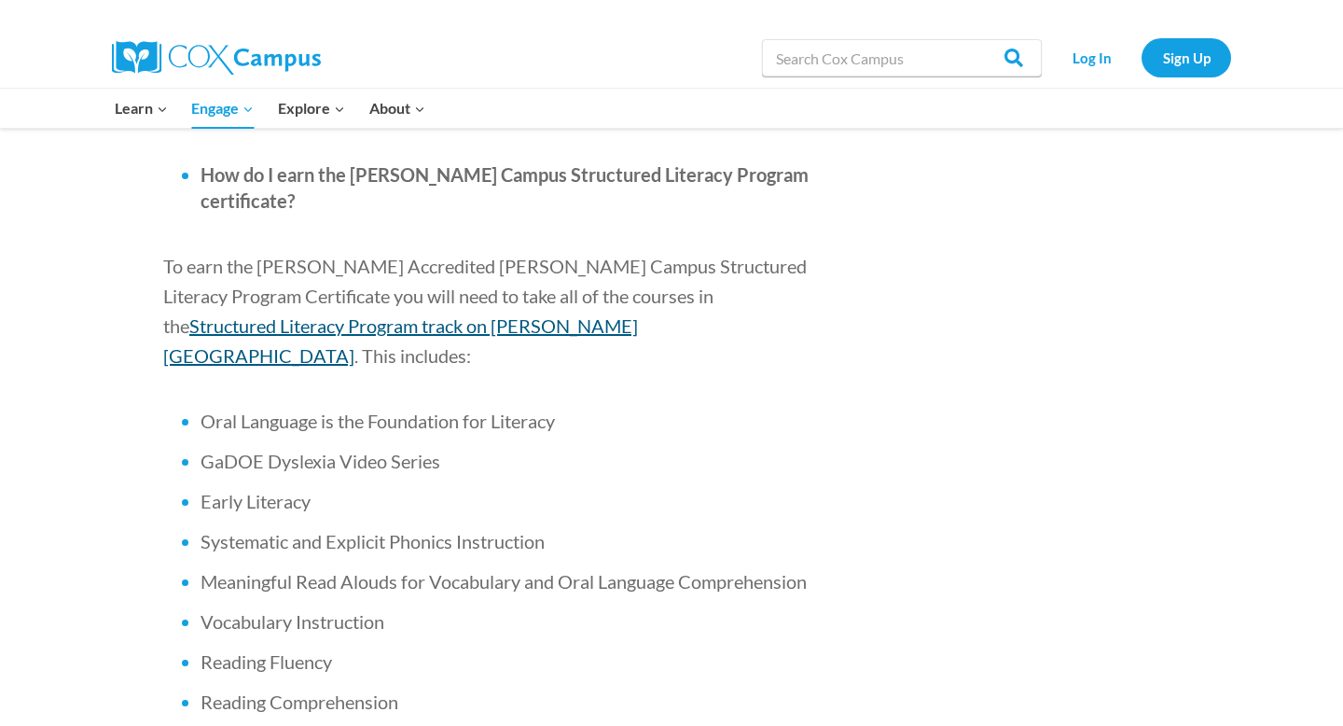
click at [613, 314] on span "Structured Literacy Program track on Cox Campus" at bounding box center [400, 340] width 475 height 52
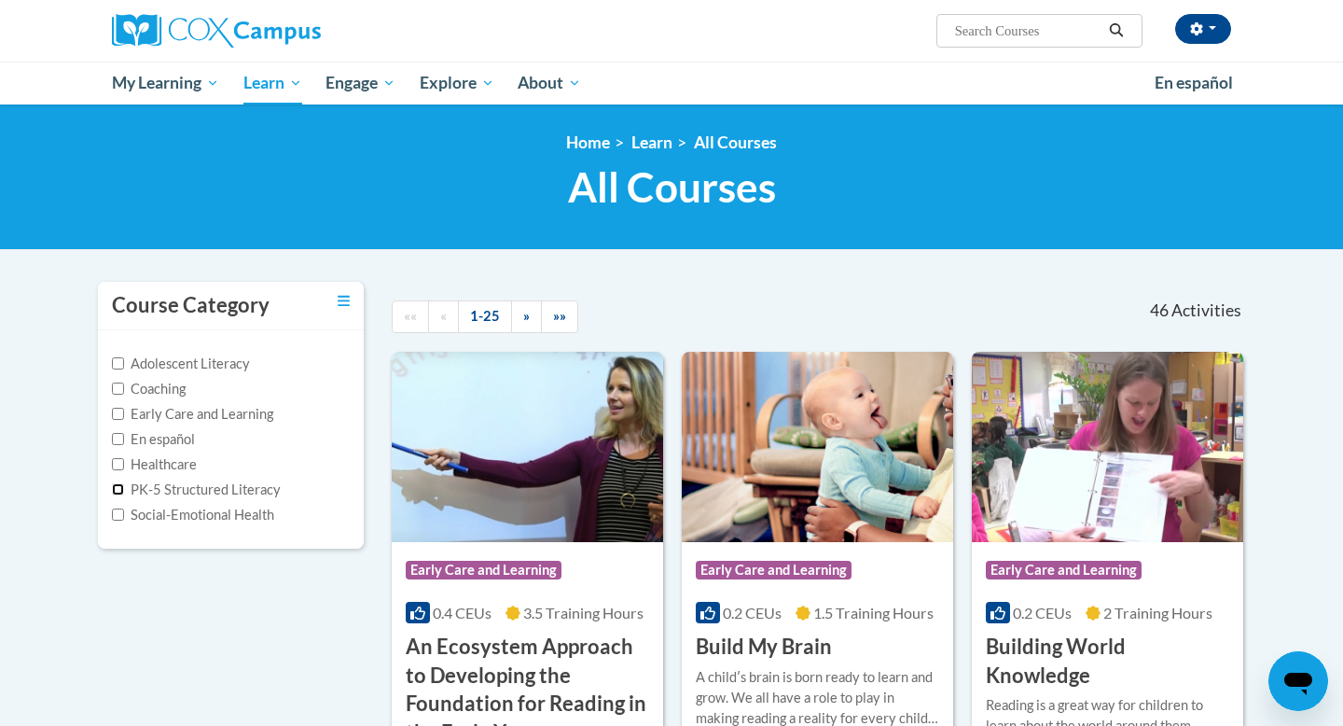
click at [118, 489] on input "PK-5 Structured Literacy" at bounding box center [118, 489] width 12 height 12
checkbox input "true"
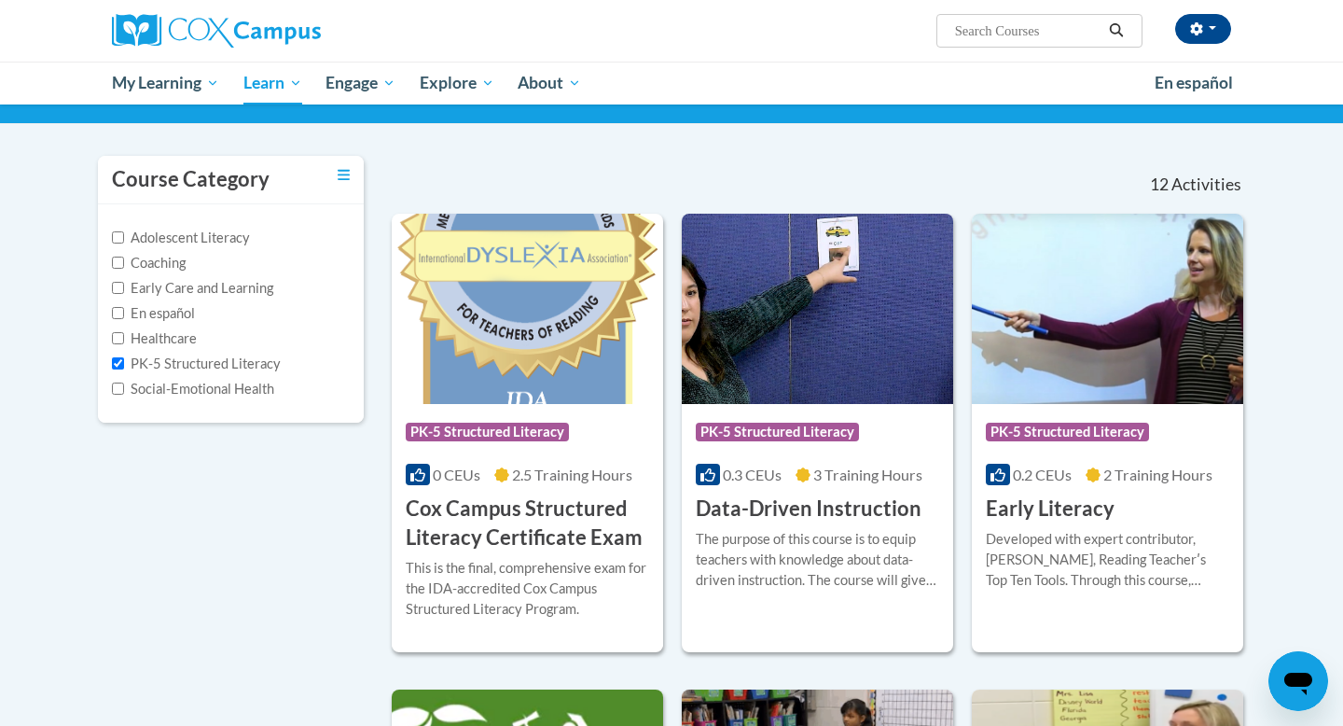
scroll to position [127, 0]
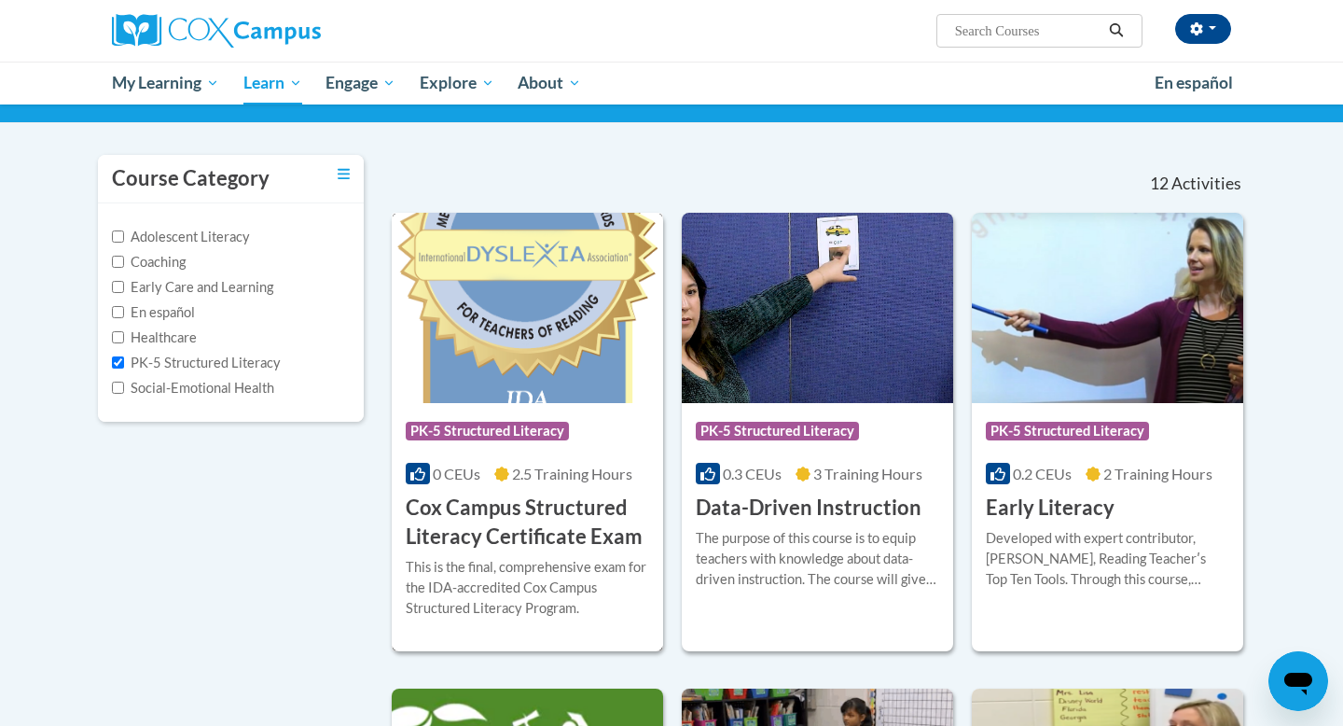
click at [556, 560] on div "This is the final, comprehensive exam for the IDA-accredited Cox Campus Structu…" at bounding box center [527, 588] width 243 height 62
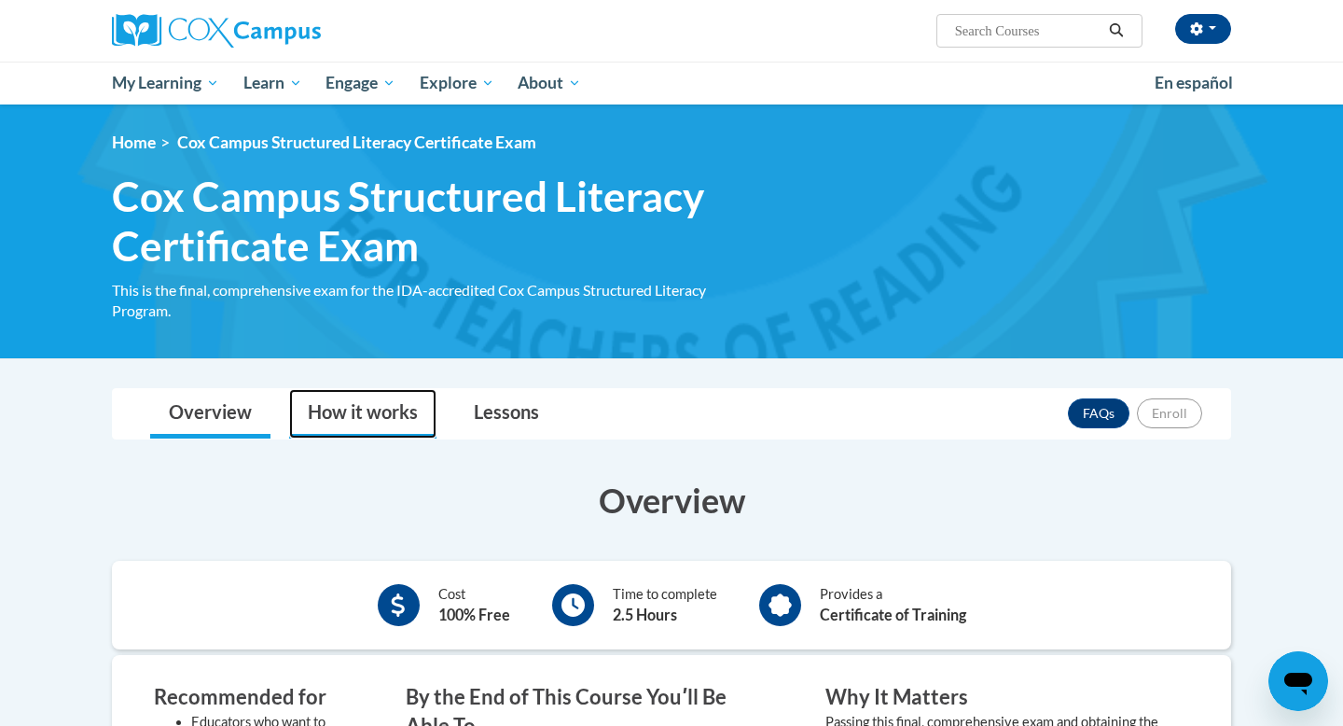
click at [347, 410] on link "How it works" at bounding box center [362, 413] width 147 height 49
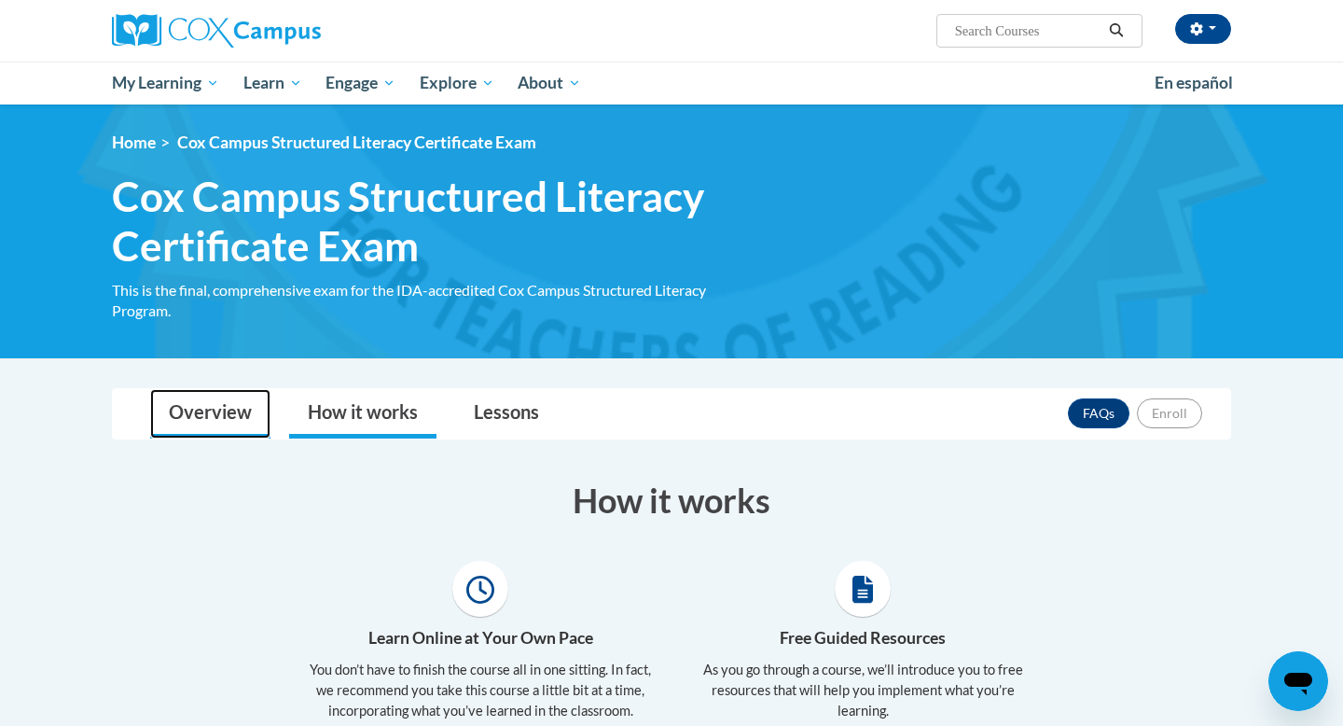
click at [209, 405] on link "Overview" at bounding box center [210, 413] width 120 height 49
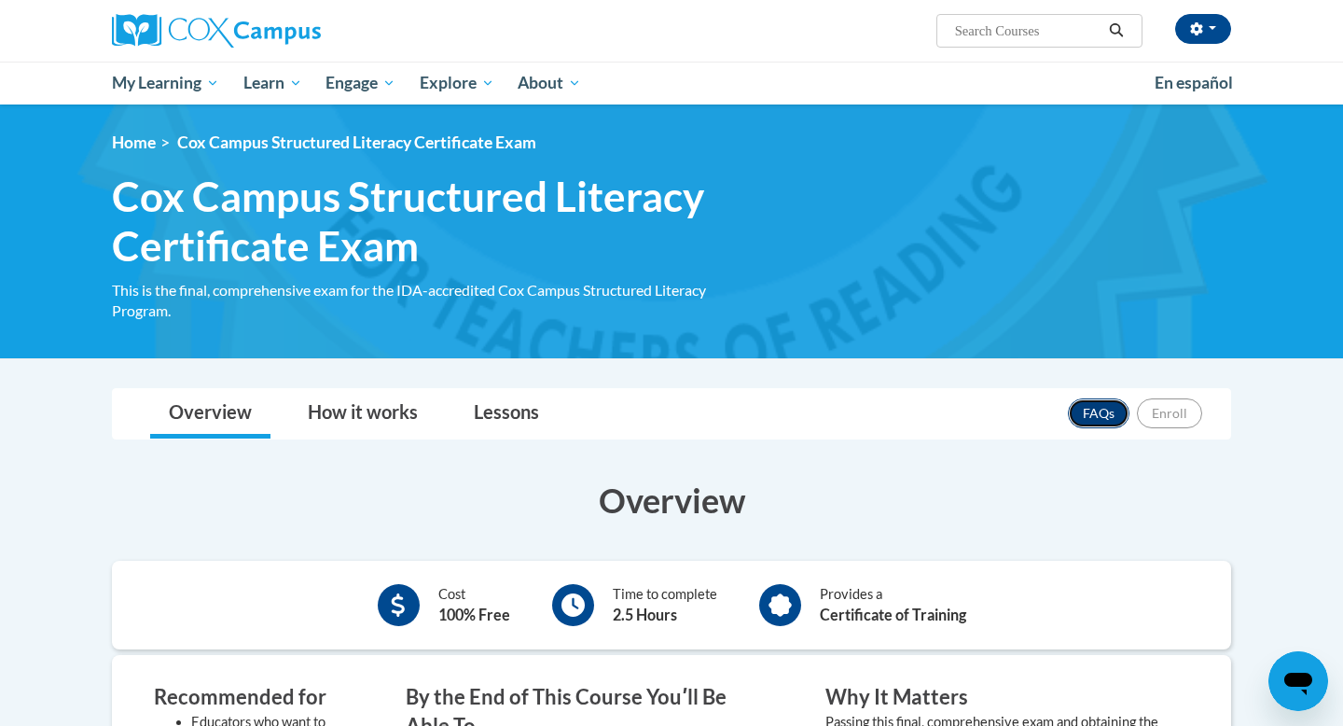
click at [1097, 416] on link "FAQs" at bounding box center [1099, 413] width 62 height 30
click at [373, 409] on link "How it works" at bounding box center [362, 413] width 147 height 49
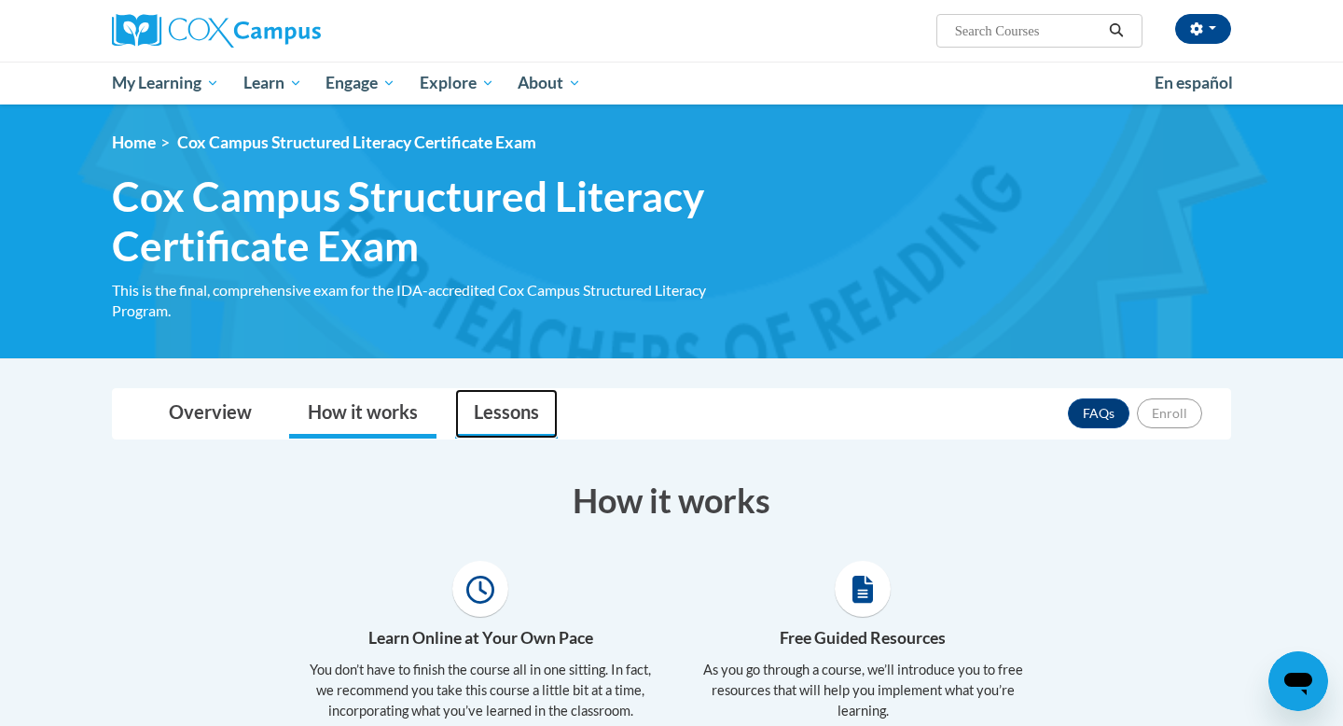
click at [530, 437] on link "Lessons" at bounding box center [506, 413] width 103 height 49
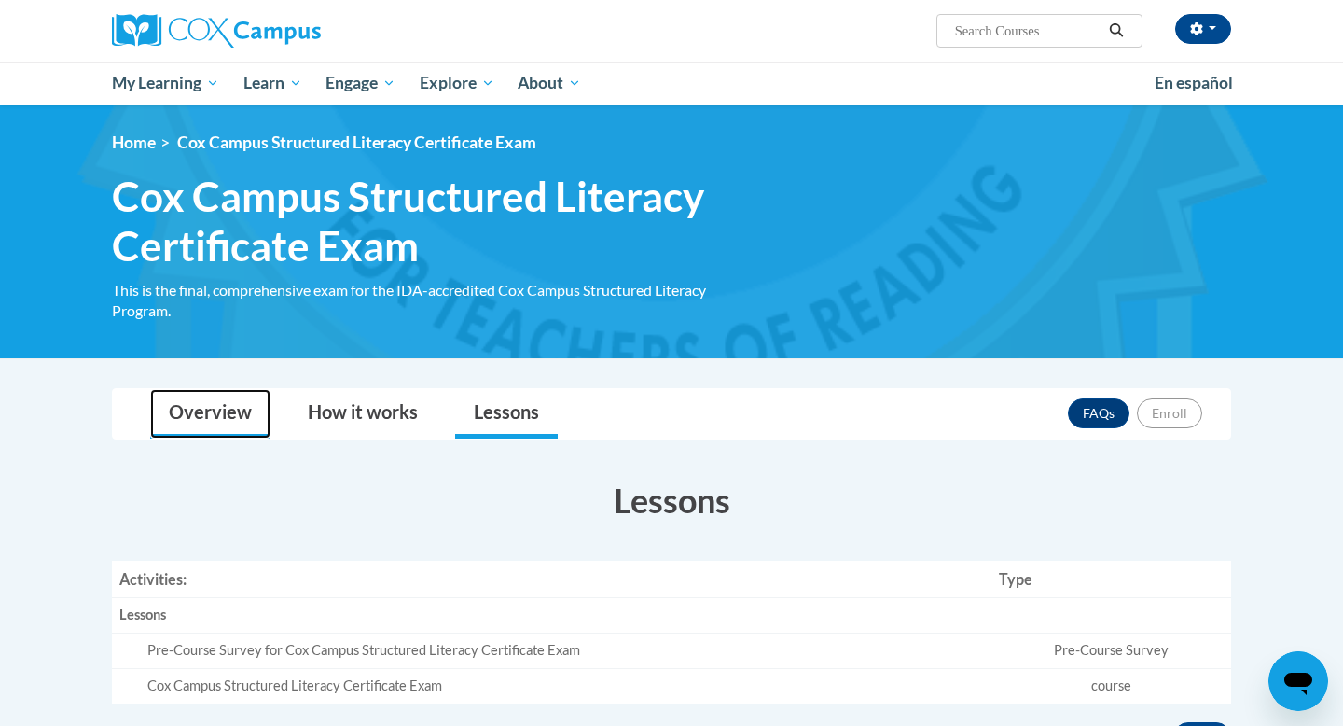
click at [227, 415] on link "Overview" at bounding box center [210, 413] width 120 height 49
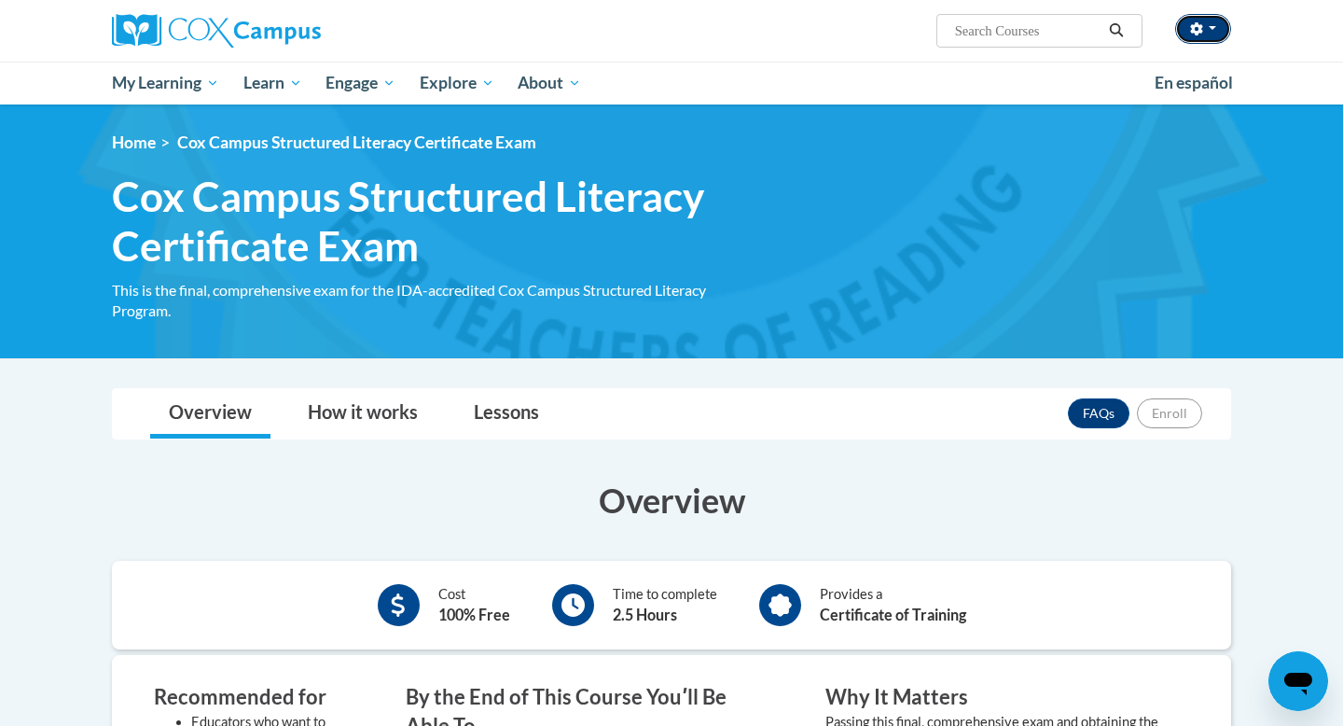
click at [1203, 39] on button "button" at bounding box center [1203, 29] width 56 height 30
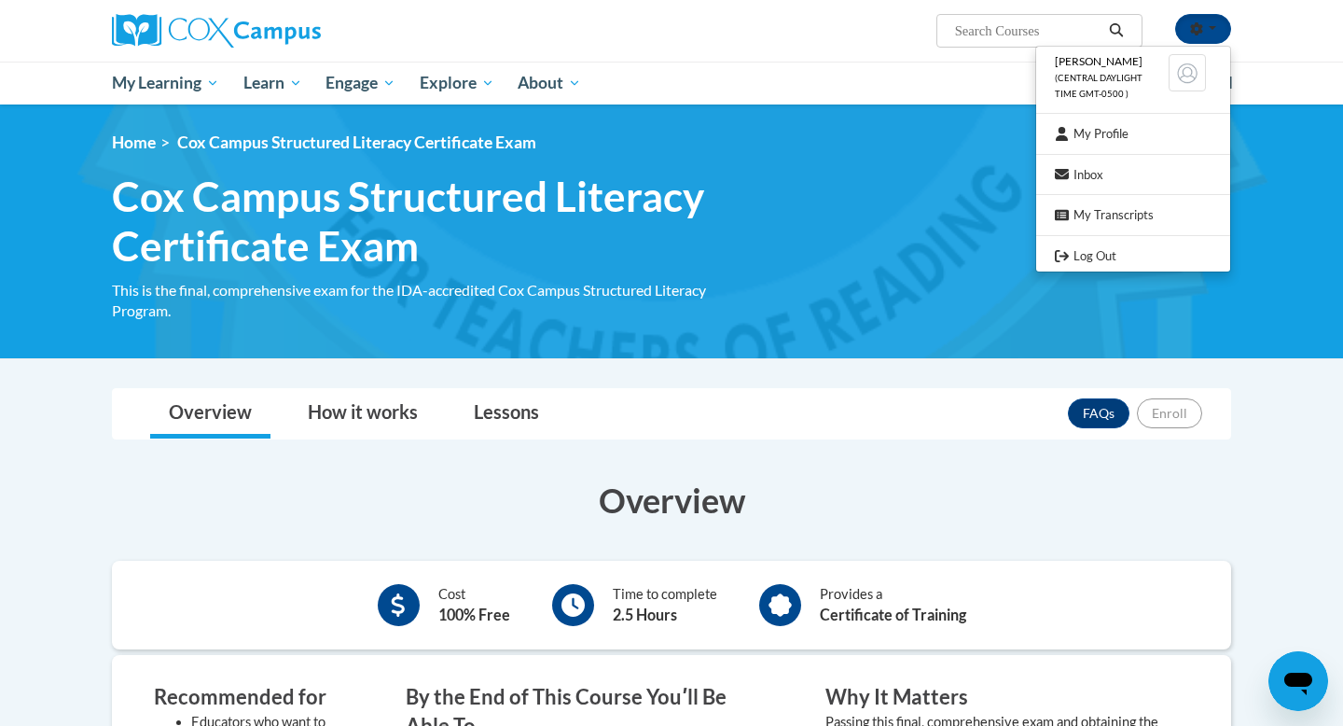
click at [927, 494] on h3 "Overview" at bounding box center [671, 500] width 1119 height 47
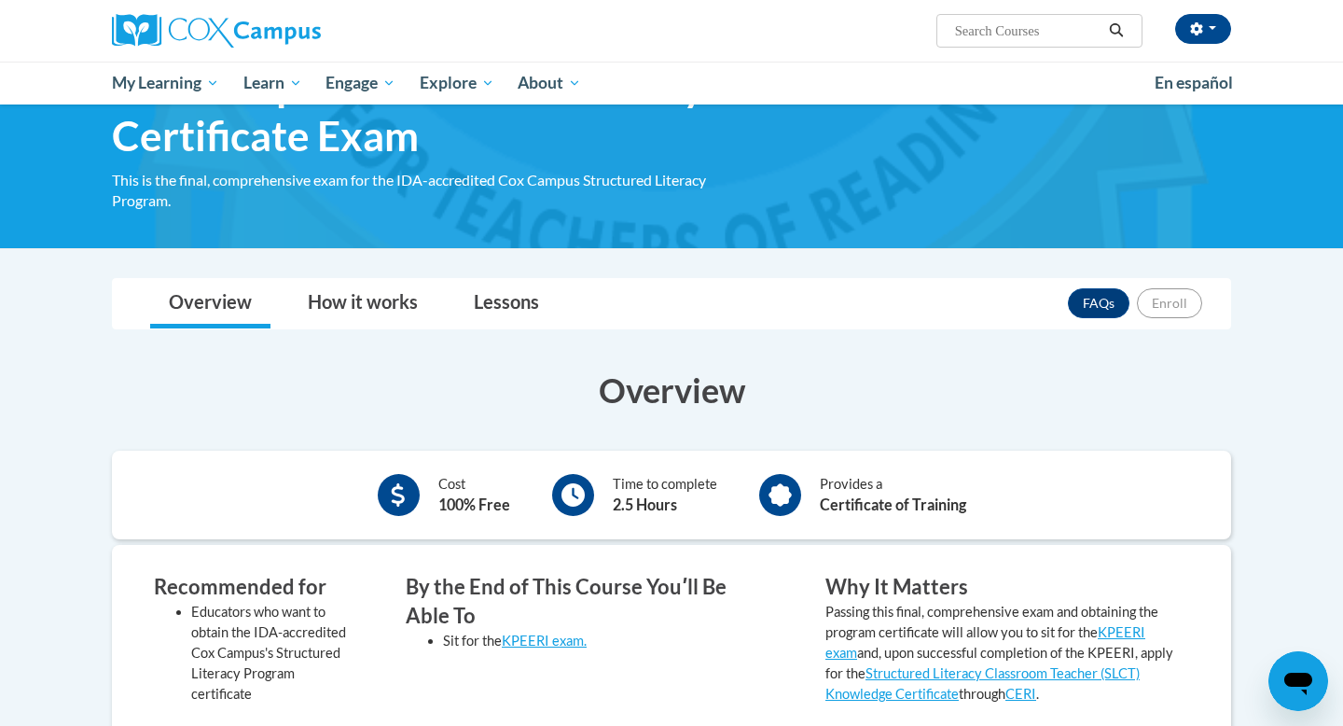
scroll to position [446, 0]
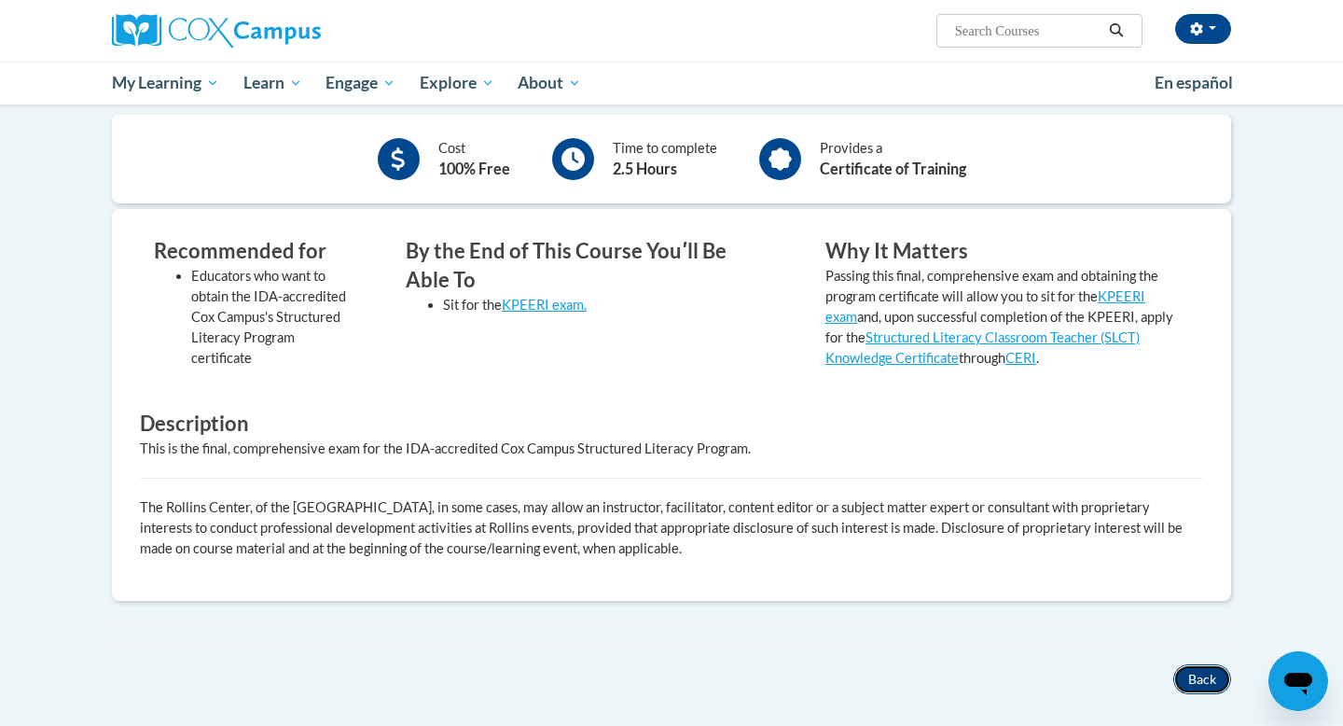
click at [1204, 681] on button "Back" at bounding box center [1203, 679] width 58 height 30
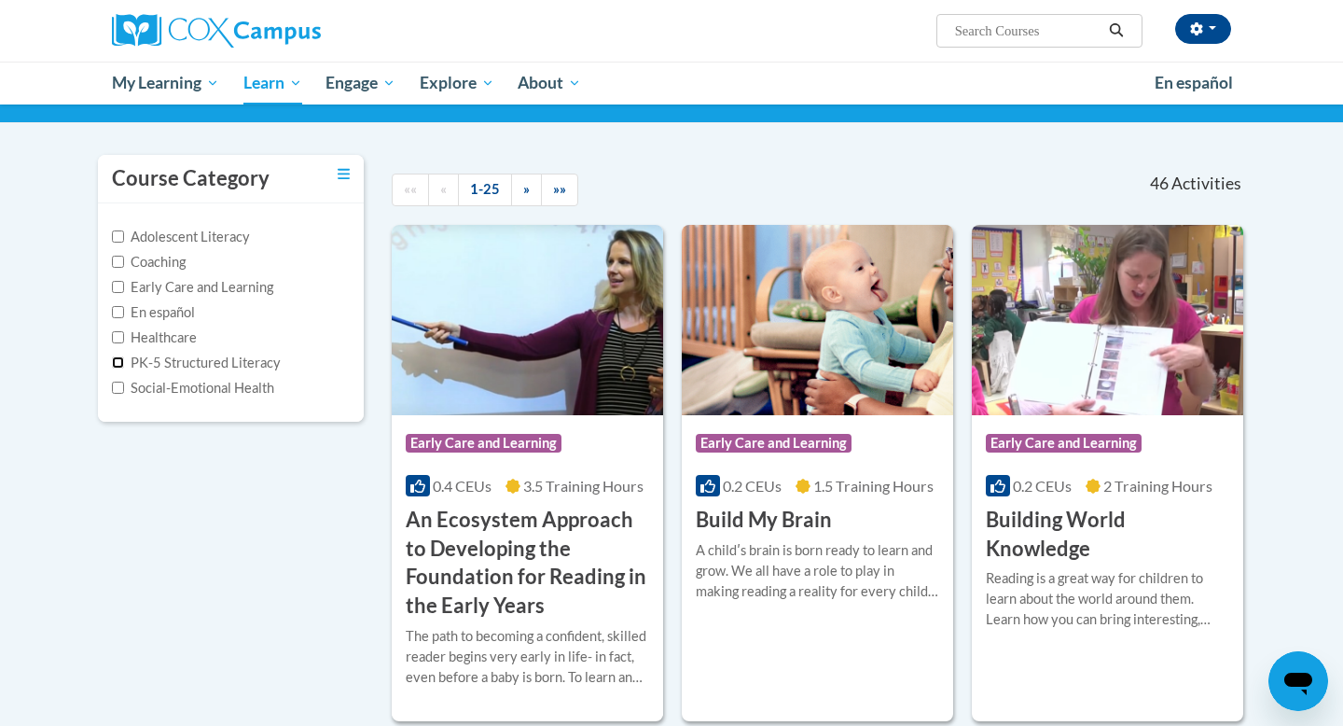
click at [114, 360] on input "PK-5 Structured Literacy" at bounding box center [118, 362] width 12 height 12
checkbox input "true"
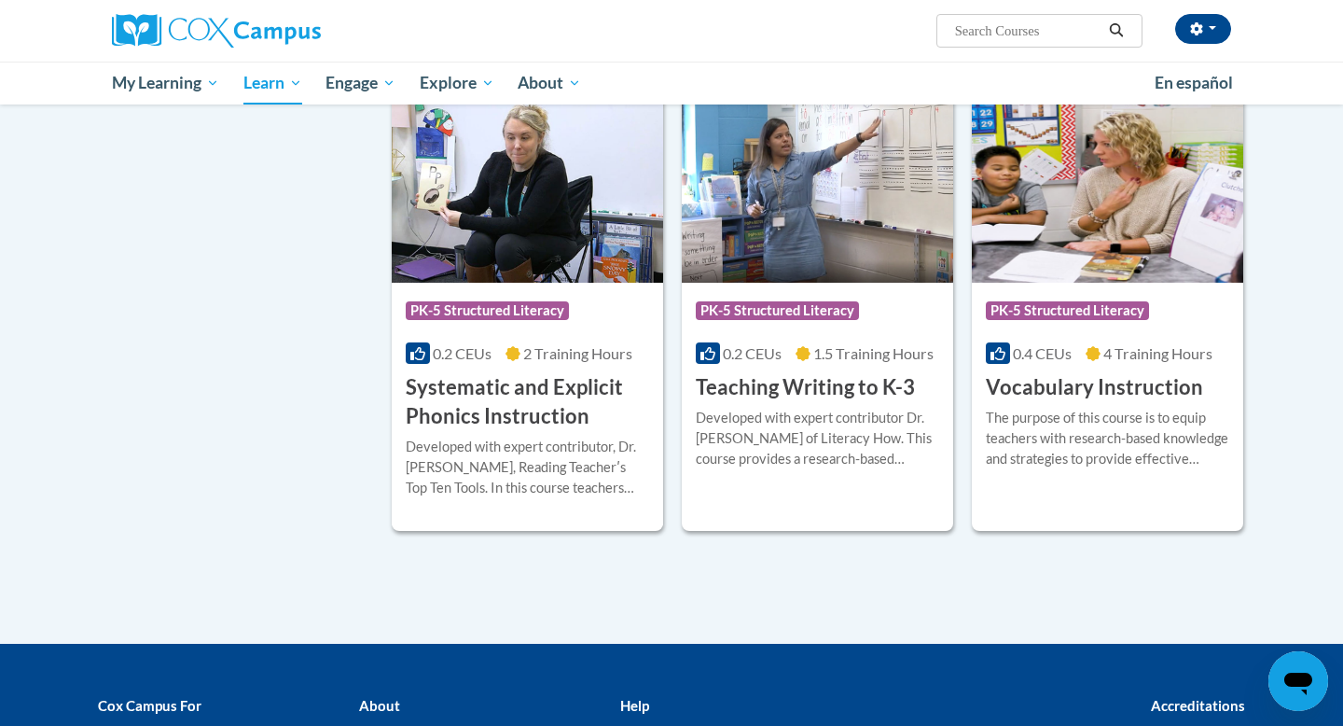
scroll to position [1663, 0]
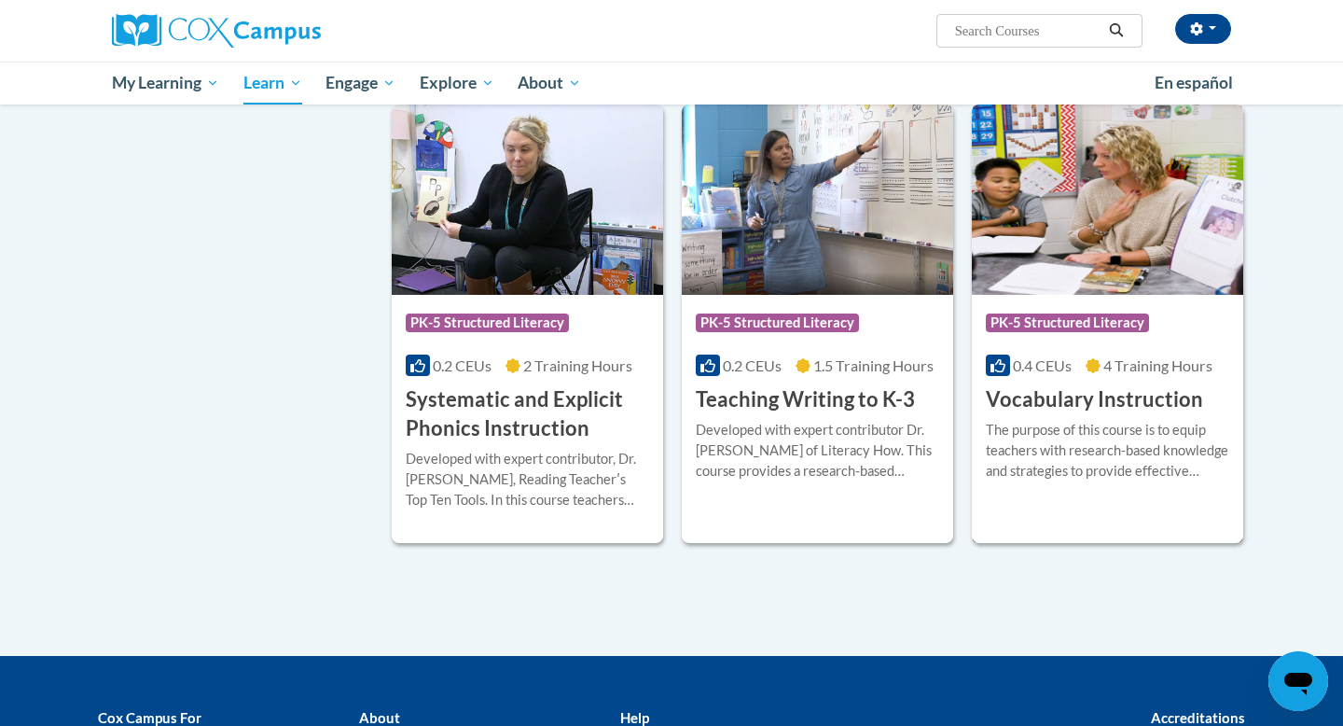
click at [1059, 404] on h3 "Vocabulary Instruction" at bounding box center [1094, 399] width 217 height 29
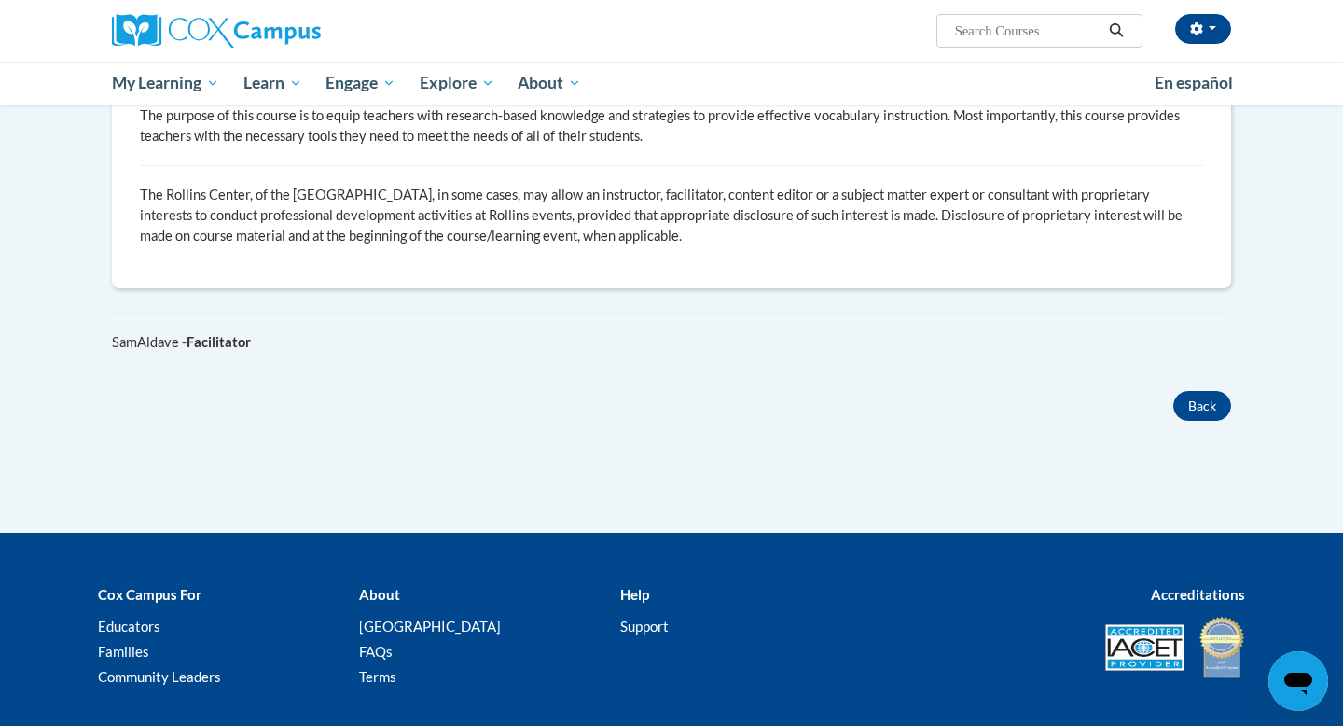
scroll to position [1048, 0]
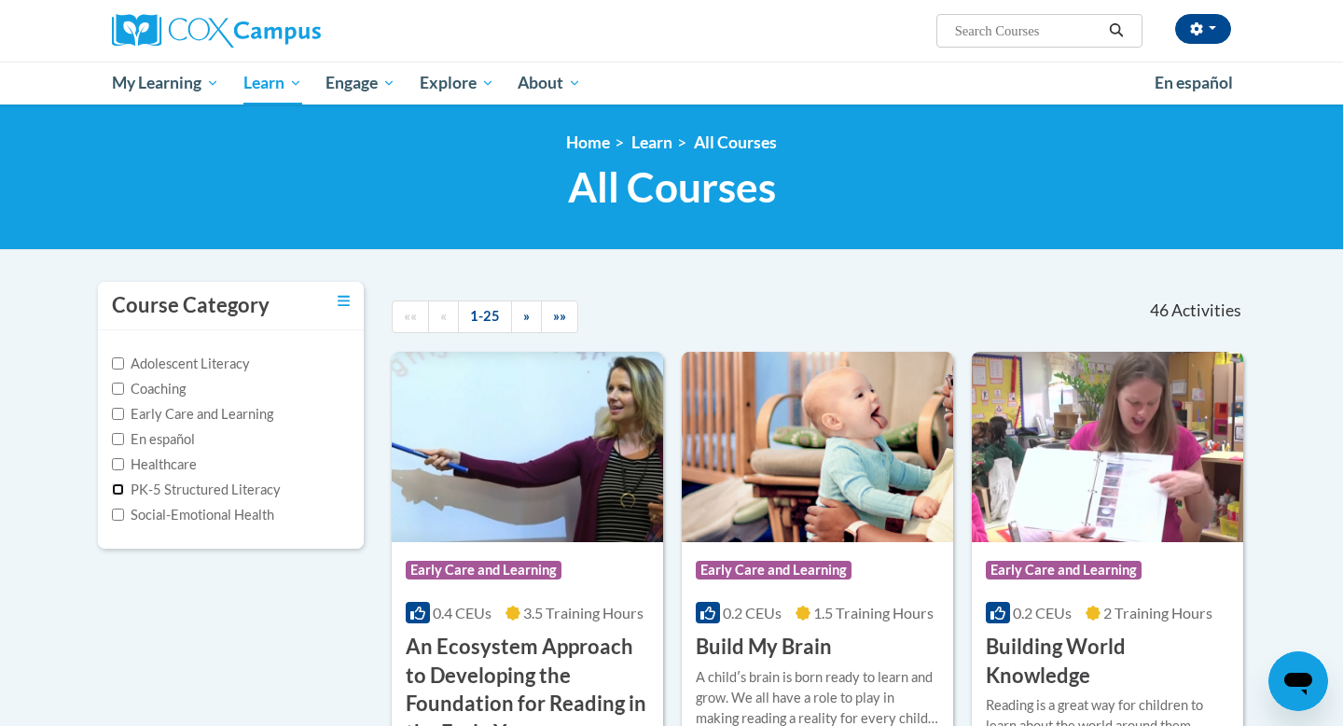
click at [114, 492] on input "PK-5 Structured Literacy" at bounding box center [118, 489] width 12 height 12
checkbox input "true"
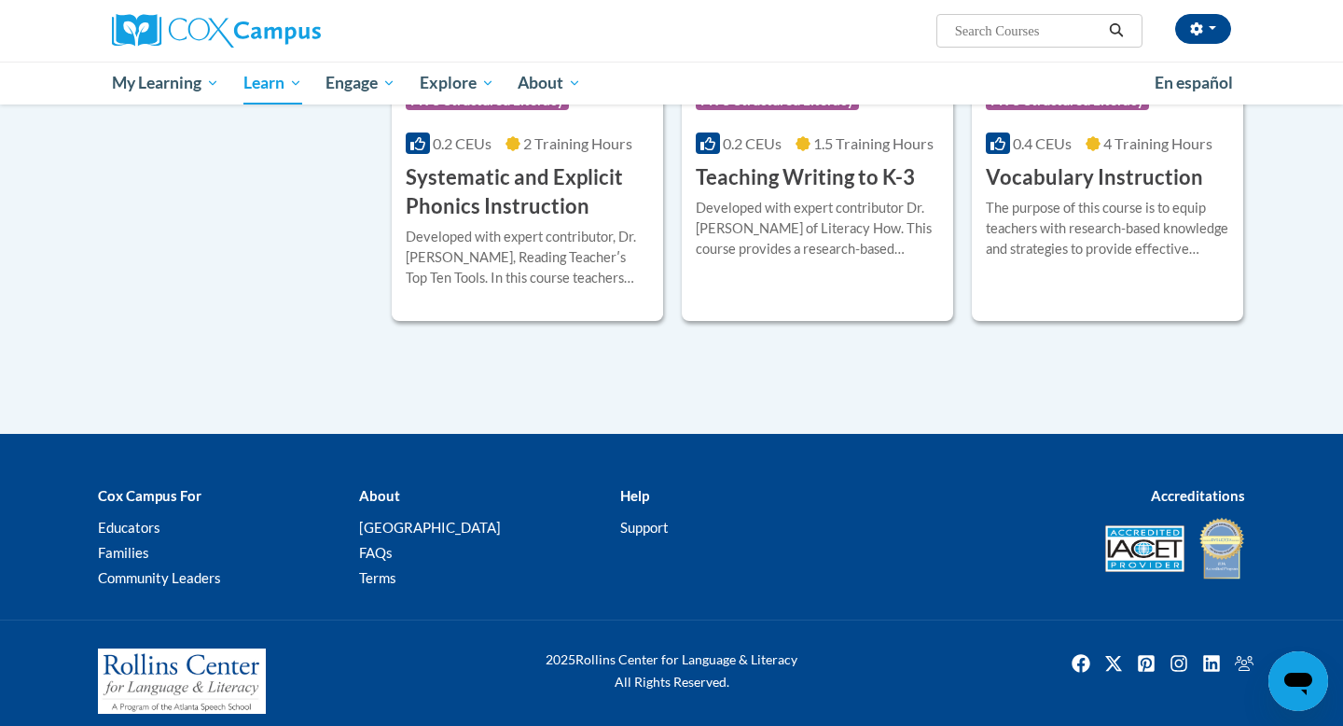
scroll to position [1899, 0]
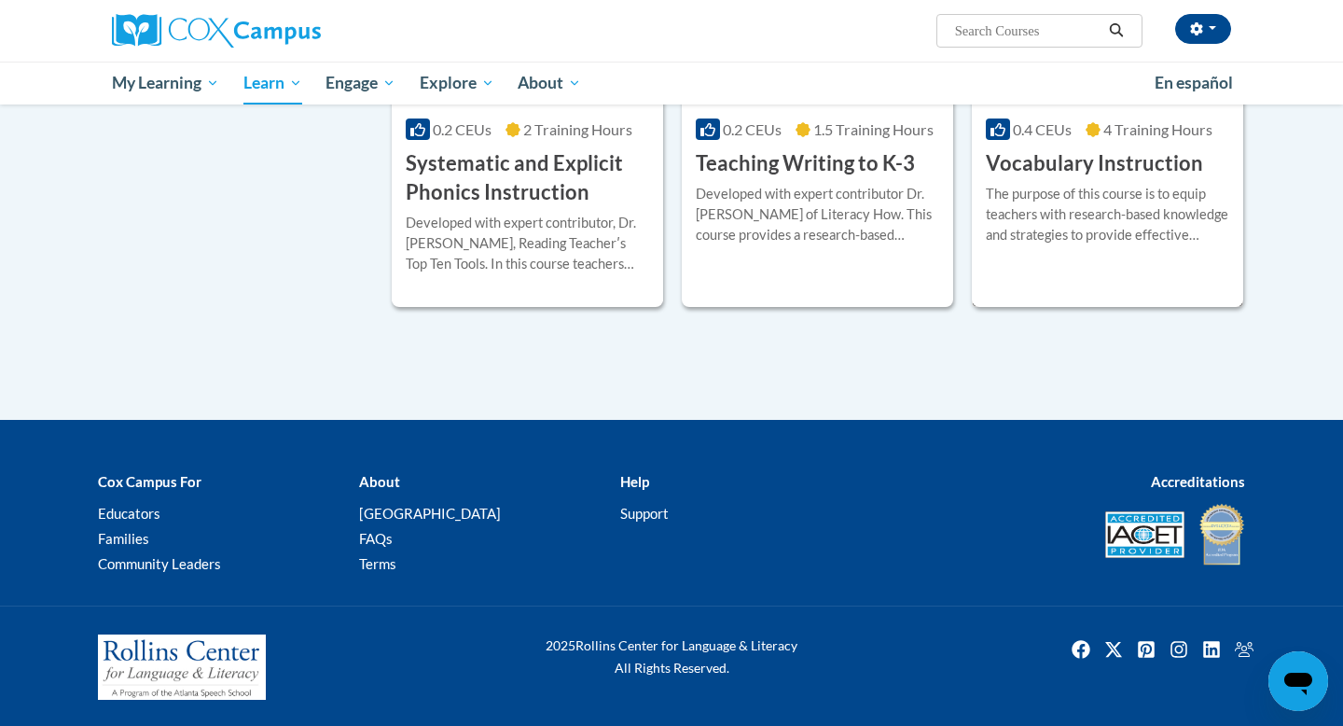
click at [1204, 260] on div "More Info Enroll The purpose of this course is to equip teachers with research-…" at bounding box center [1107, 225] width 271 height 95
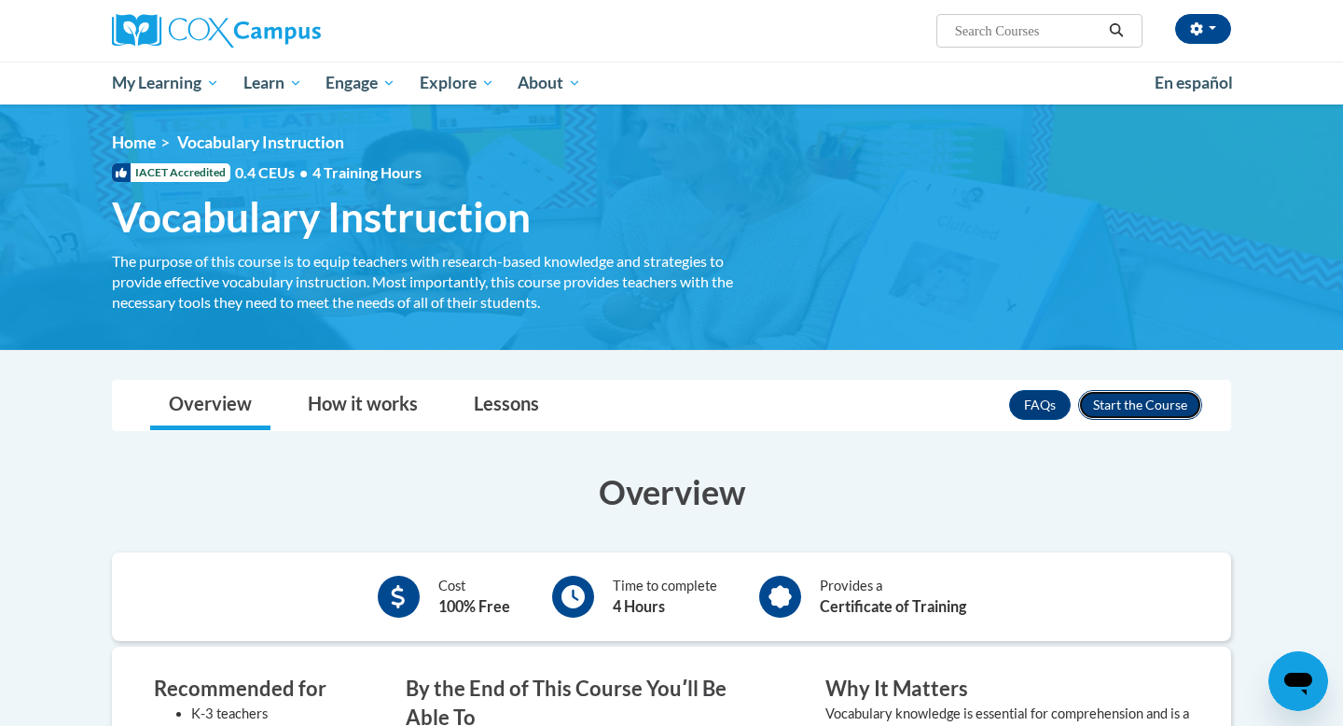
click at [1114, 391] on button "Enroll" at bounding box center [1140, 405] width 124 height 30
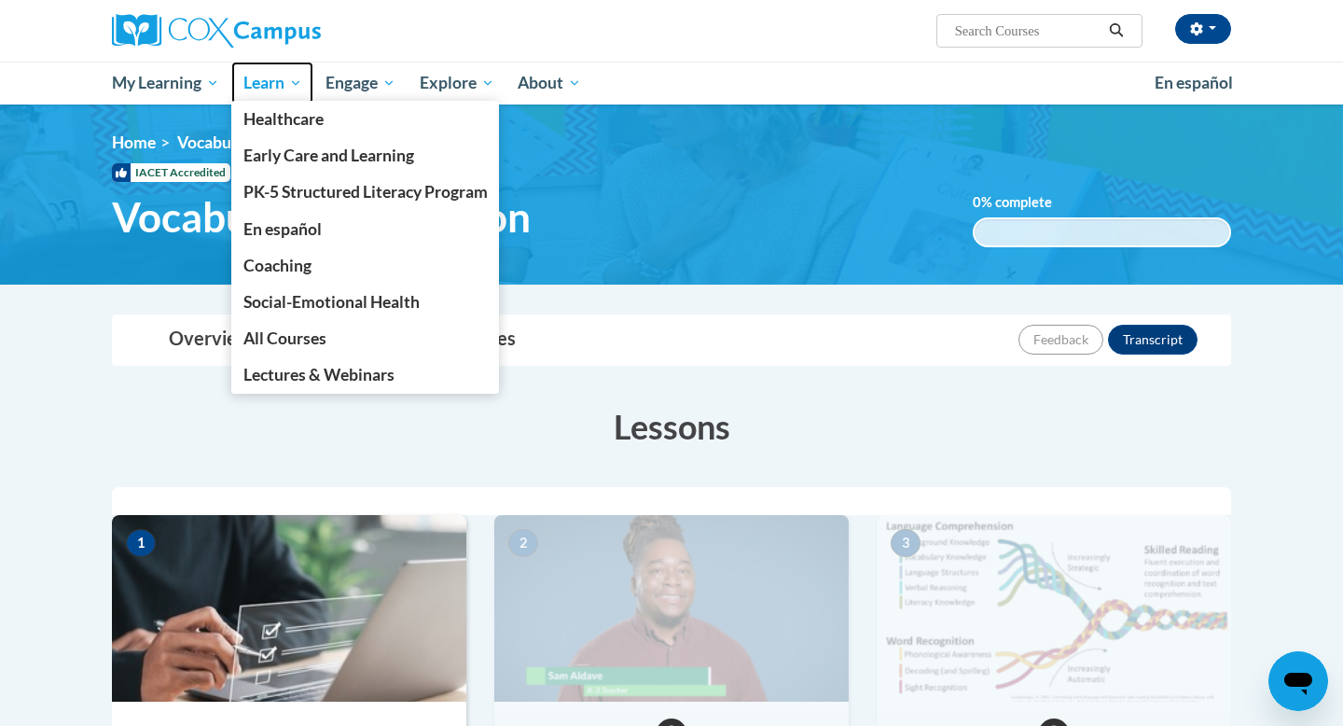
click at [276, 94] on link "Learn" at bounding box center [272, 83] width 83 height 43
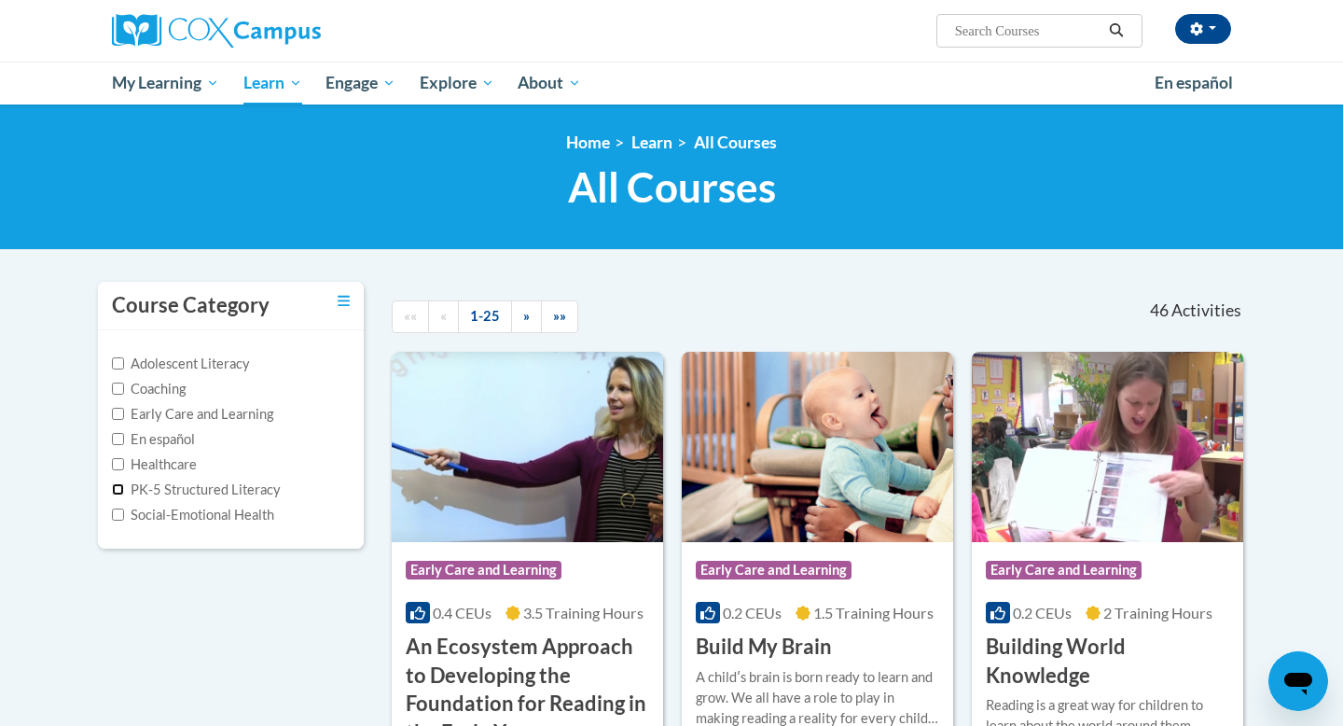
click at [120, 494] on input "PK-5 Structured Literacy" at bounding box center [118, 489] width 12 height 12
checkbox input "true"
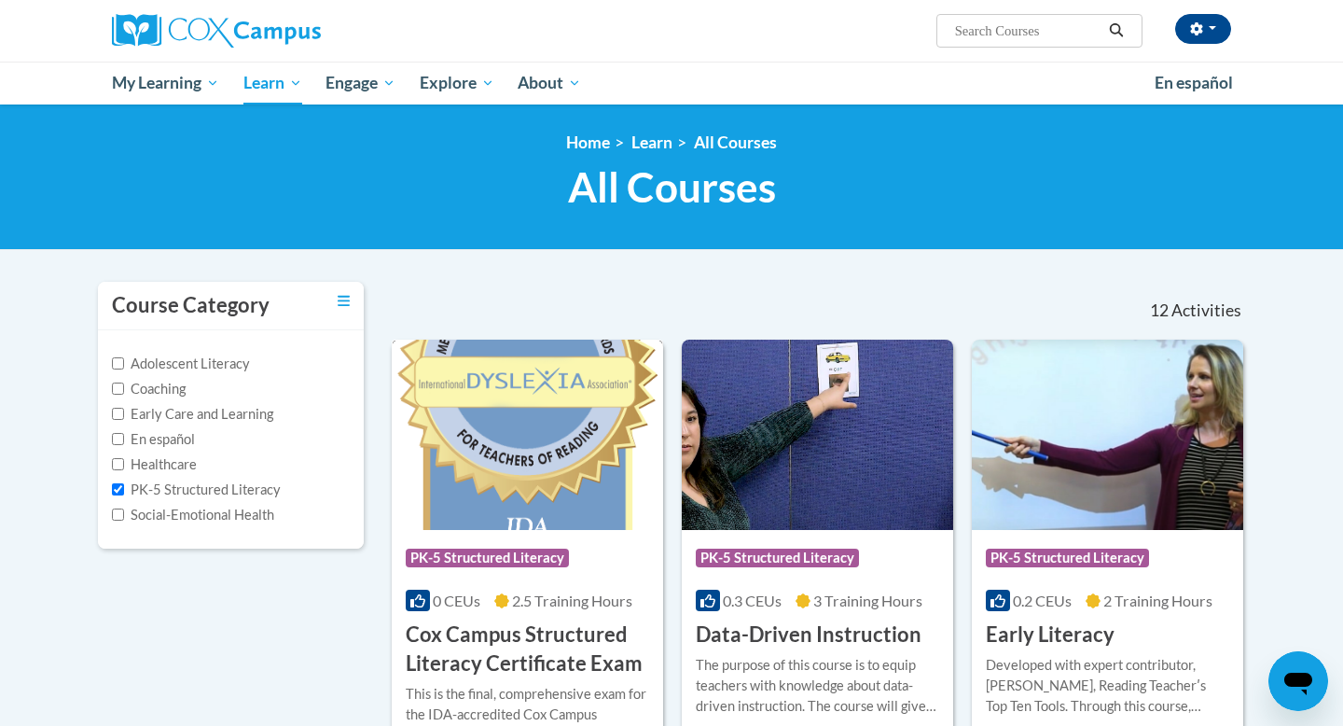
click at [540, 494] on img at bounding box center [527, 435] width 271 height 190
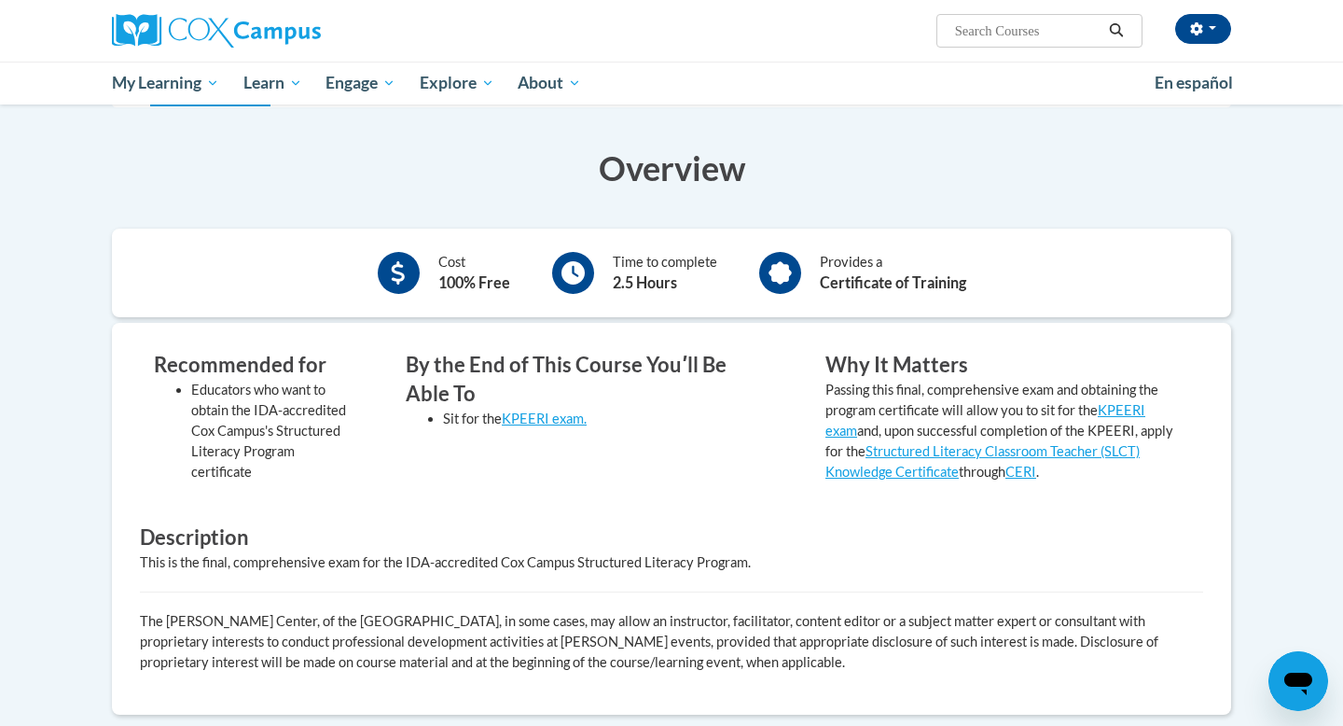
scroll to position [383, 0]
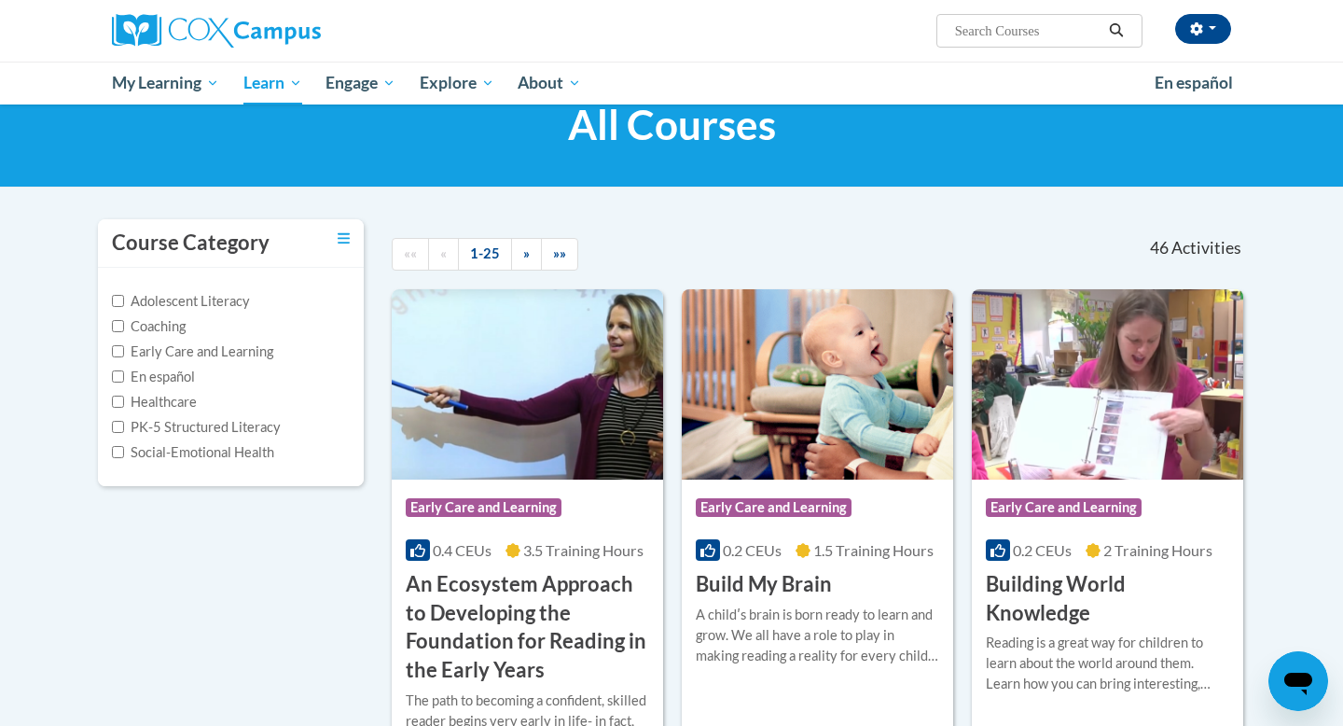
scroll to position [76, 0]
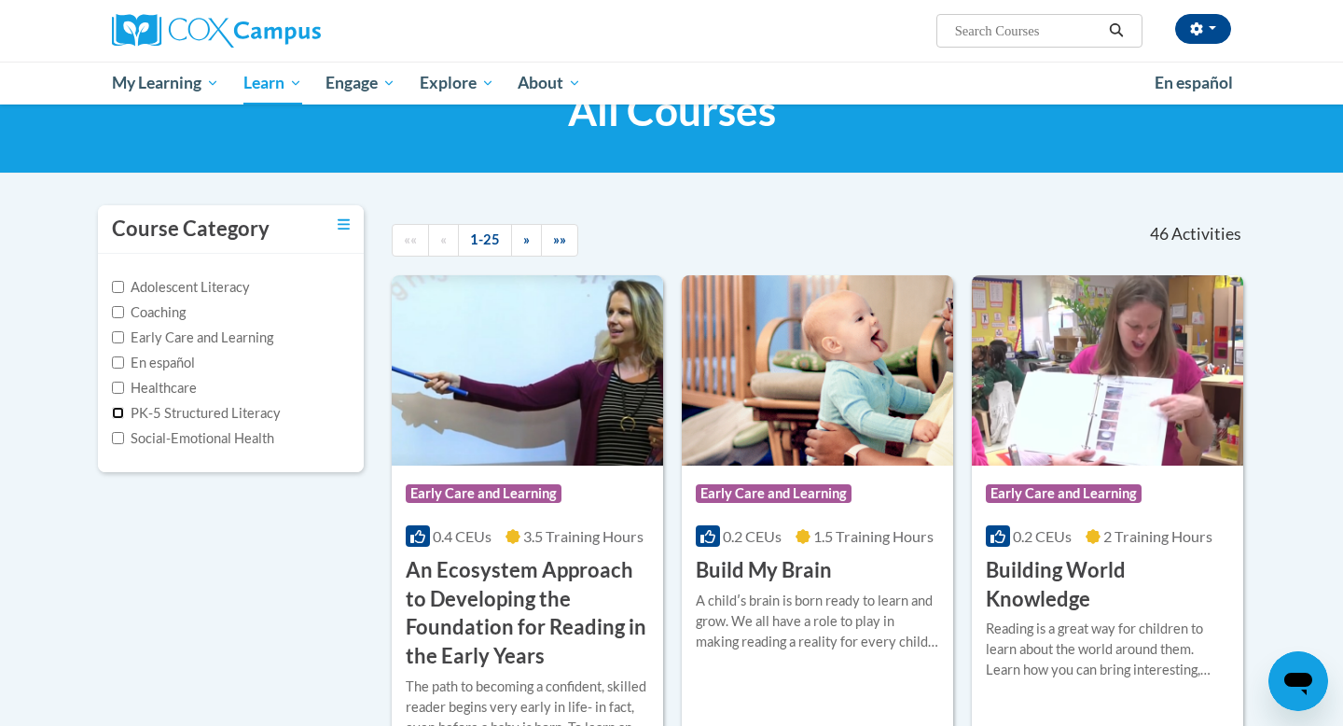
click at [119, 412] on input "PK-5 Structured Literacy" at bounding box center [118, 413] width 12 height 12
checkbox input "true"
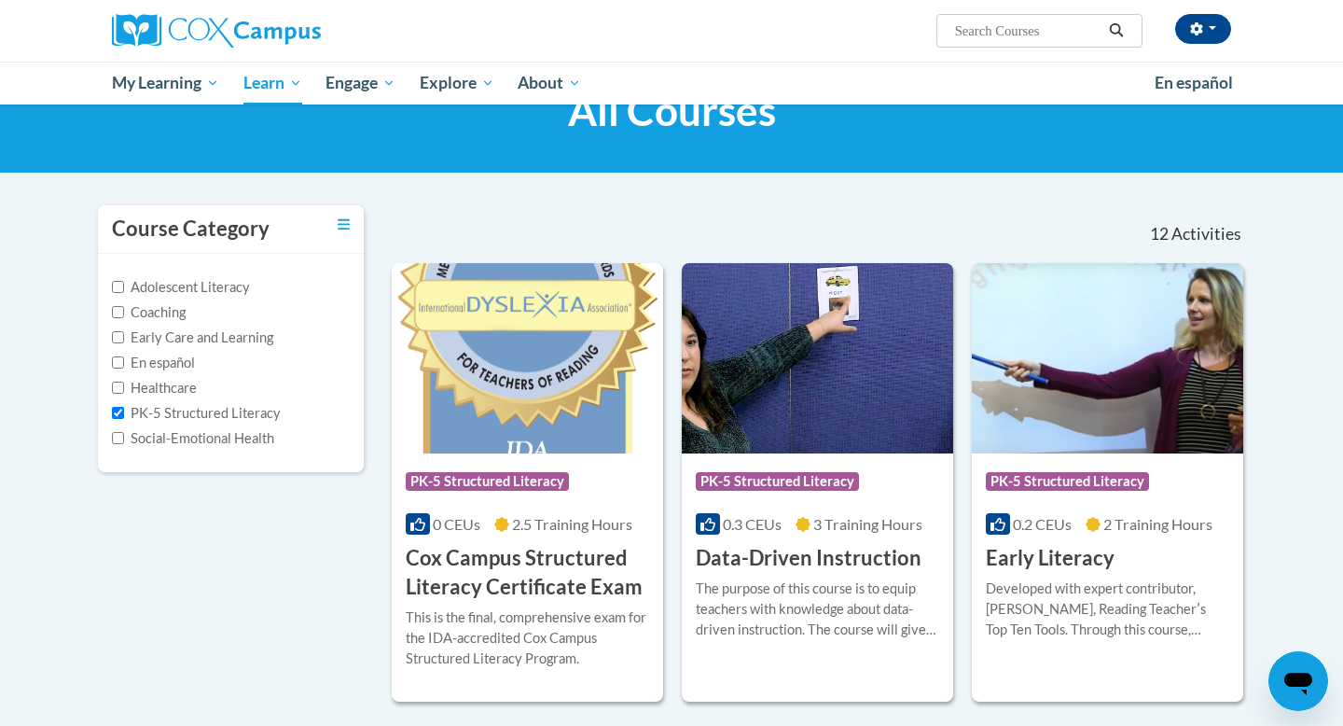
scroll to position [1899, 0]
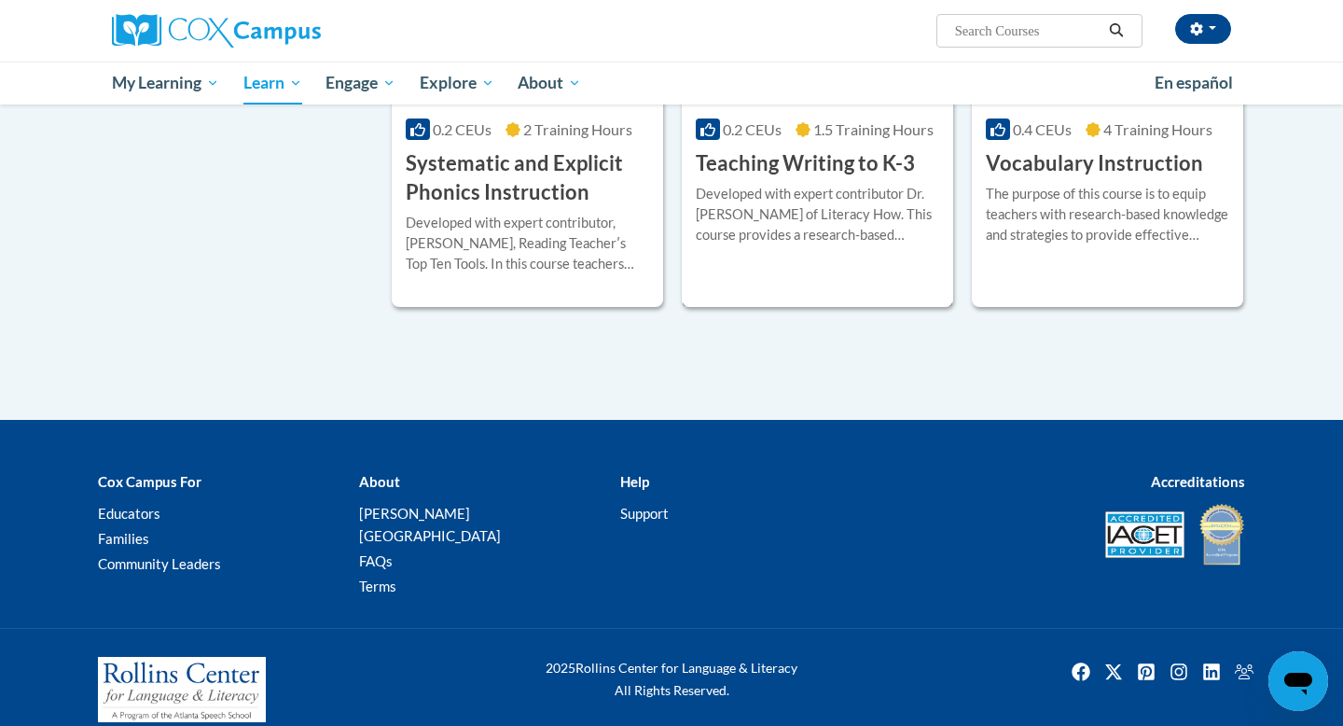
click at [867, 263] on div "More Info Enroll Developed with expert contributor Dr. Margie Gillis of Literac…" at bounding box center [817, 225] width 271 height 95
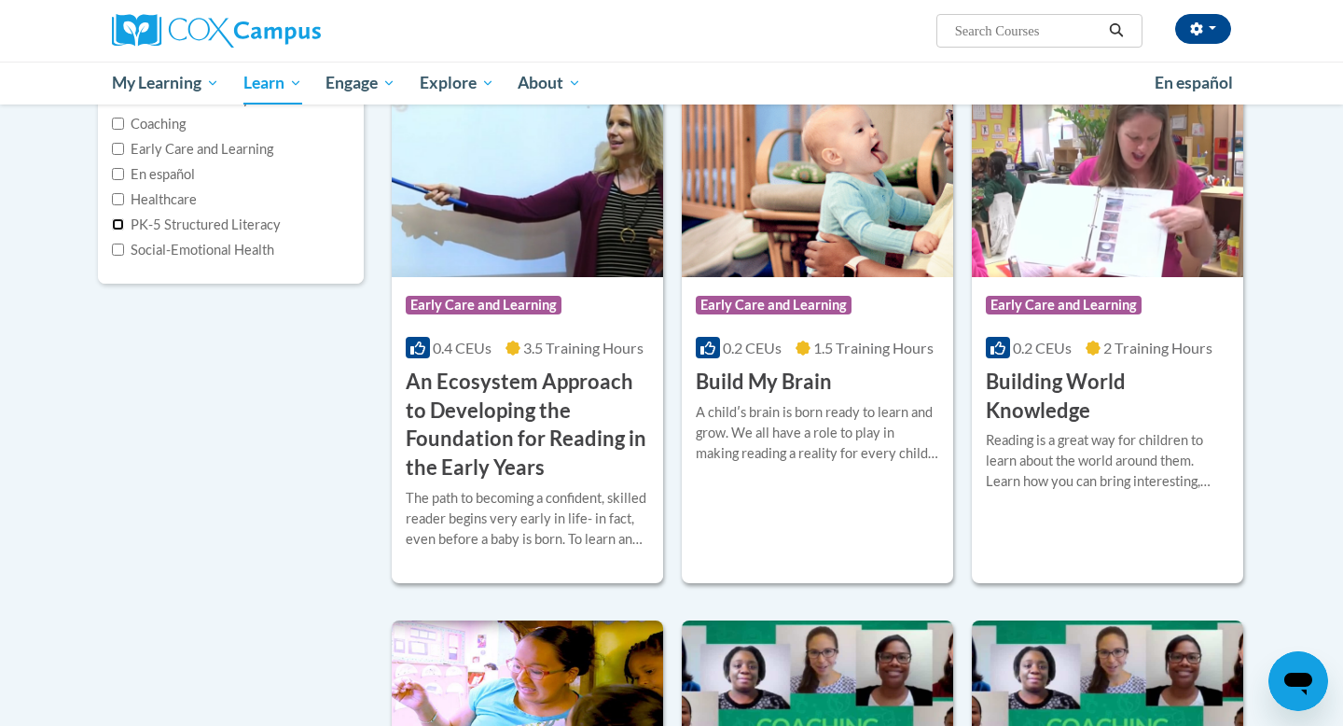
click at [117, 225] on input "PK-5 Structured Literacy" at bounding box center [118, 224] width 12 height 12
checkbox input "true"
